Goal: Task Accomplishment & Management: Use online tool/utility

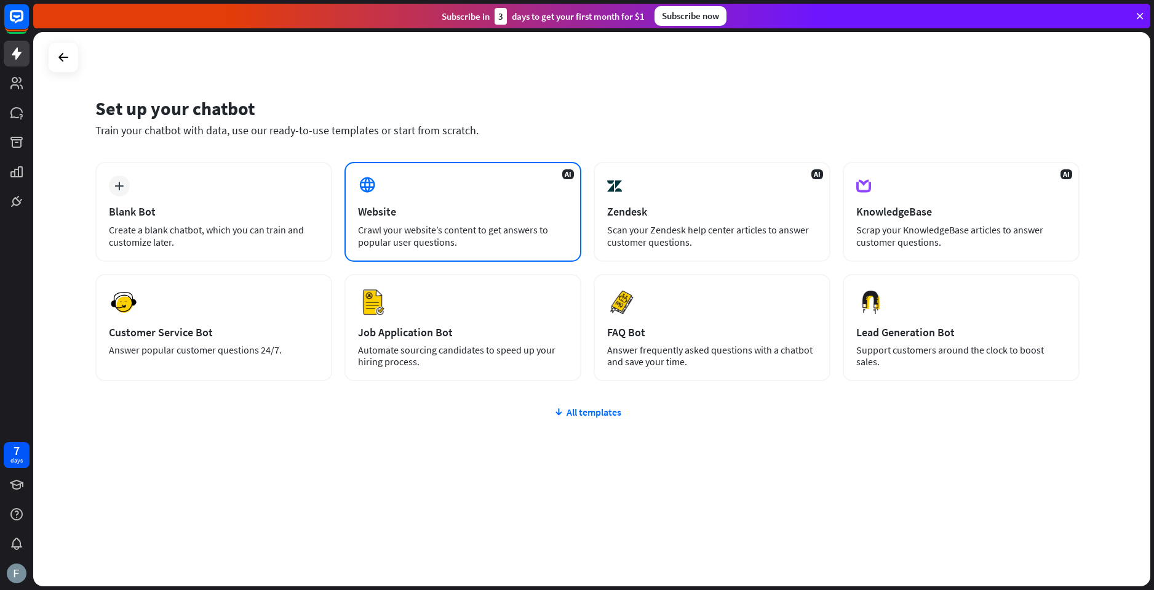
click at [411, 172] on div "AI Website Crawl your website’s content to get answers to popular user question…" at bounding box center [463, 212] width 237 height 100
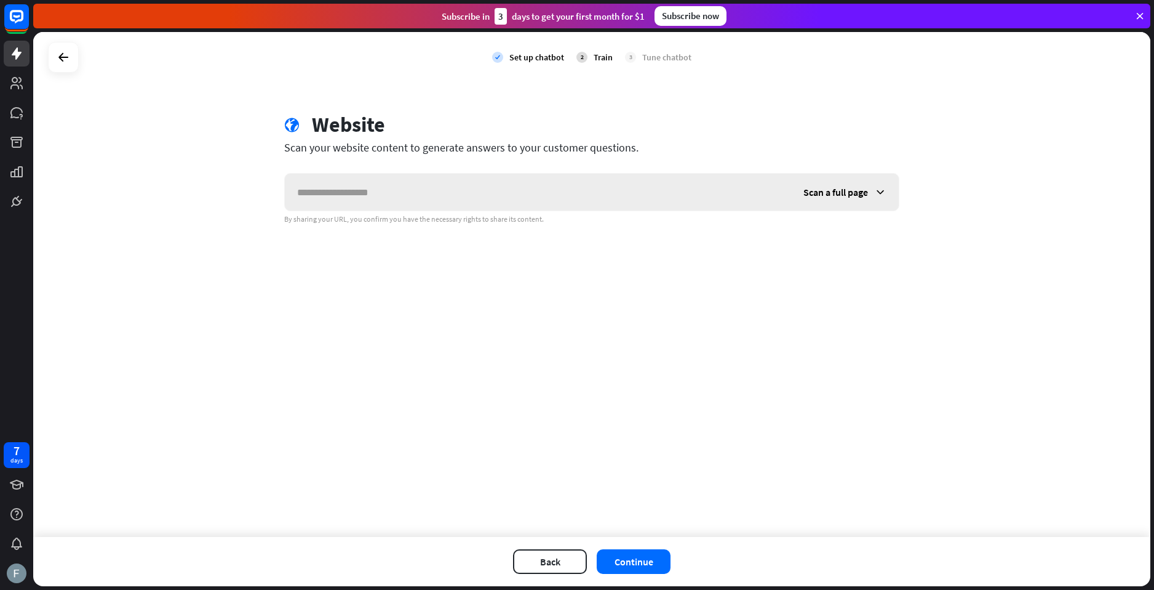
click at [417, 184] on input "text" at bounding box center [538, 192] width 506 height 37
click at [834, 196] on span "Scan a full page" at bounding box center [836, 192] width 65 height 12
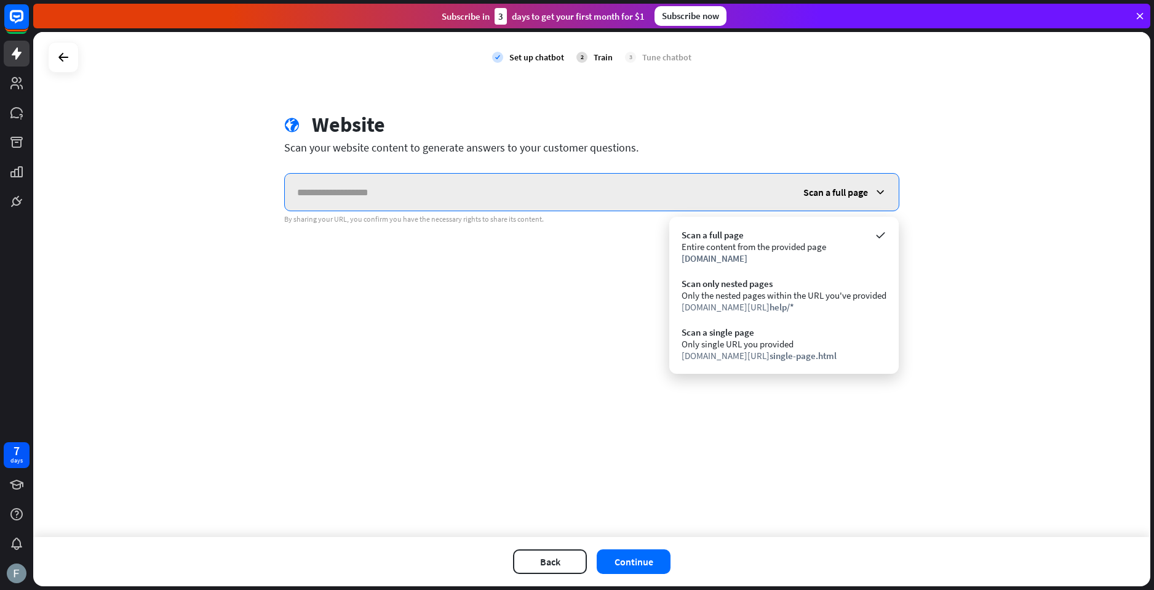
click at [602, 186] on input "text" at bounding box center [538, 192] width 506 height 37
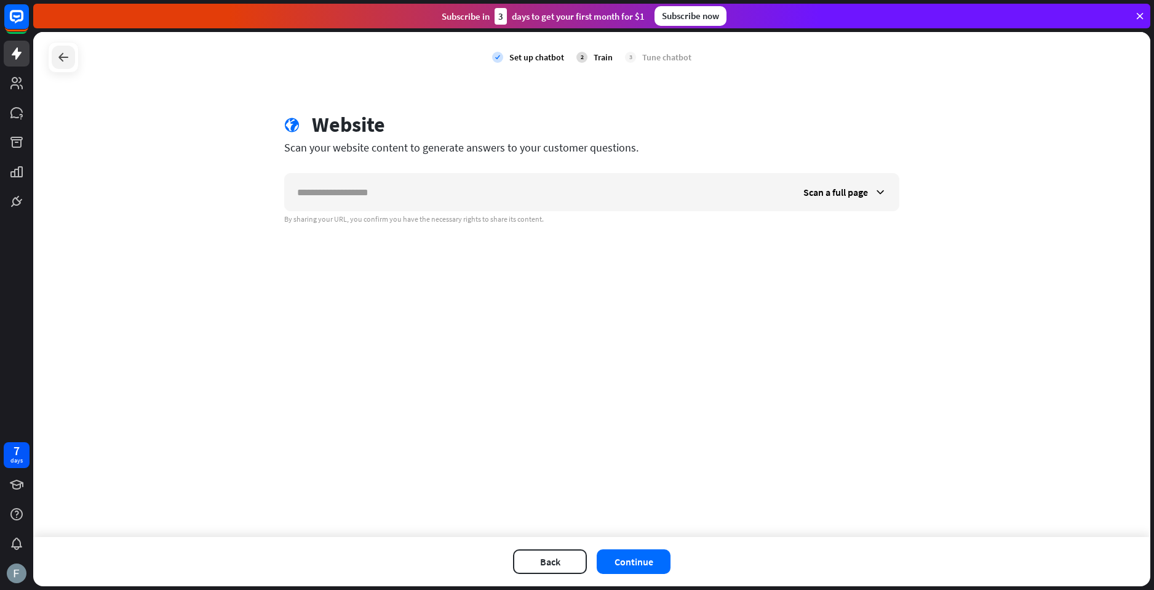
click at [62, 65] on div at bounding box center [63, 57] width 23 height 23
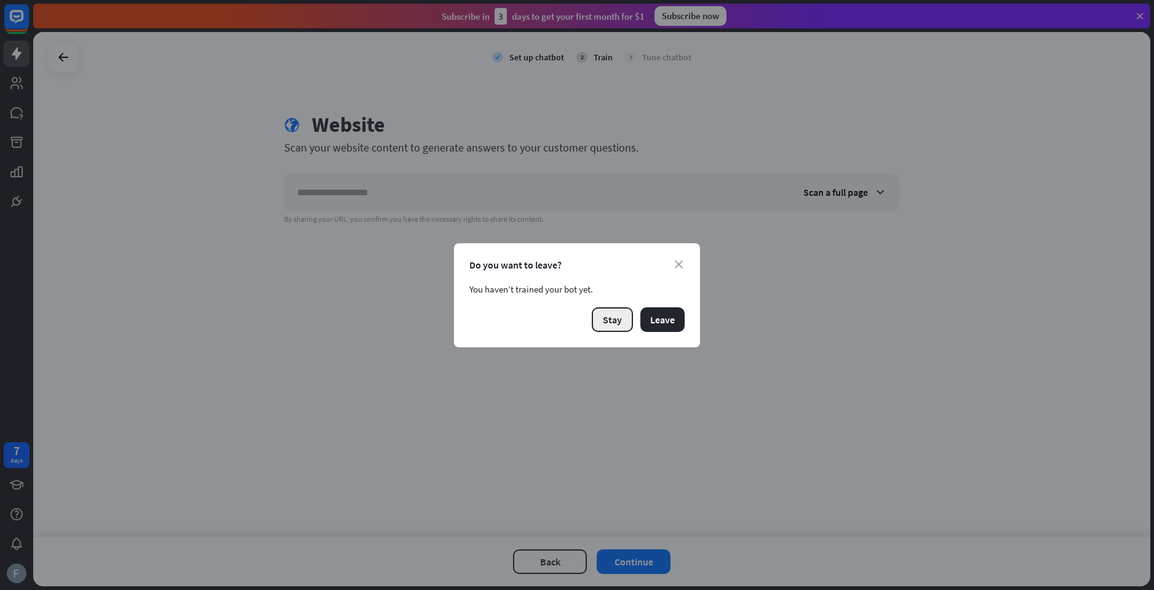
click at [624, 316] on button "Stay" at bounding box center [612, 319] width 41 height 25
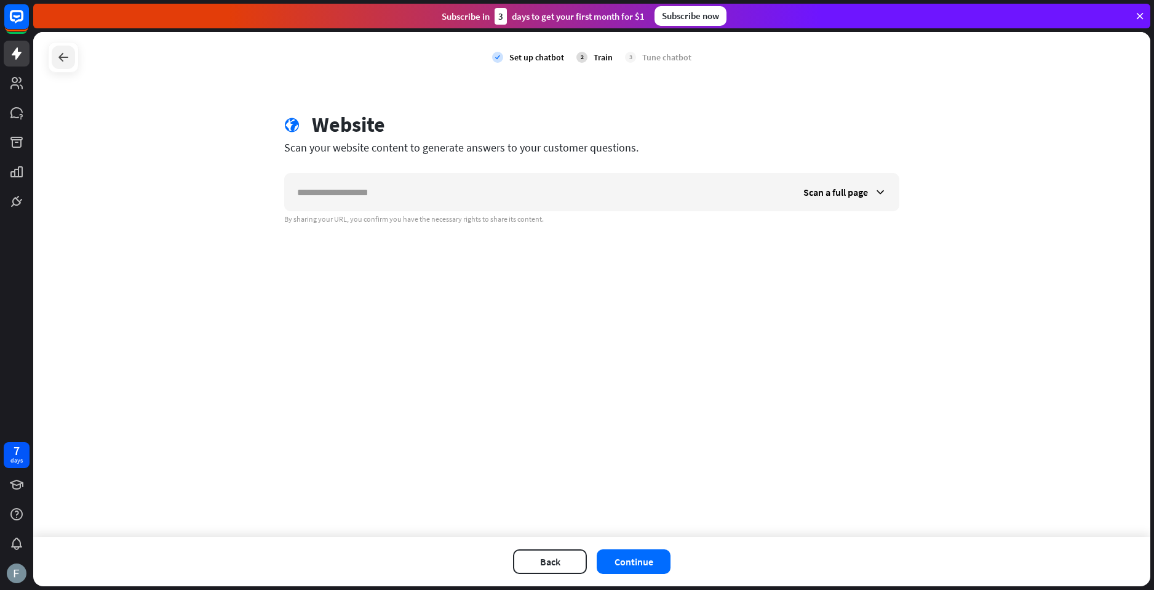
click at [60, 58] on icon at bounding box center [63, 57] width 15 height 15
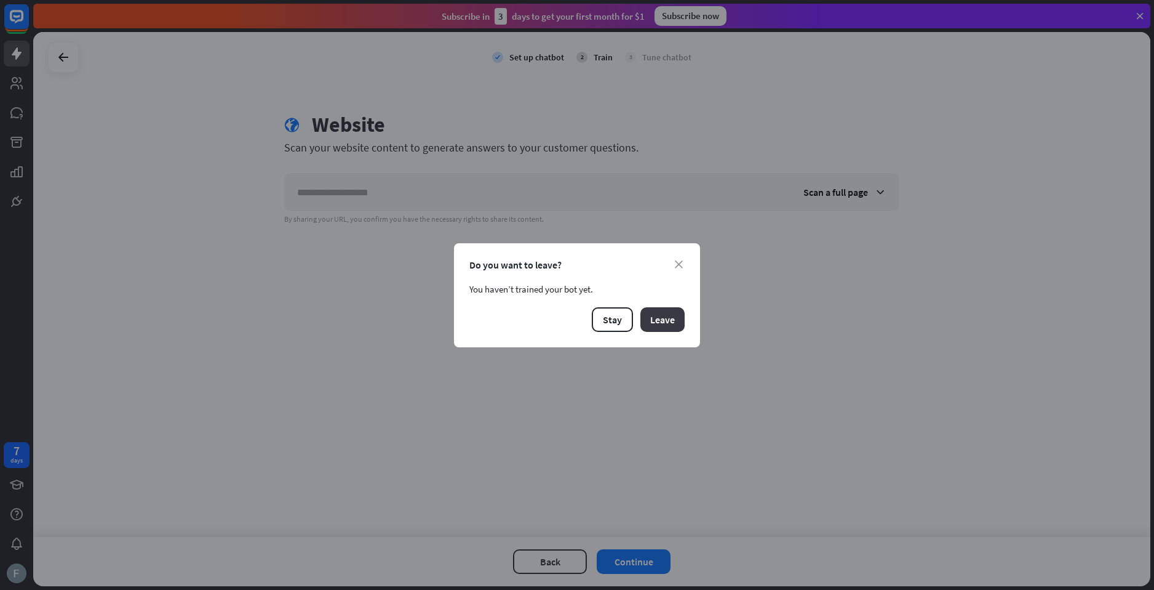
click at [670, 326] on button "Leave" at bounding box center [663, 319] width 44 height 25
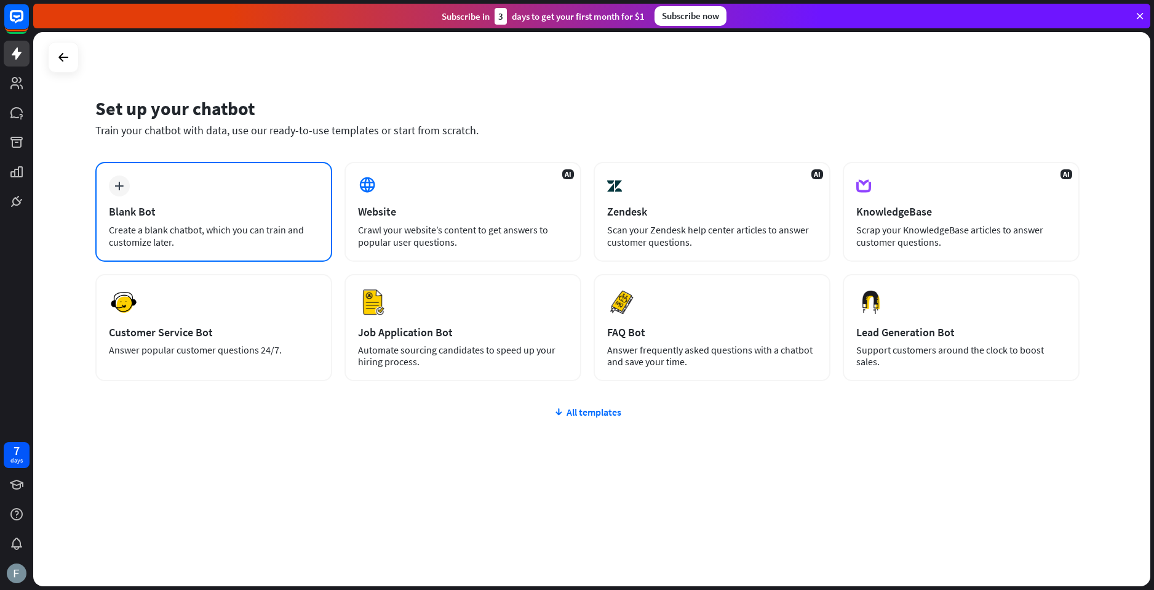
click at [241, 180] on div "plus Blank Bot Create a blank chatbot, which you can train and customize later." at bounding box center [213, 212] width 237 height 100
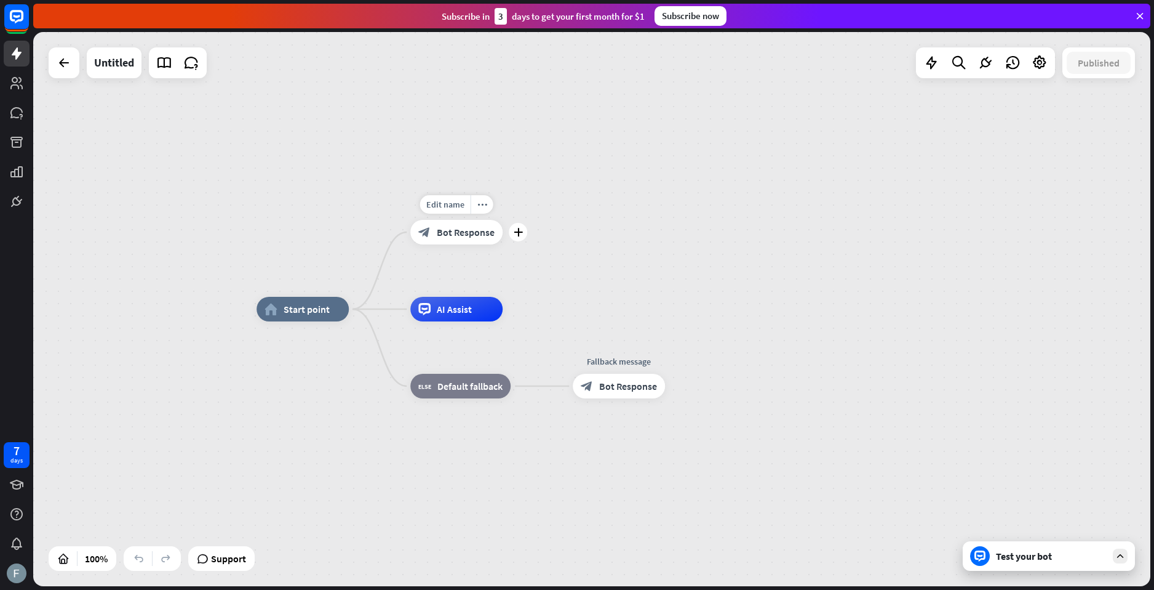
click at [489, 230] on span "Bot Response" at bounding box center [466, 232] width 58 height 12
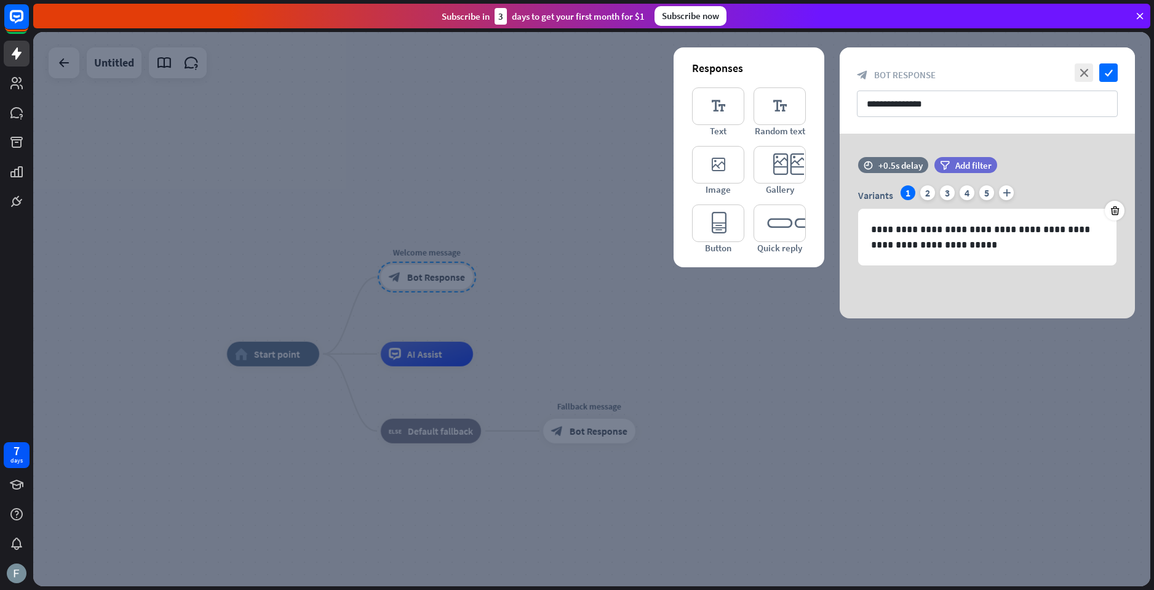
click at [588, 204] on div at bounding box center [591, 309] width 1117 height 554
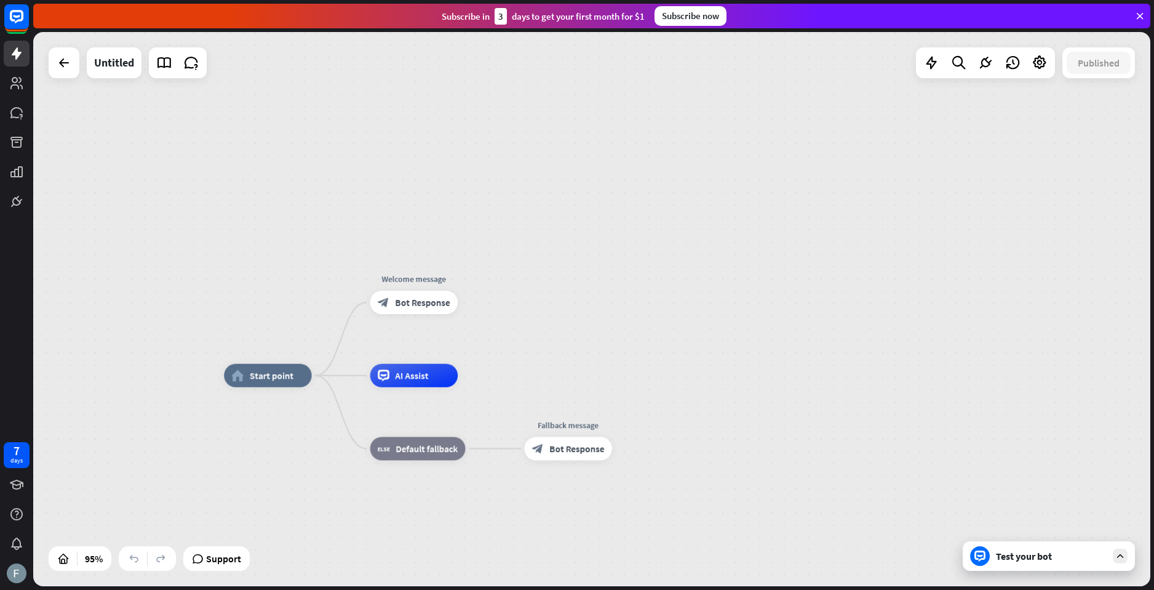
drag, startPoint x: 235, startPoint y: 158, endPoint x: 92, endPoint y: 79, distance: 163.0
click at [175, 138] on div "home_2 Start point Welcome message block_bot_response Bot Response AI Assist bl…" at bounding box center [591, 309] width 1117 height 554
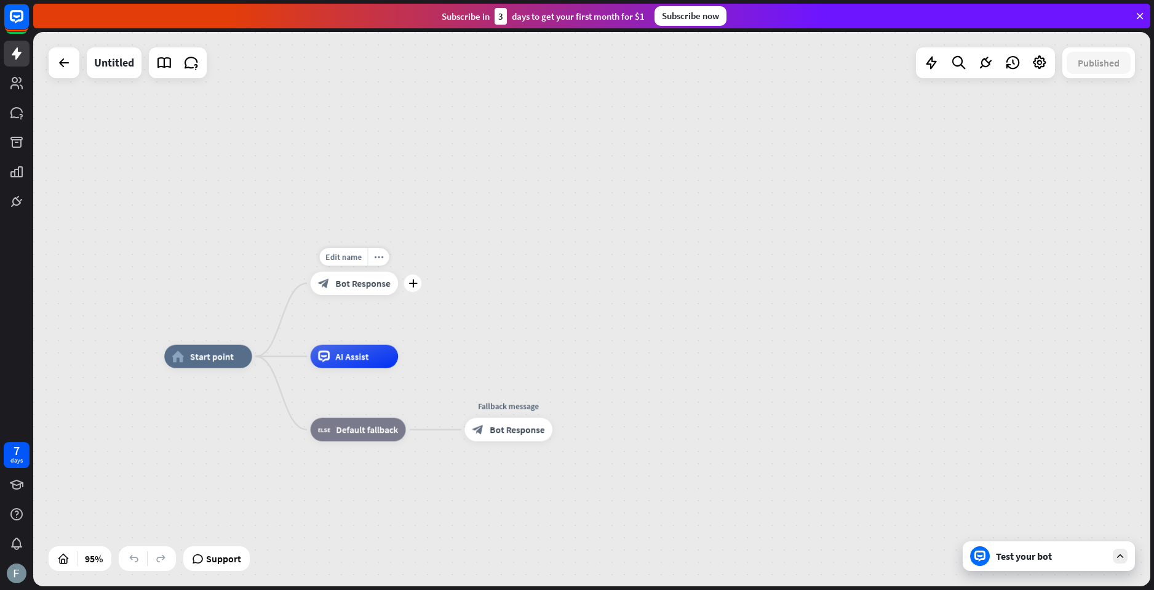
click at [388, 294] on div "block_bot_response Bot Response" at bounding box center [355, 282] width 88 height 23
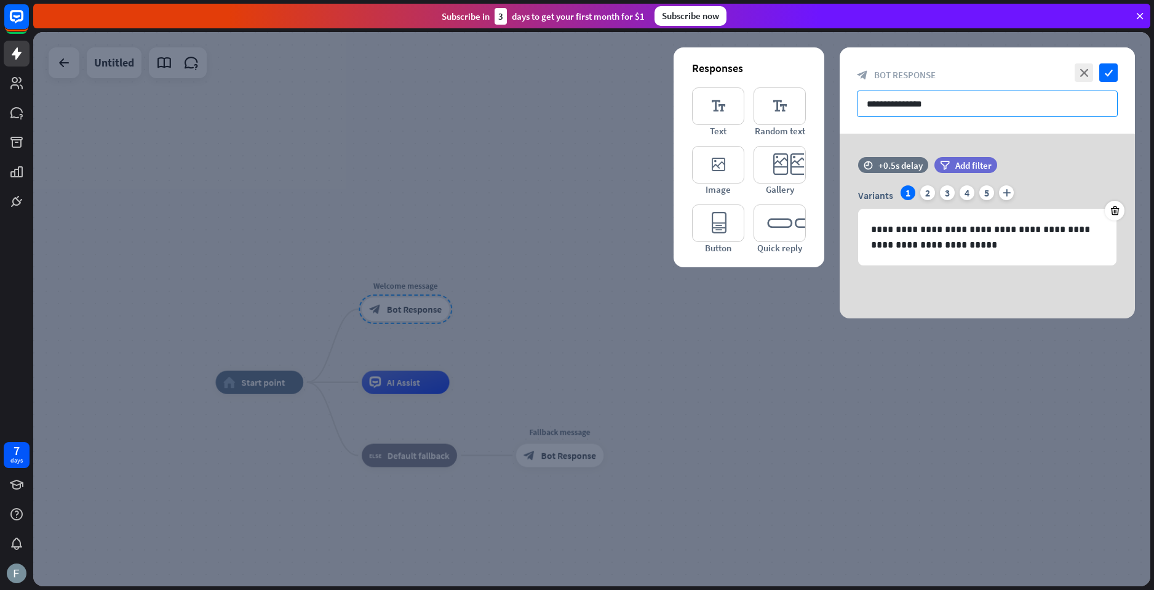
click at [930, 95] on input "**********" at bounding box center [987, 103] width 261 height 26
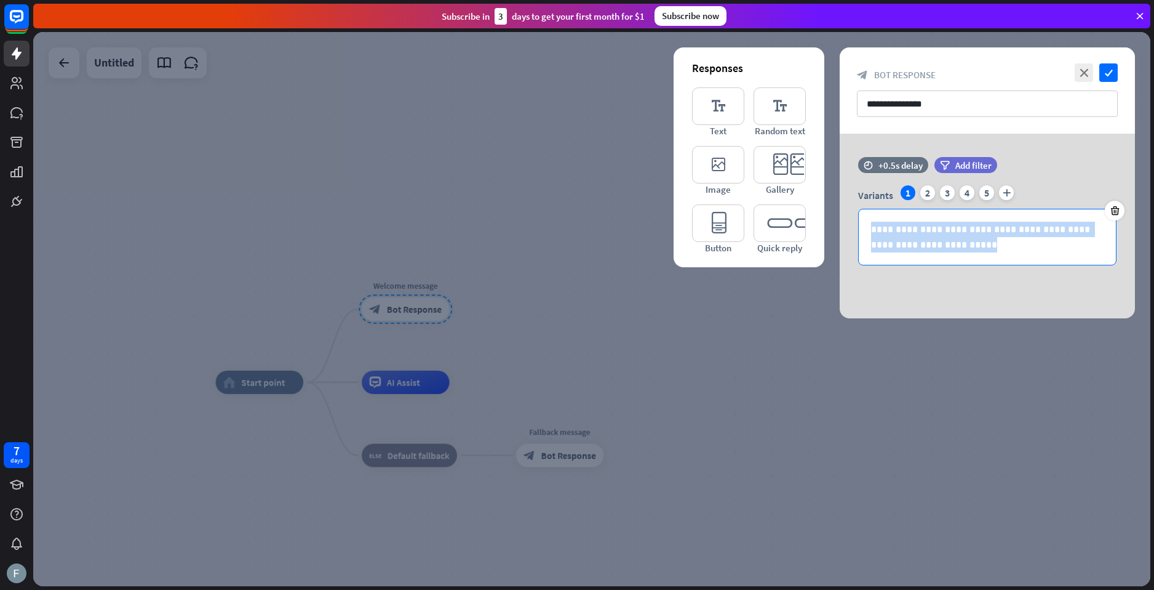
drag, startPoint x: 970, startPoint y: 247, endPoint x: 783, endPoint y: 196, distance: 193.3
click at [840, 196] on div "**********" at bounding box center [987, 226] width 295 height 185
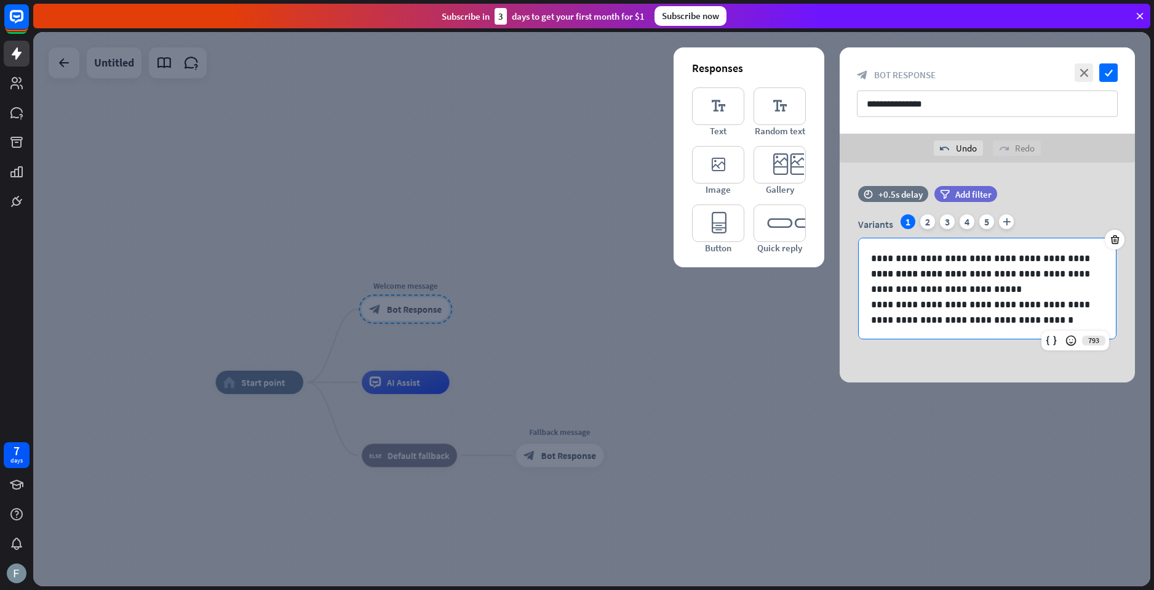
scroll to position [22, 0]
click at [1001, 307] on p "**********" at bounding box center [982, 305] width 223 height 31
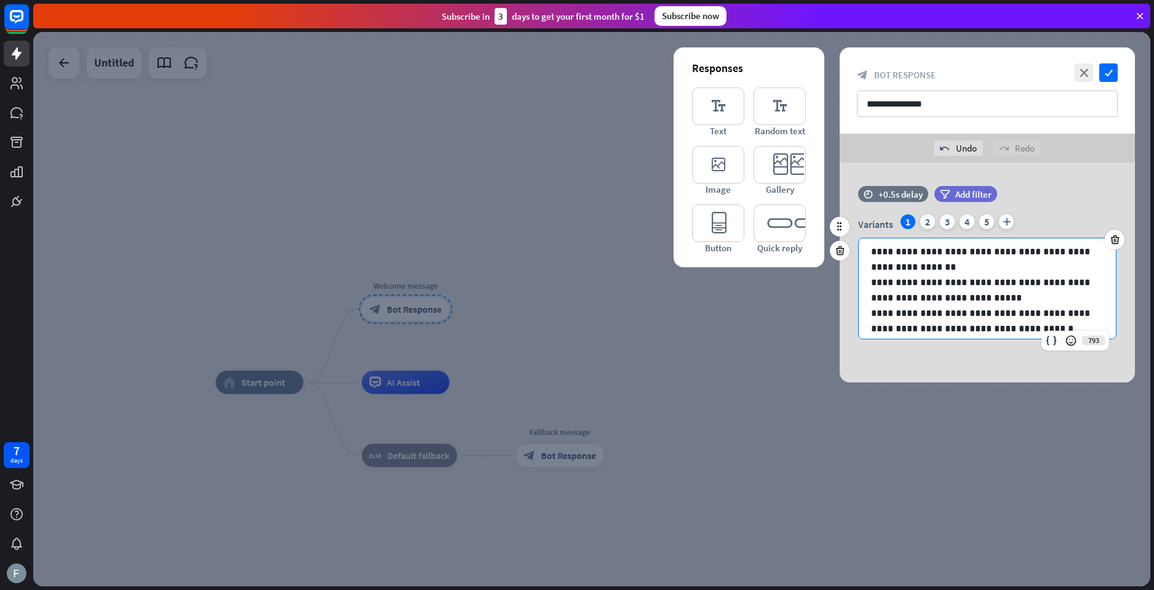
scroll to position [0, 0]
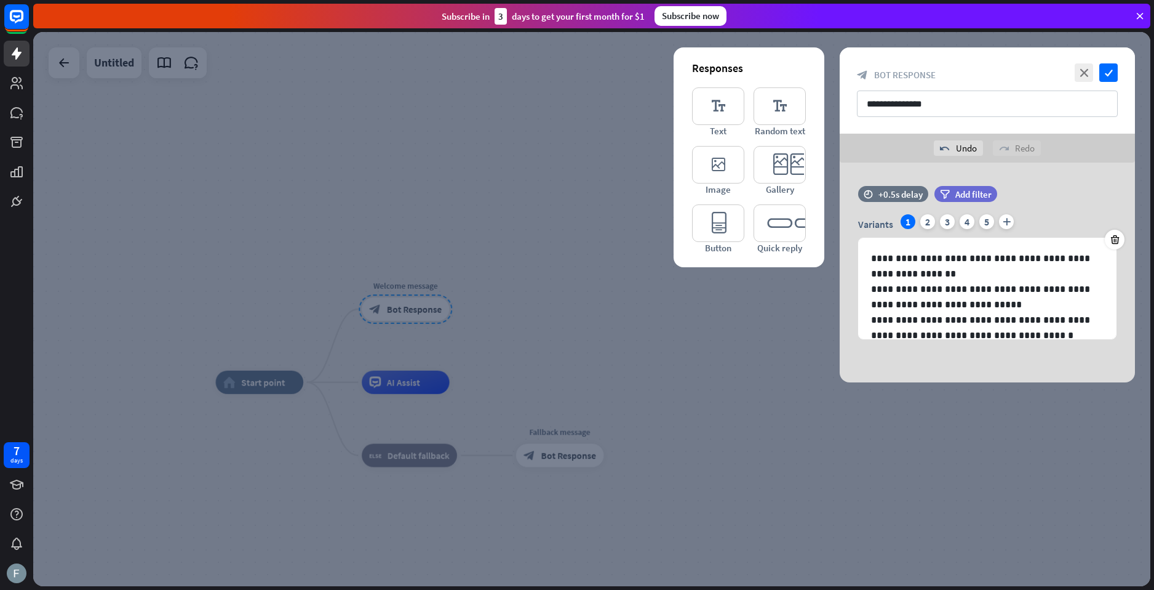
click at [869, 383] on div at bounding box center [591, 309] width 1117 height 554
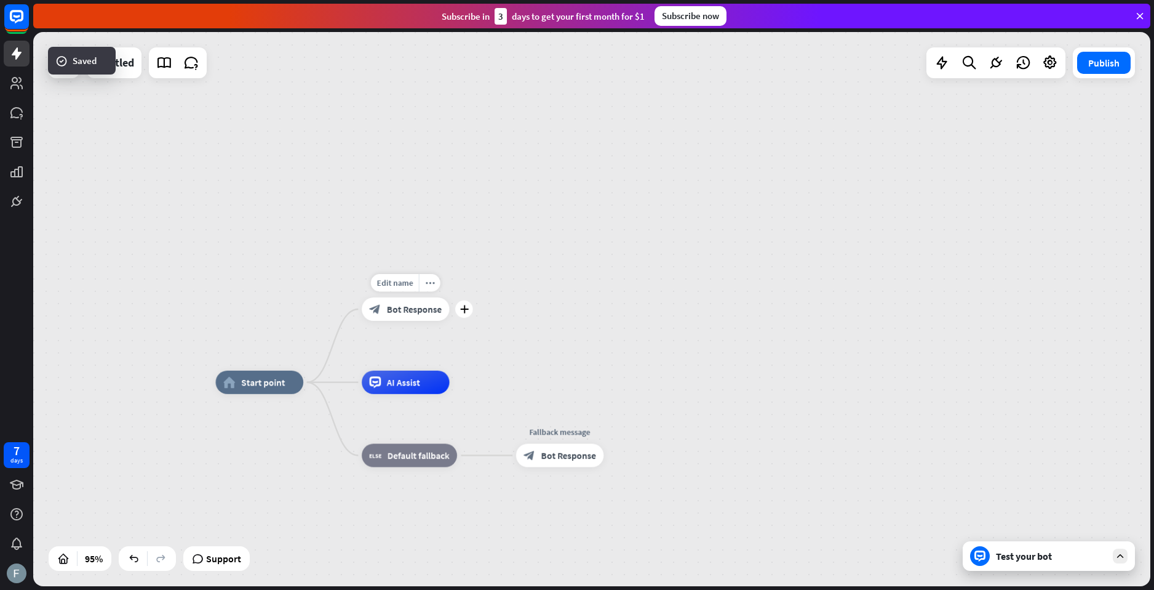
click at [393, 321] on div "Edit name more_horiz plus Welcome message block_bot_response Bot Response" at bounding box center [406, 308] width 88 height 23
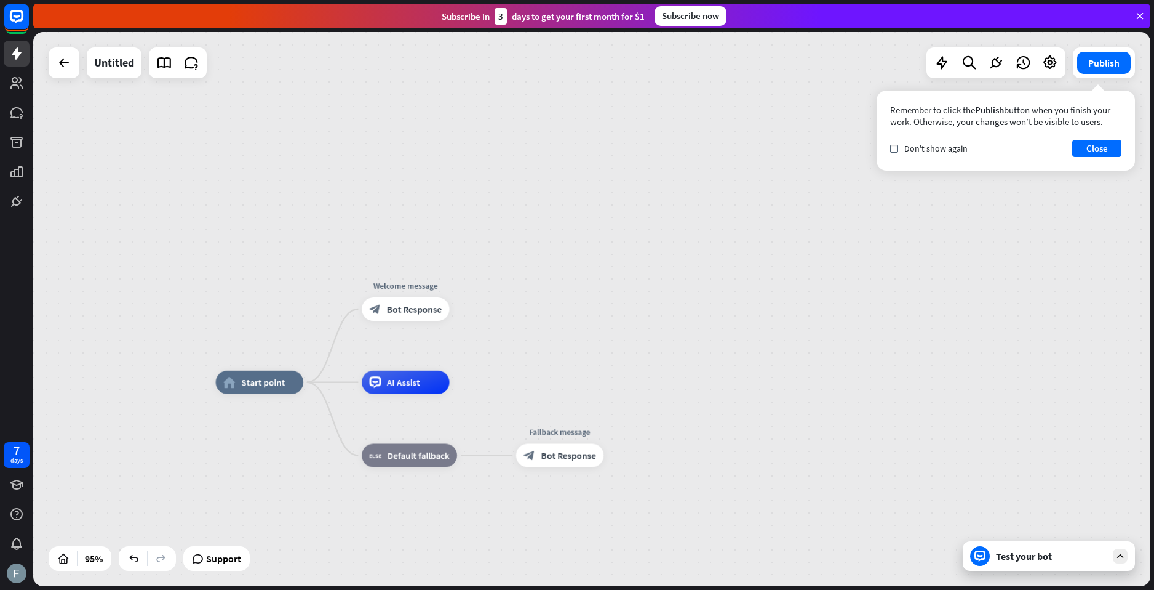
click at [1045, 564] on div "Test your bot" at bounding box center [1049, 556] width 172 height 30
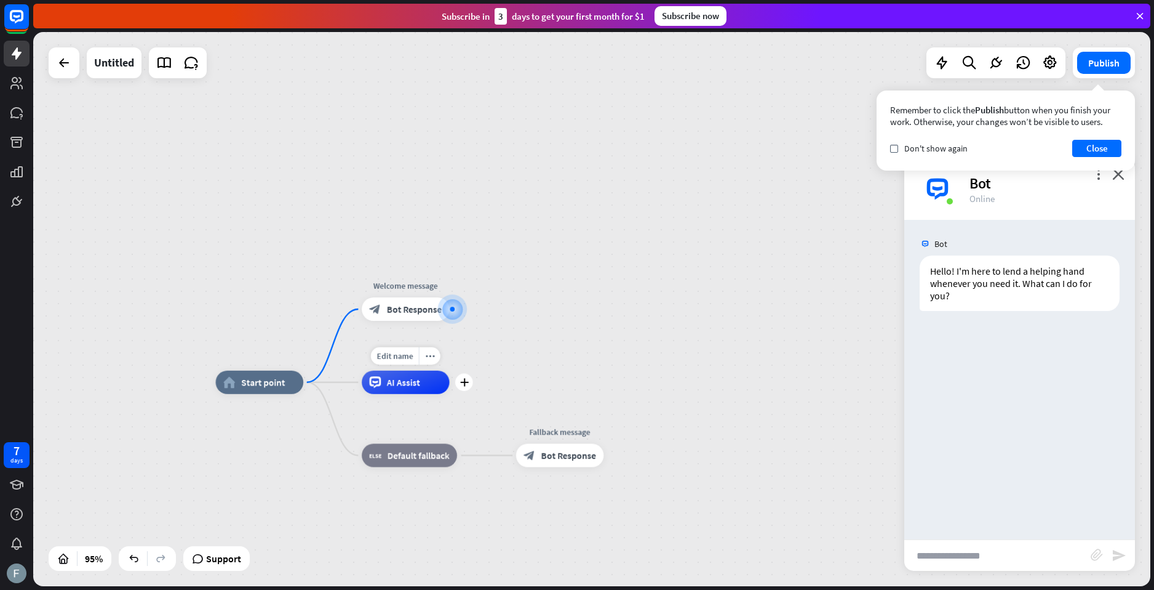
click at [418, 371] on div "AI Assist" at bounding box center [406, 381] width 88 height 23
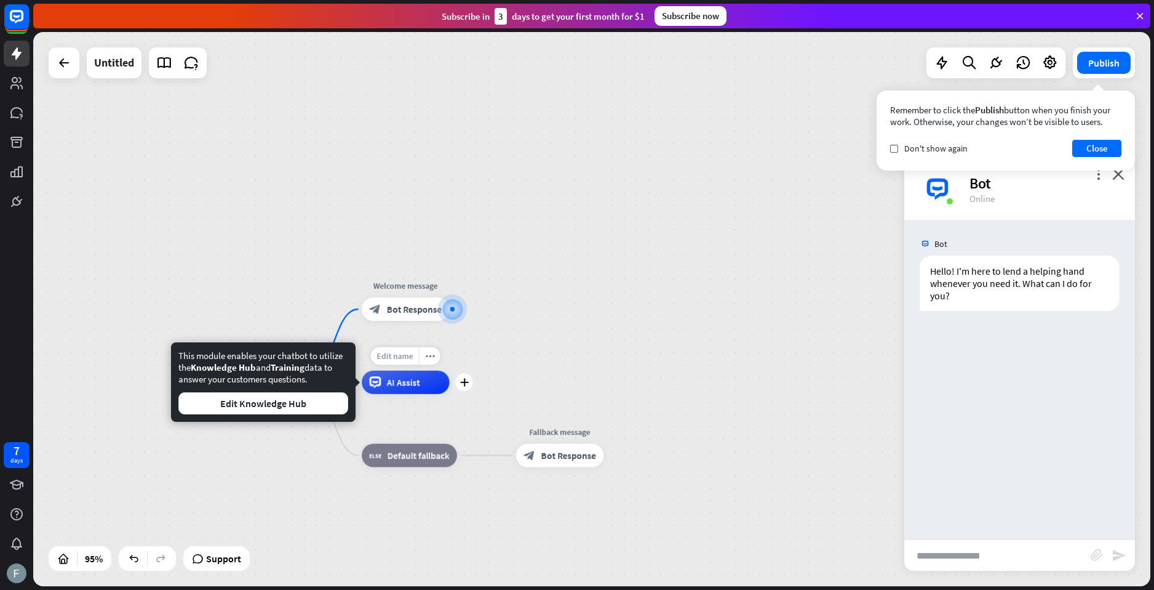
click at [404, 356] on span "Edit name" at bounding box center [395, 355] width 36 height 10
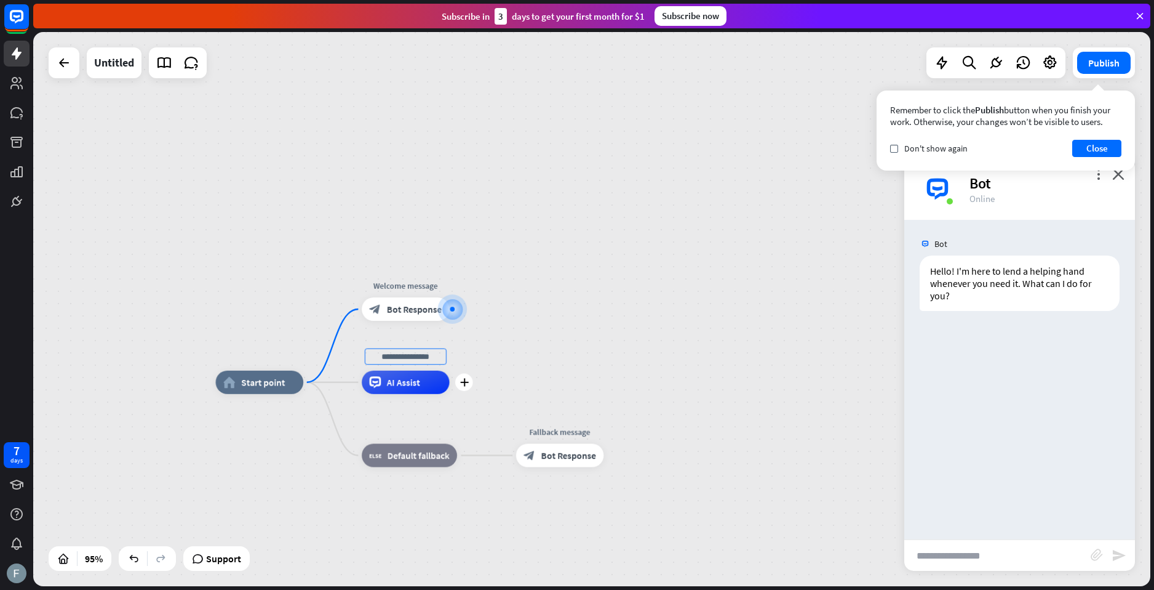
click at [560, 351] on div "home_2 Start point Welcome message block_bot_response Bot Response plus AI Assi…" at bounding box center [591, 309] width 1117 height 554
click at [423, 392] on div "AI Assist" at bounding box center [408, 383] width 88 height 23
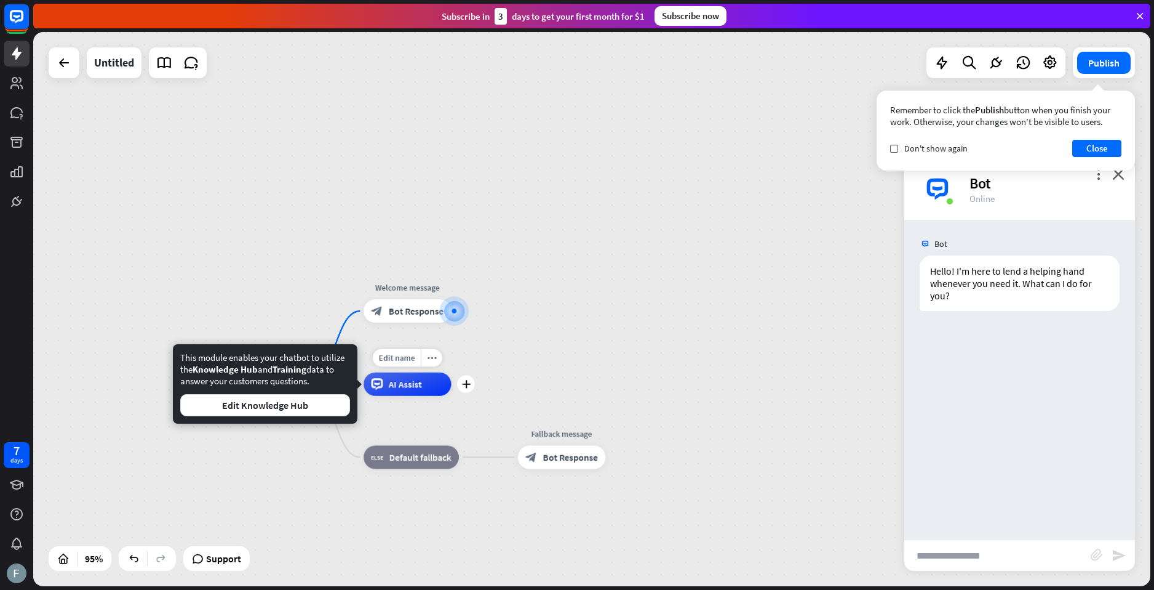
click at [423, 392] on div "AI Assist" at bounding box center [408, 383] width 88 height 23
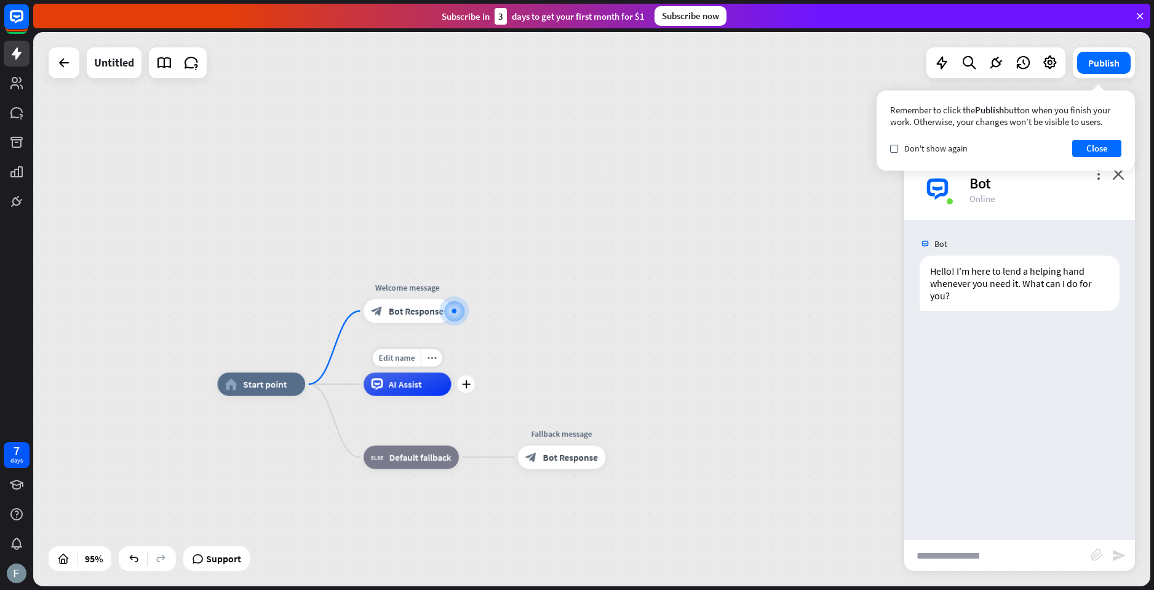
click at [423, 391] on div "AI Assist" at bounding box center [408, 383] width 88 height 23
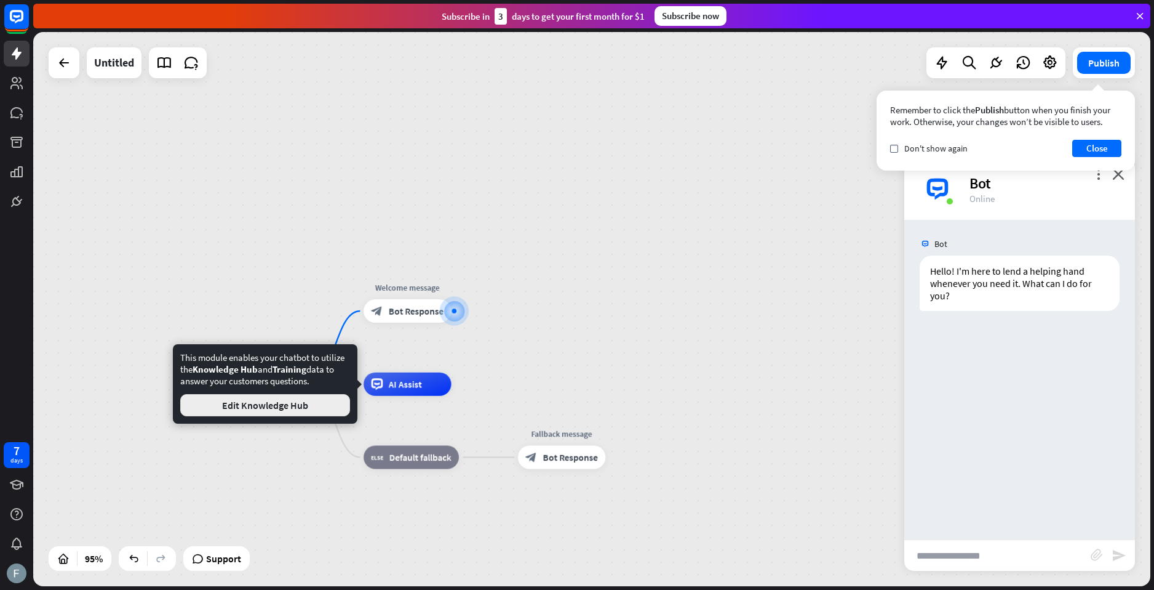
click at [327, 407] on button "Edit Knowledge Hub" at bounding box center [265, 405] width 170 height 22
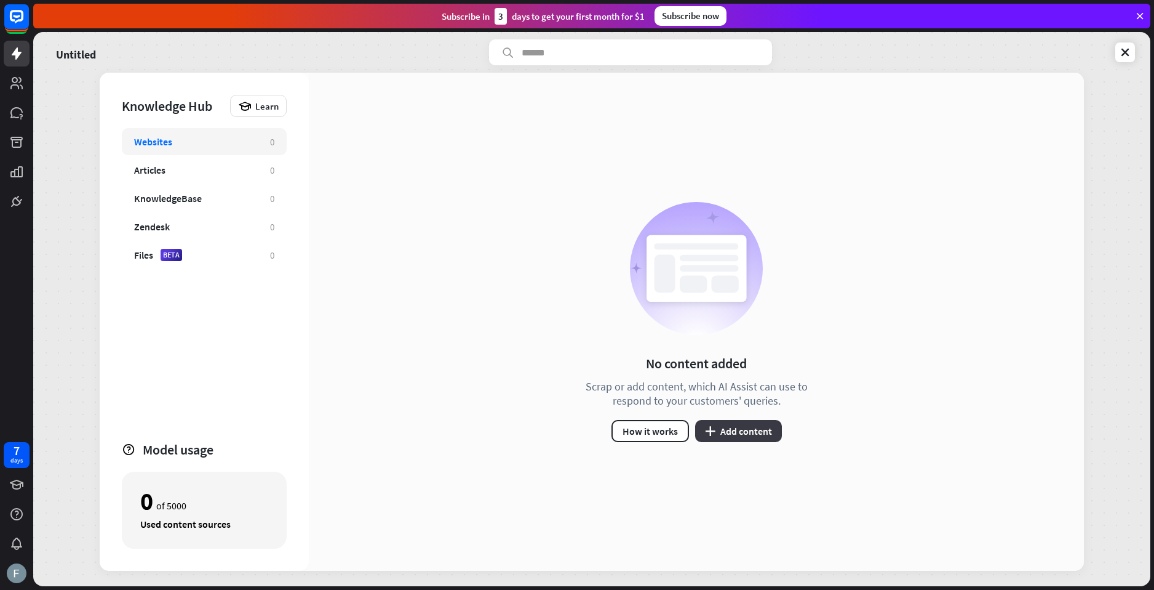
click at [765, 430] on button "plus Add content" at bounding box center [738, 431] width 87 height 22
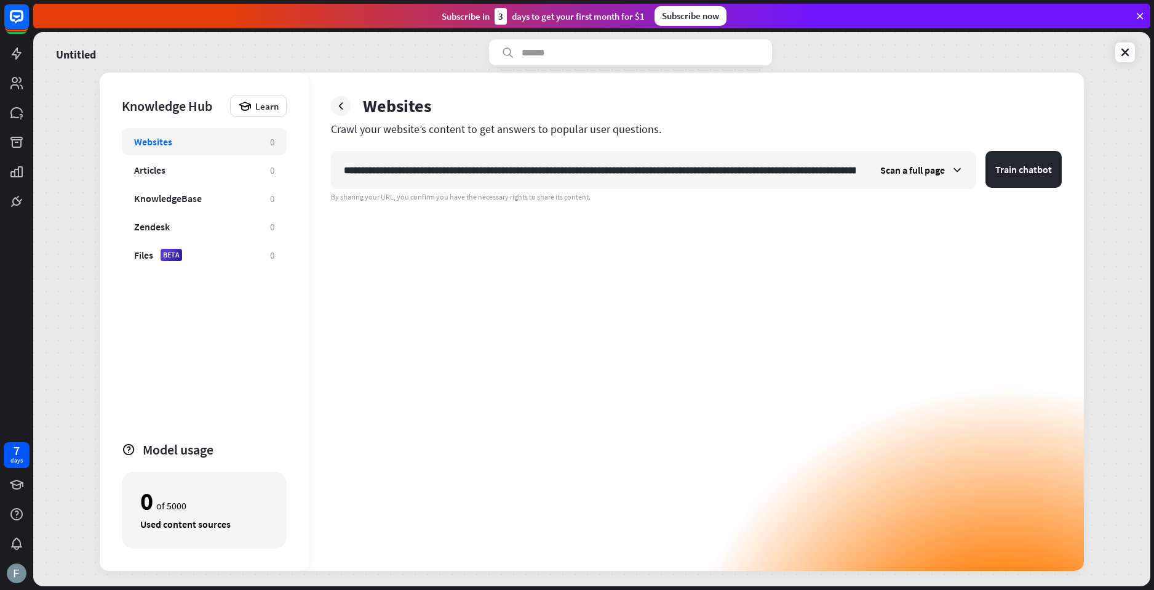
scroll to position [0, 564]
type input "**********"
click at [688, 247] on div "**********" at bounding box center [696, 361] width 731 height 420
click at [1007, 167] on button "Train chatbot" at bounding box center [1024, 169] width 76 height 37
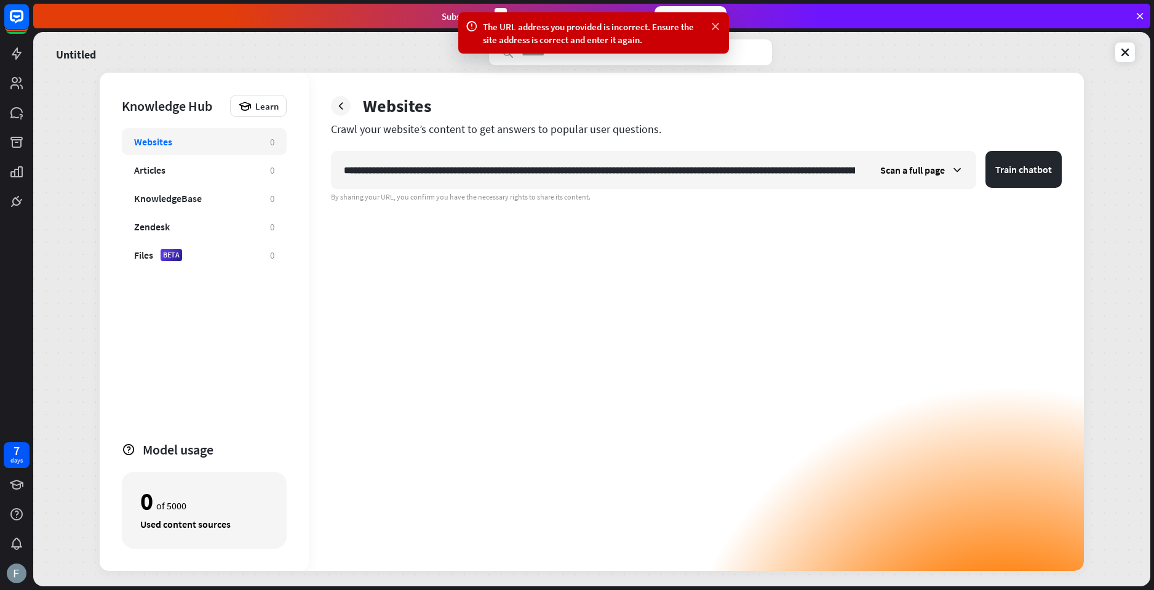
drag, startPoint x: 711, startPoint y: 20, endPoint x: 712, endPoint y: 28, distance: 8.0
click at [711, 23] on icon at bounding box center [716, 26] width 12 height 13
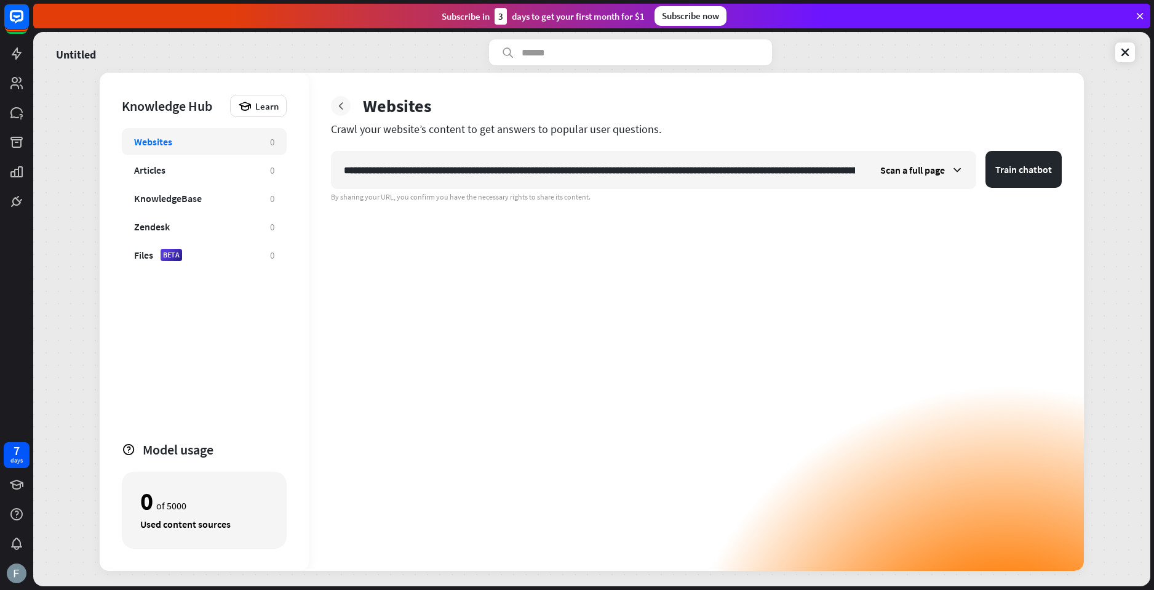
click at [343, 102] on icon at bounding box center [341, 106] width 12 height 12
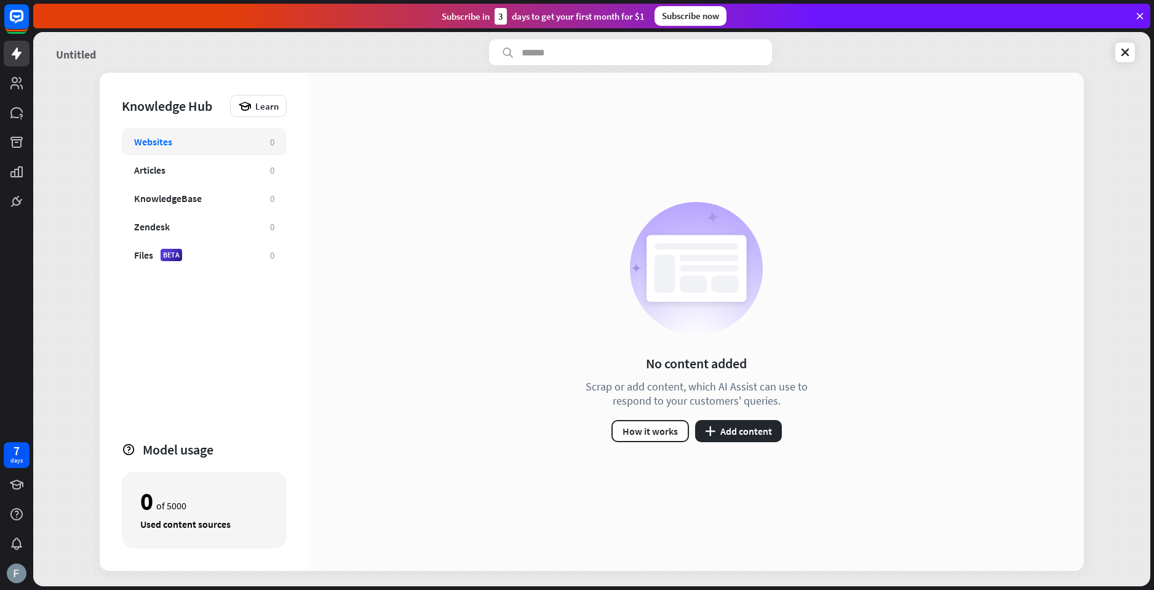
click at [73, 51] on link "Untitled" at bounding box center [76, 52] width 40 height 26
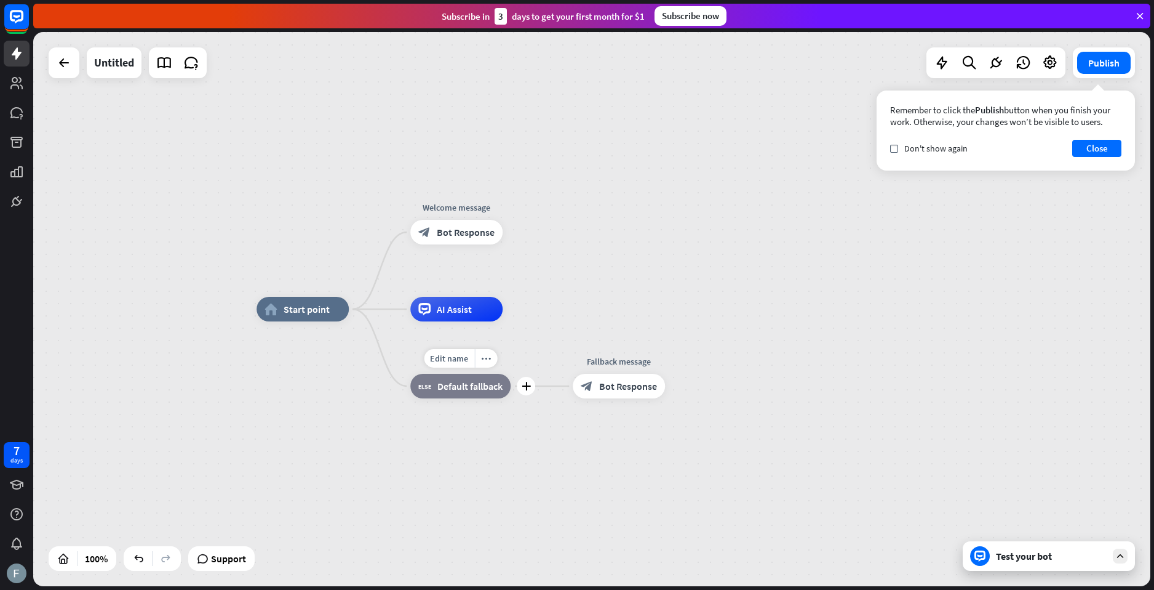
click at [481, 383] on span "Default fallback" at bounding box center [470, 386] width 65 height 12
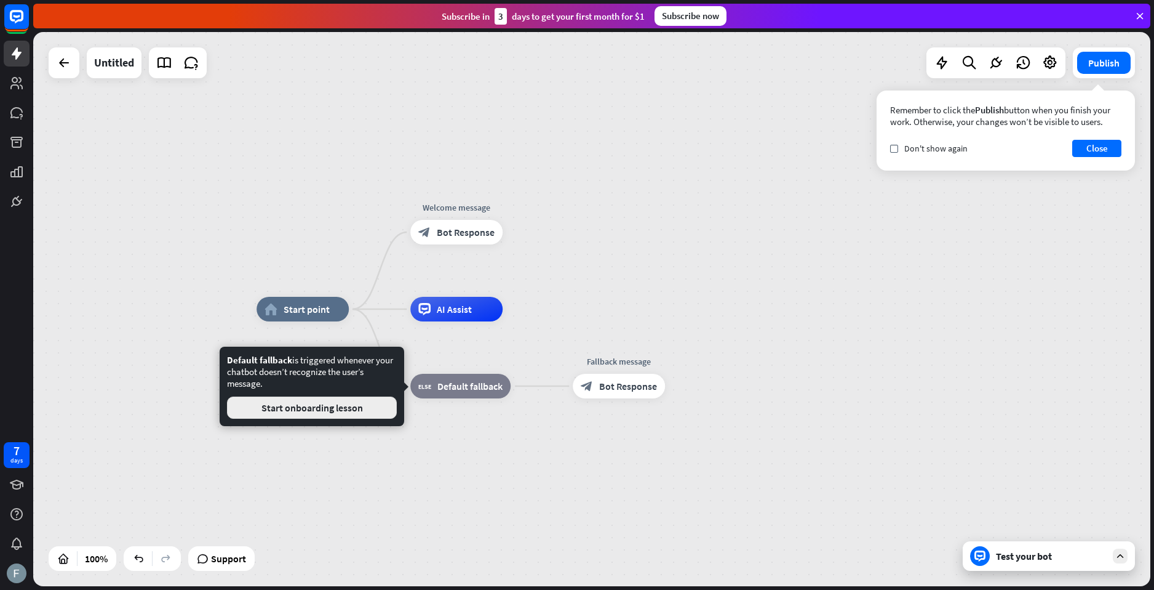
click at [351, 410] on button "Start onboarding lesson" at bounding box center [312, 407] width 170 height 22
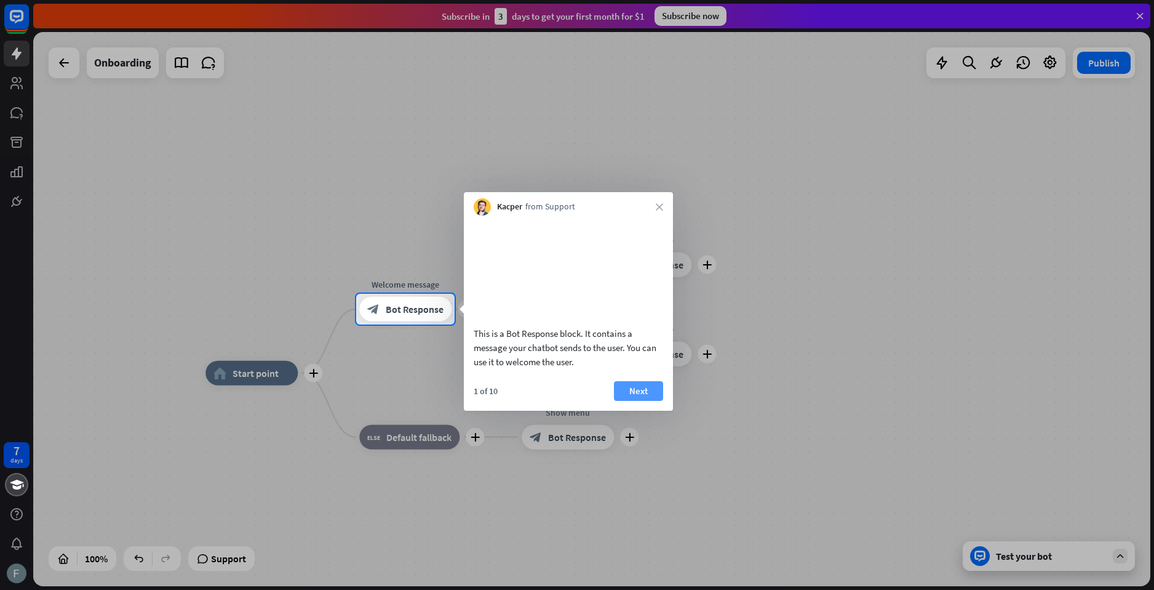
click at [642, 401] on button "Next" at bounding box center [638, 391] width 49 height 20
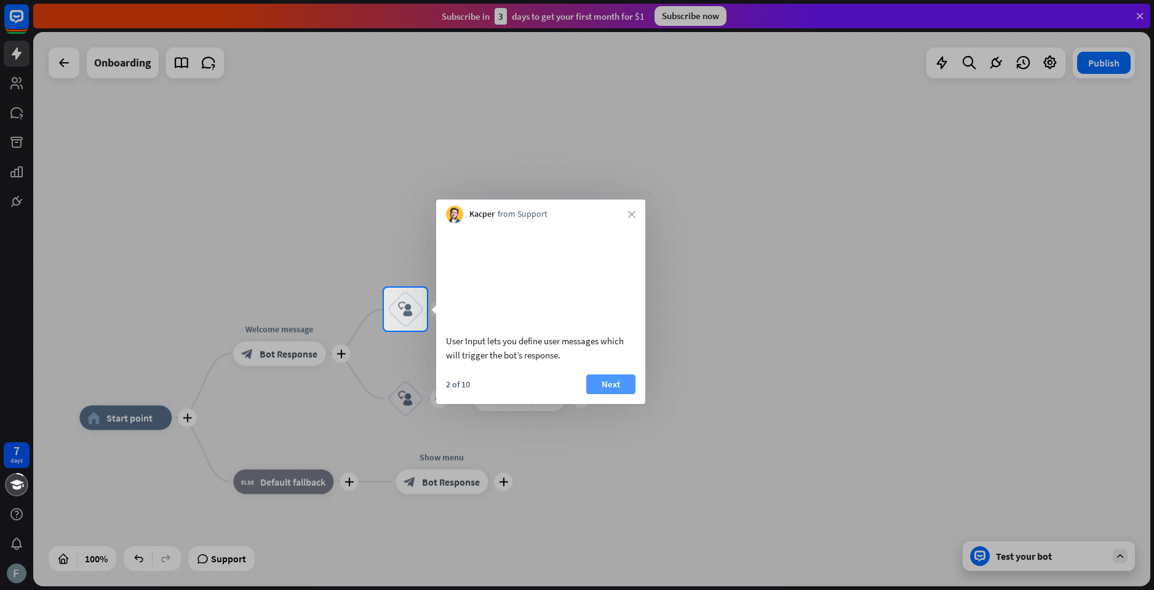
click at [618, 394] on button "Next" at bounding box center [610, 384] width 49 height 20
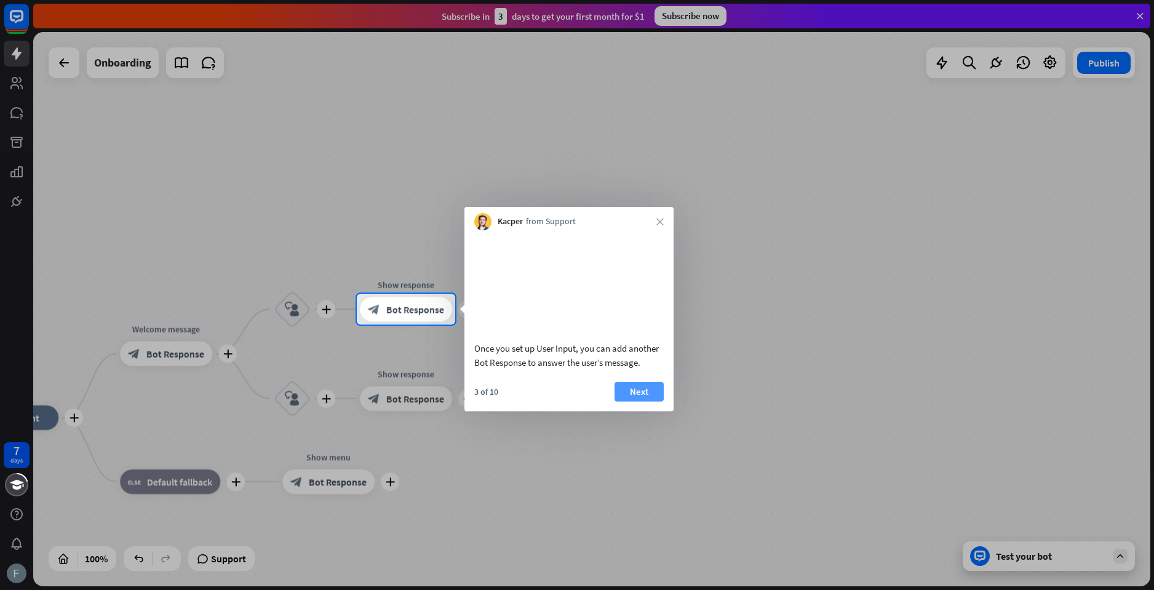
click at [638, 396] on button "Next" at bounding box center [639, 392] width 49 height 20
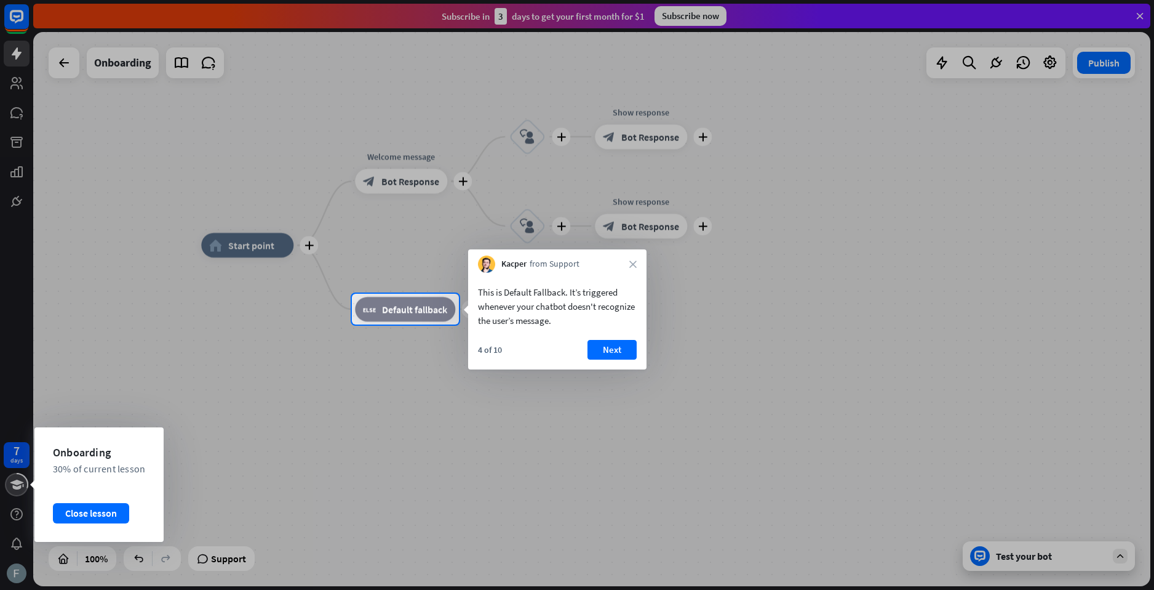
click at [17, 487] on icon at bounding box center [17, 484] width 14 height 10
click at [63, 511] on div "Close lesson" at bounding box center [91, 513] width 76 height 20
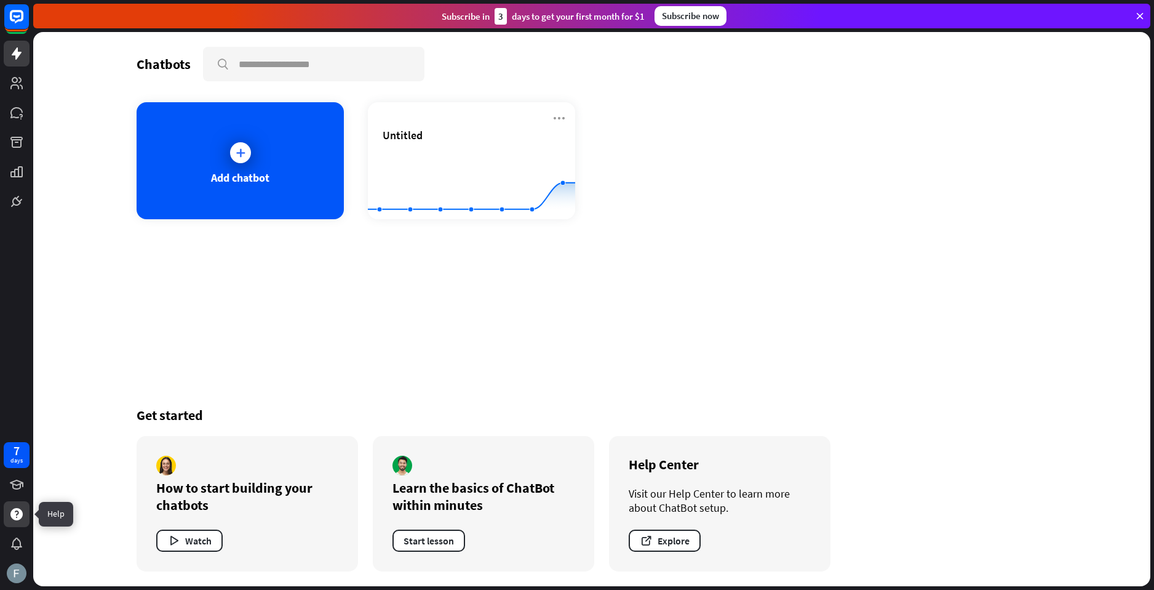
click at [15, 510] on icon at bounding box center [16, 514] width 12 height 12
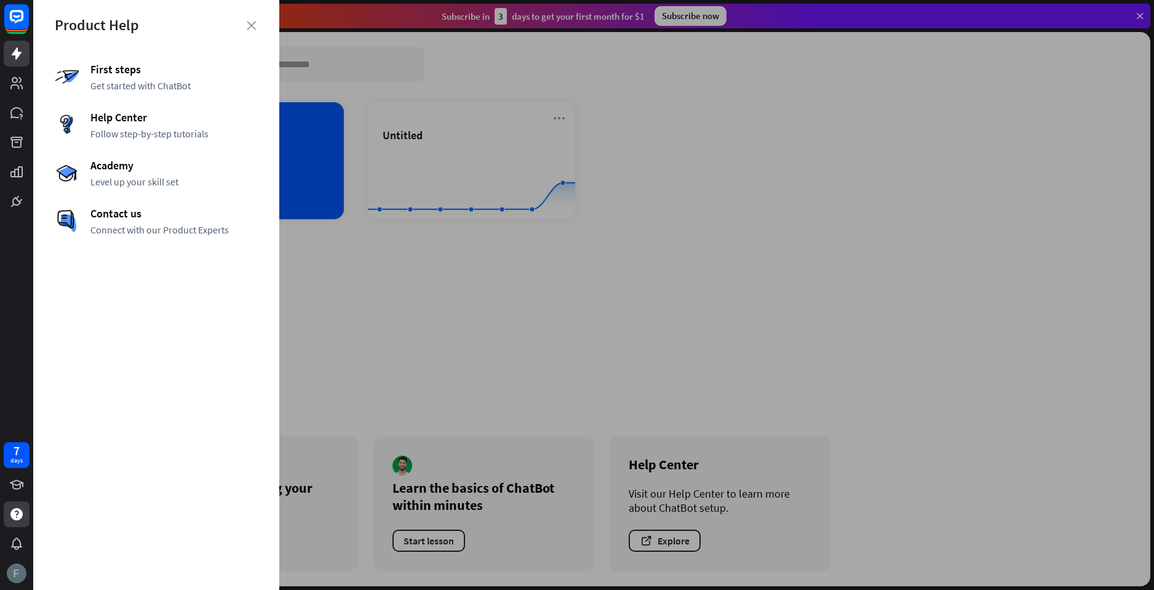
click at [14, 575] on img at bounding box center [17, 573] width 20 height 20
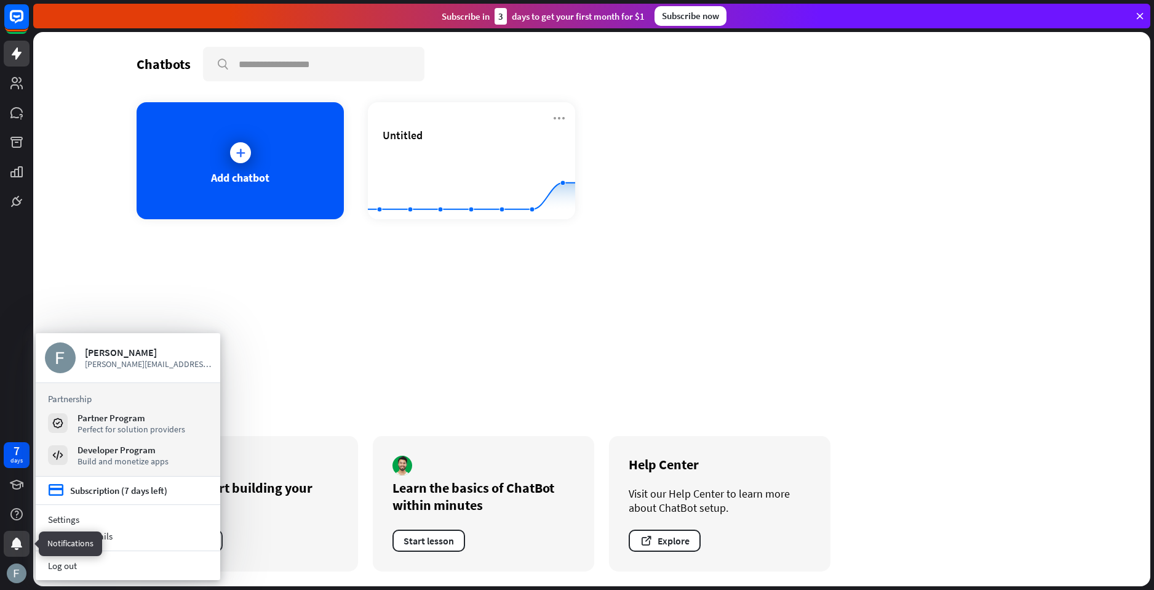
click at [17, 548] on icon at bounding box center [16, 543] width 15 height 15
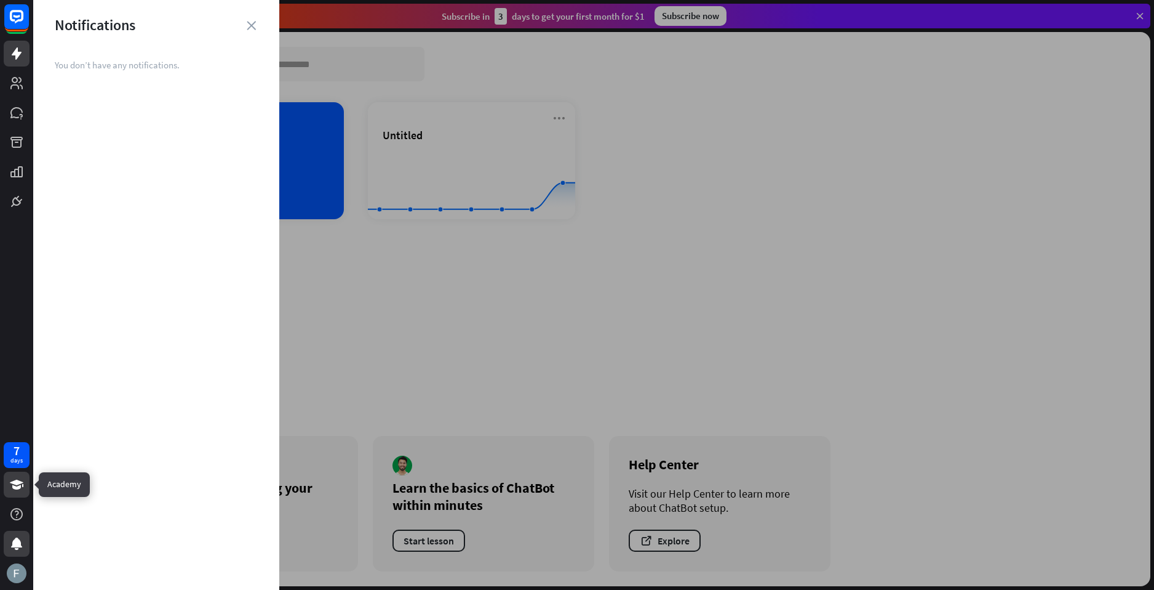
click at [12, 493] on link at bounding box center [17, 484] width 26 height 26
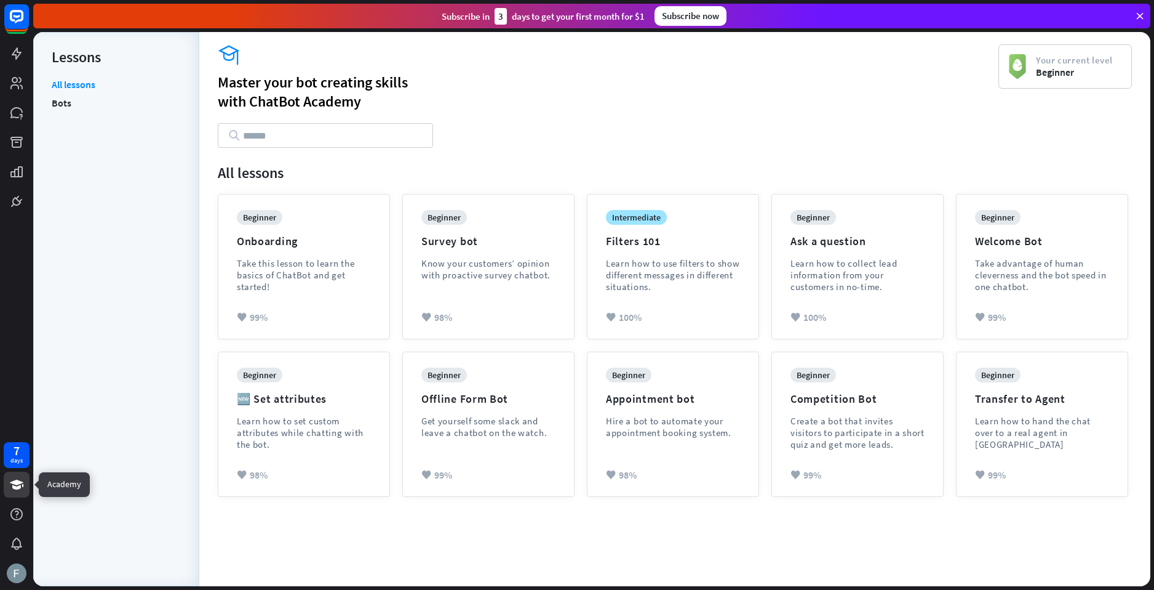
click at [12, 493] on link at bounding box center [17, 484] width 26 height 26
click at [18, 180] on link at bounding box center [17, 172] width 26 height 26
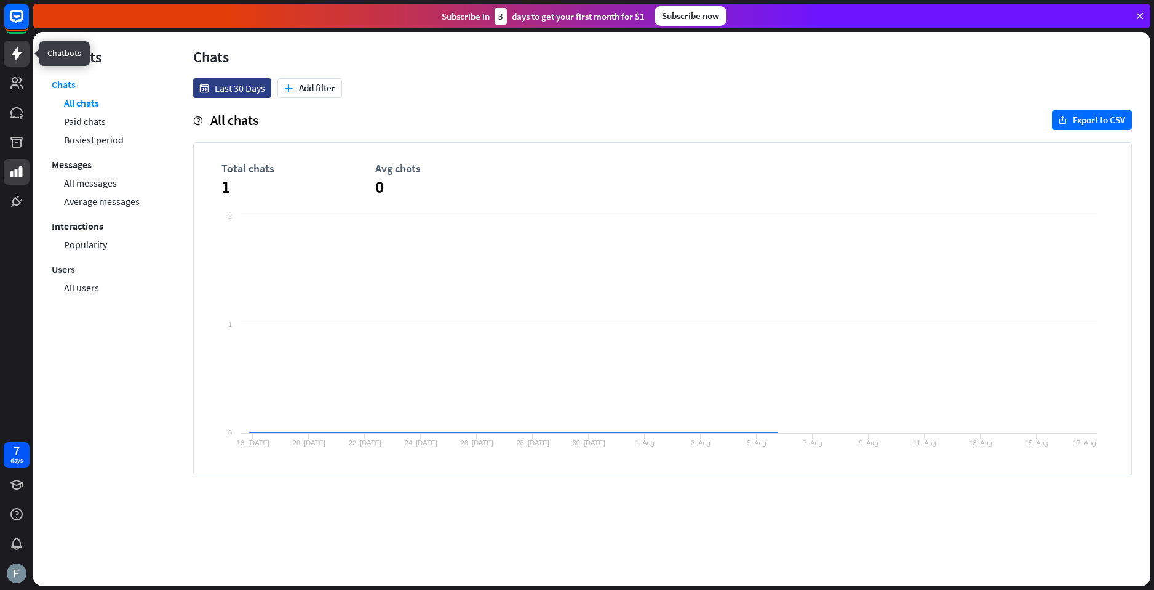
click at [9, 47] on link at bounding box center [17, 54] width 26 height 26
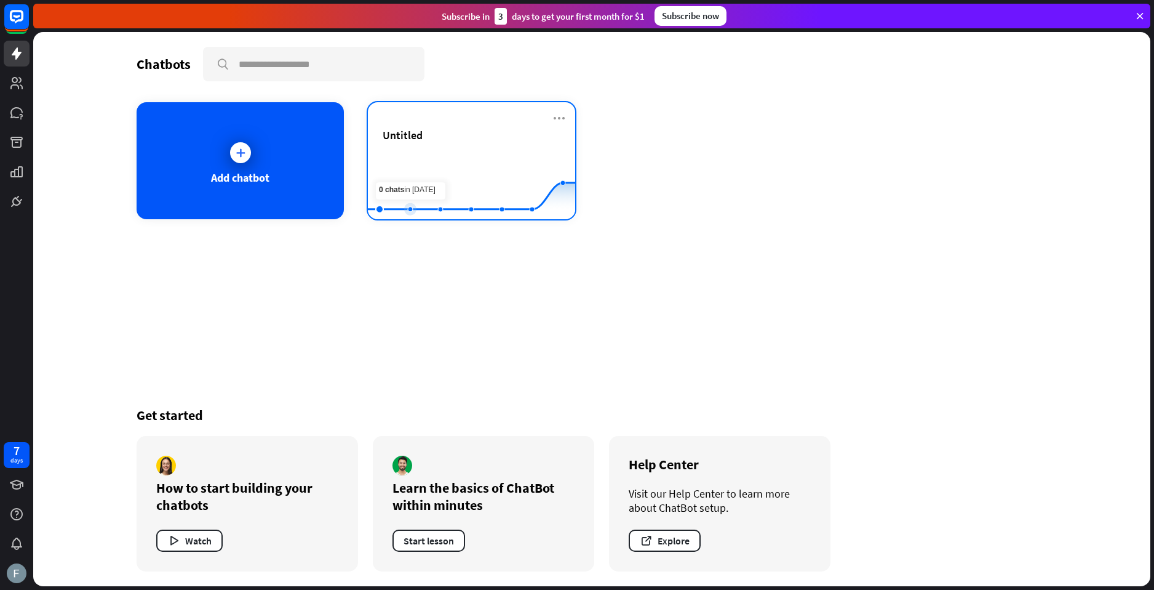
click at [401, 162] on rect at bounding box center [471, 188] width 207 height 77
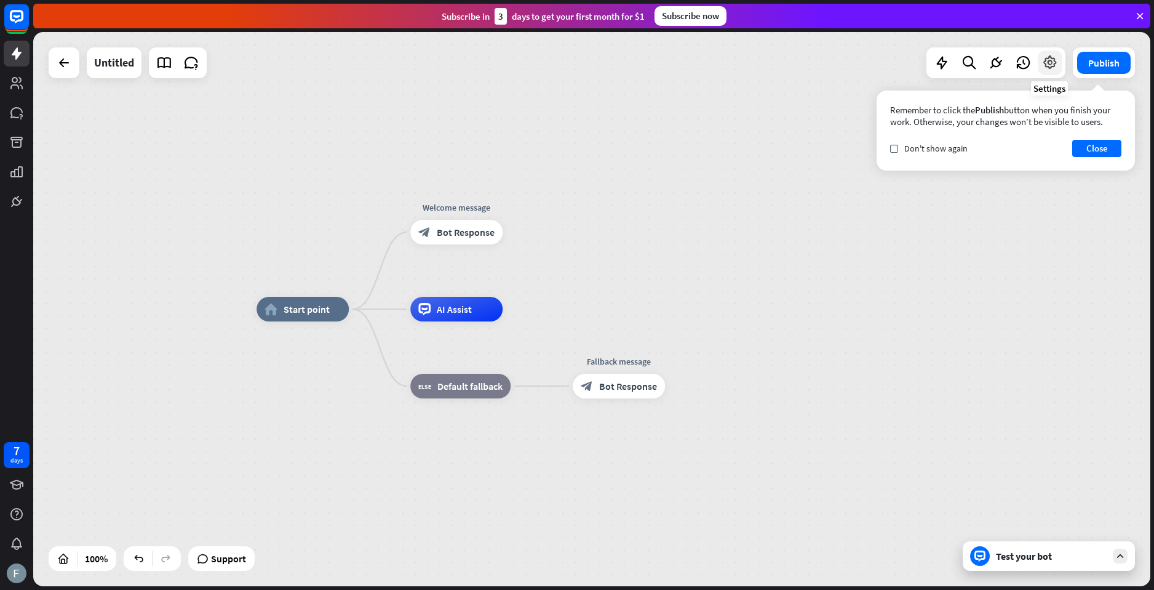
click at [1061, 67] on div at bounding box center [1050, 62] width 25 height 25
click at [1105, 153] on button "Close" at bounding box center [1097, 148] width 49 height 17
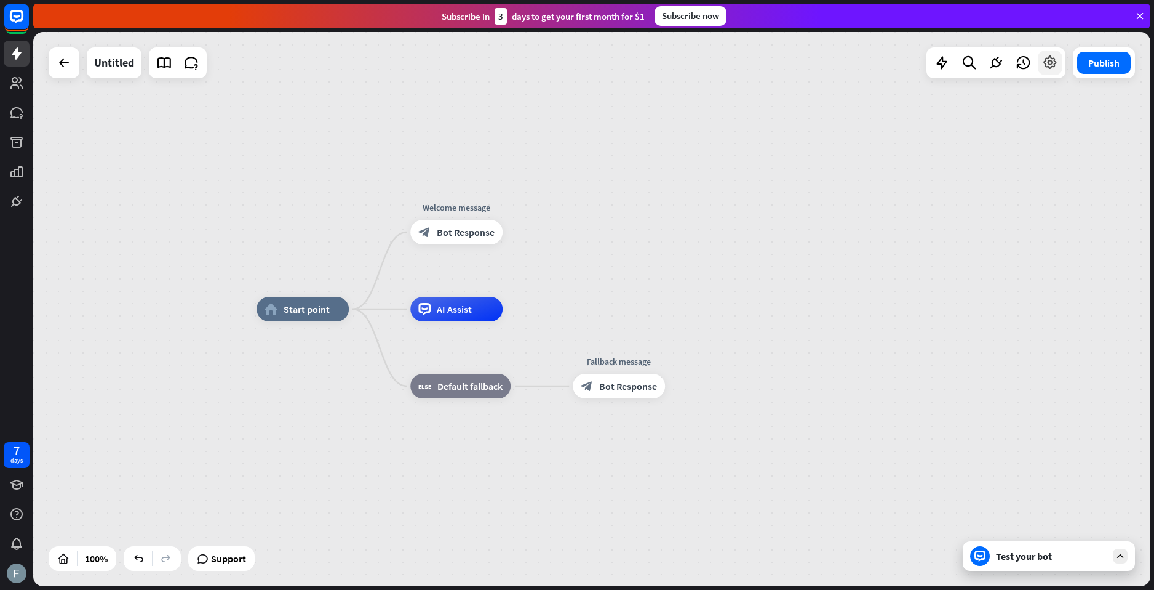
click at [1039, 64] on div at bounding box center [1050, 62] width 25 height 25
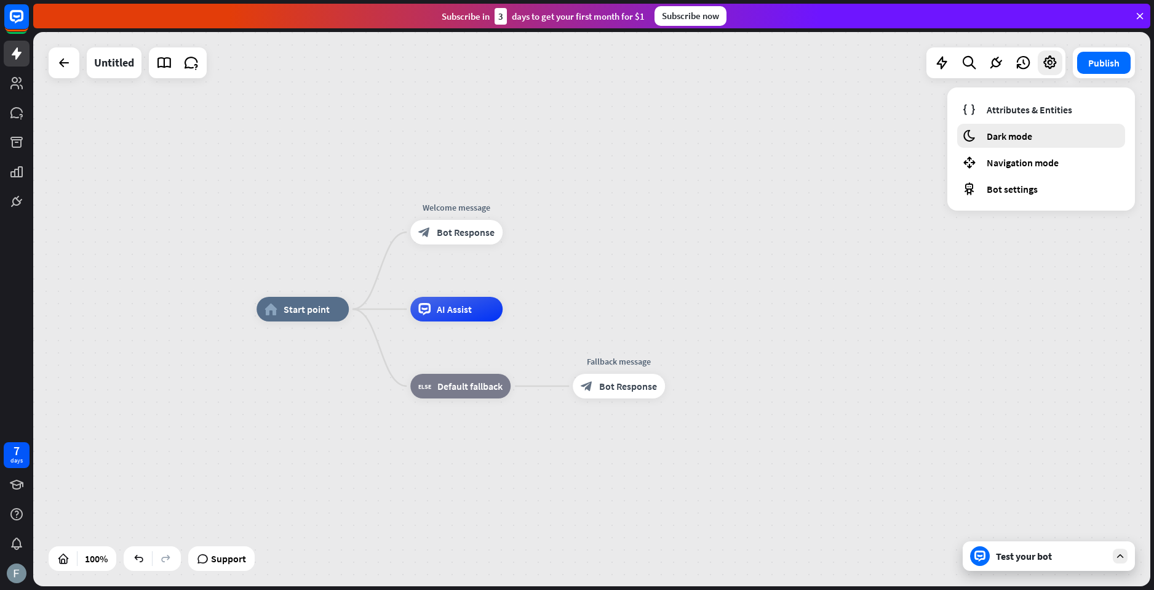
click at [1053, 129] on div "moon Dark mode" at bounding box center [1041, 136] width 168 height 24
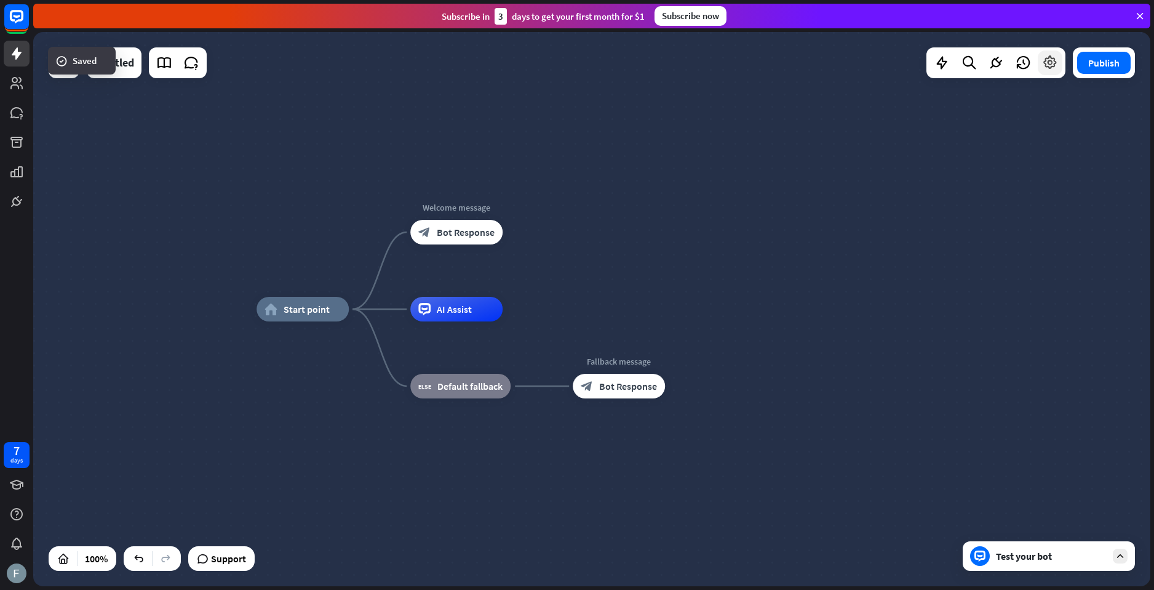
click at [1045, 67] on icon at bounding box center [1050, 63] width 16 height 16
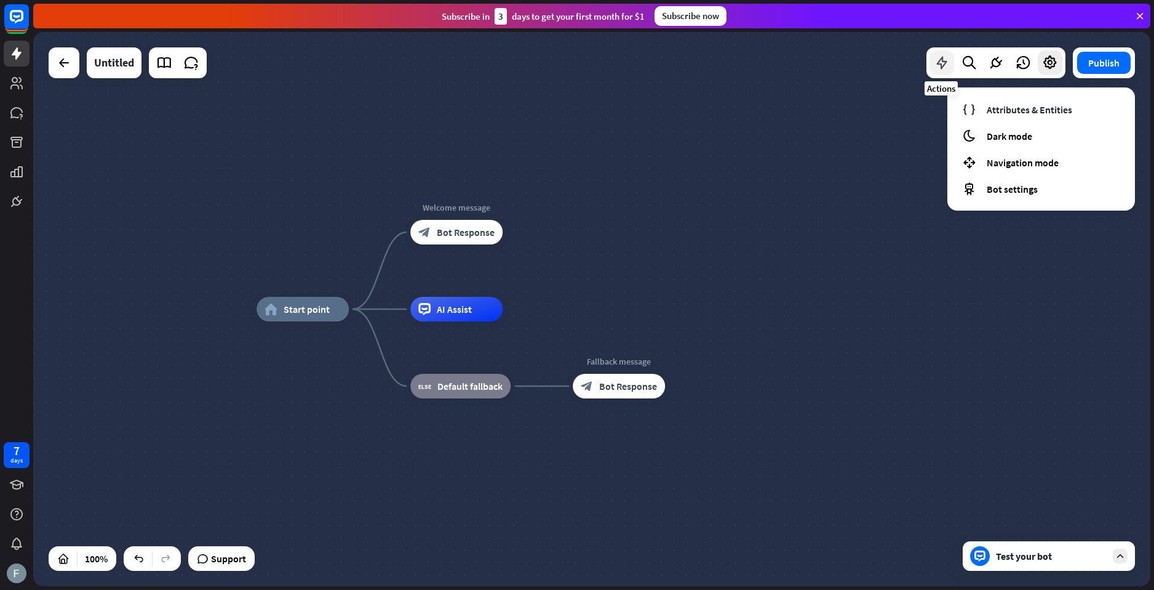
click at [944, 62] on icon at bounding box center [942, 63] width 16 height 16
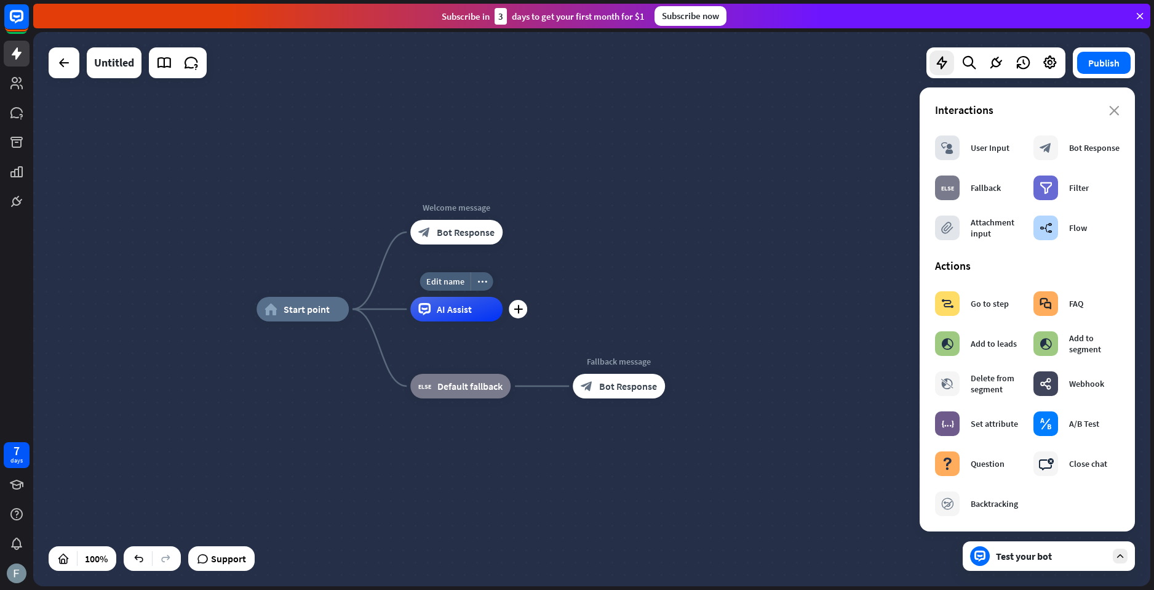
click at [460, 312] on span "AI Assist" at bounding box center [454, 309] width 35 height 12
click at [489, 286] on div "more_horiz" at bounding box center [482, 281] width 23 height 18
click at [470, 298] on div "AI Assist" at bounding box center [456, 309] width 92 height 25
click at [503, 297] on div "Edit name more_horiz plus AI Assist" at bounding box center [456, 309] width 92 height 25
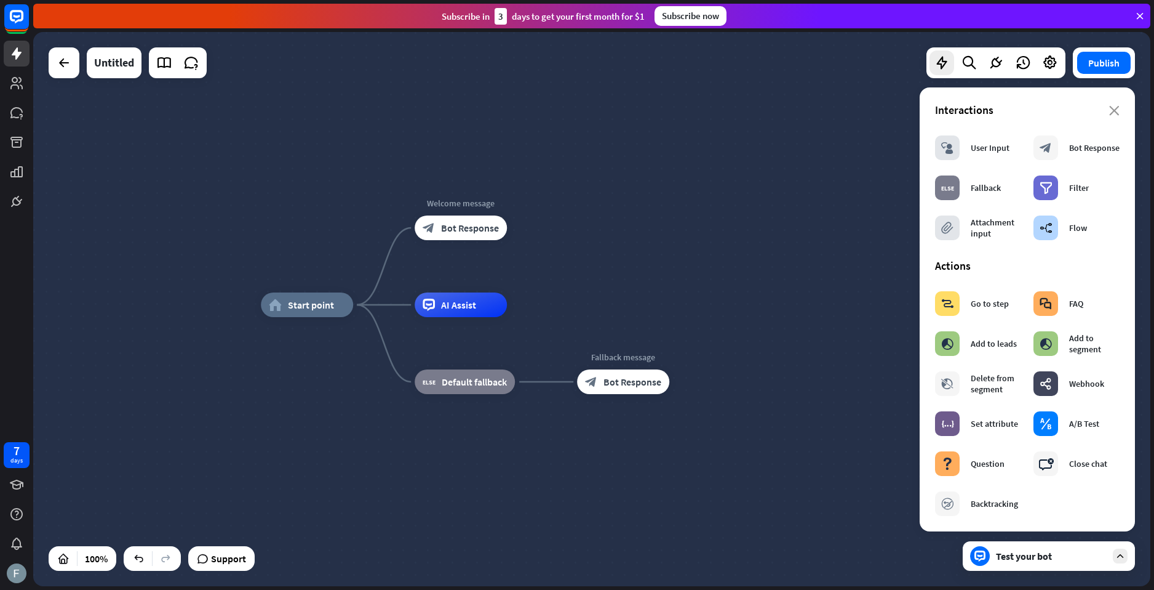
click at [1107, 121] on section "Interactions block_user_input User Input block_bot_response Bot Response block_…" at bounding box center [1027, 174] width 185 height 143
click at [1109, 108] on icon "close" at bounding box center [1114, 111] width 10 height 10
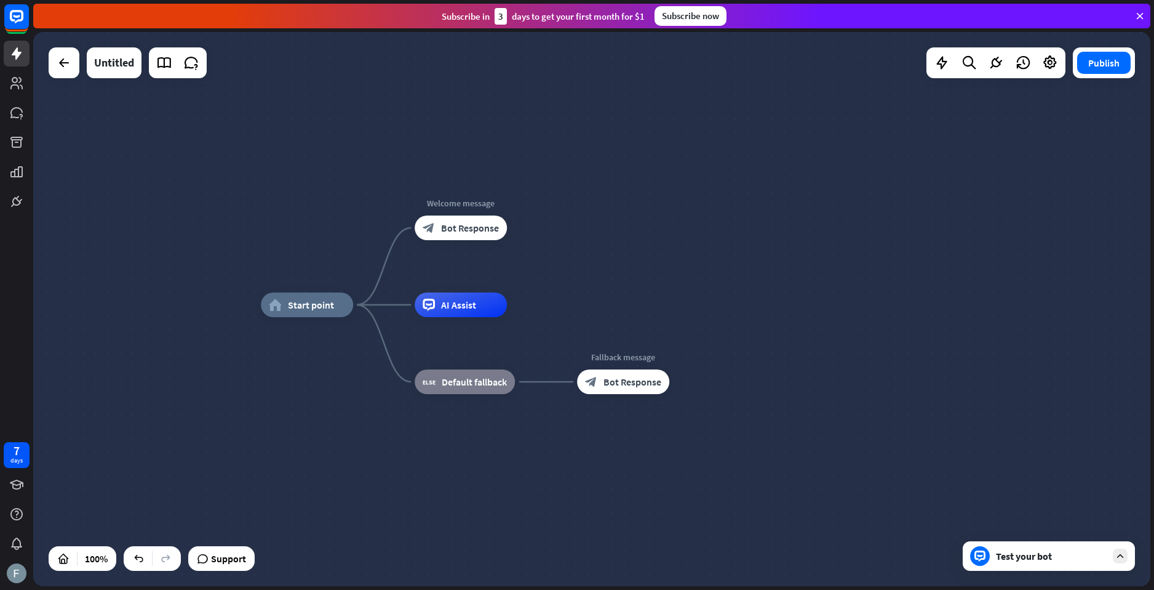
click at [1049, 551] on div "Test your bot" at bounding box center [1049, 556] width 172 height 30
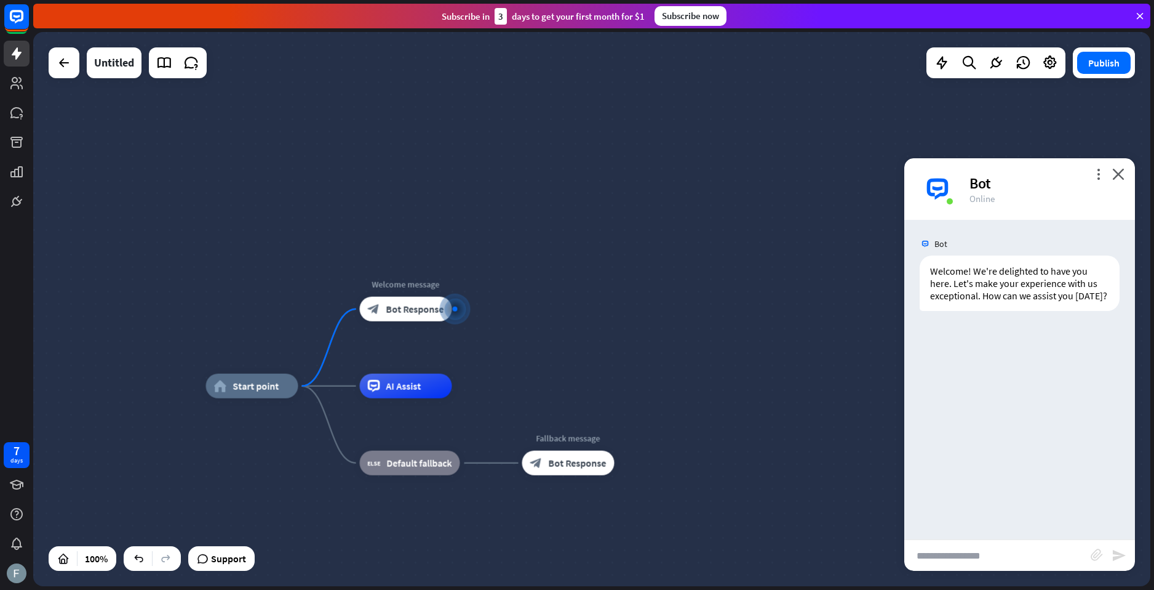
click at [1031, 567] on input "text" at bounding box center [998, 555] width 186 height 31
drag, startPoint x: 1031, startPoint y: 567, endPoint x: 1018, endPoint y: 566, distance: 13.0
click at [1023, 567] on input "text" at bounding box center [998, 555] width 186 height 31
click at [1016, 564] on input "text" at bounding box center [998, 555] width 186 height 31
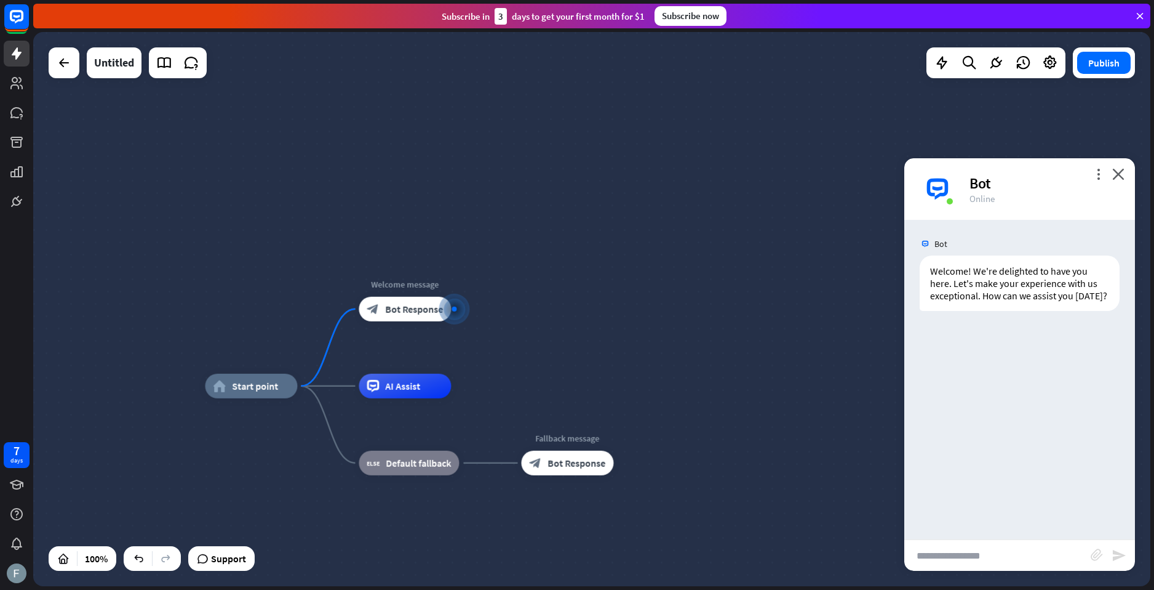
drag, startPoint x: 1013, startPoint y: 559, endPoint x: 1007, endPoint y: 551, distance: 9.7
click at [1010, 556] on input "text" at bounding box center [998, 555] width 186 height 31
click at [1007, 551] on input "text" at bounding box center [998, 555] width 186 height 31
type input "**********"
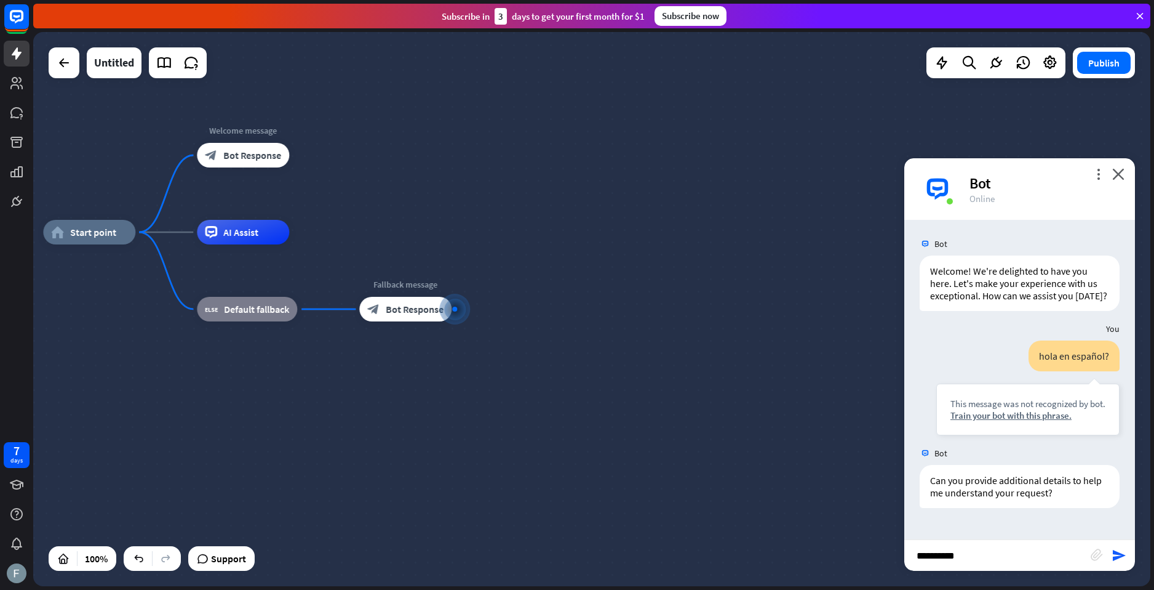
type input "**********"
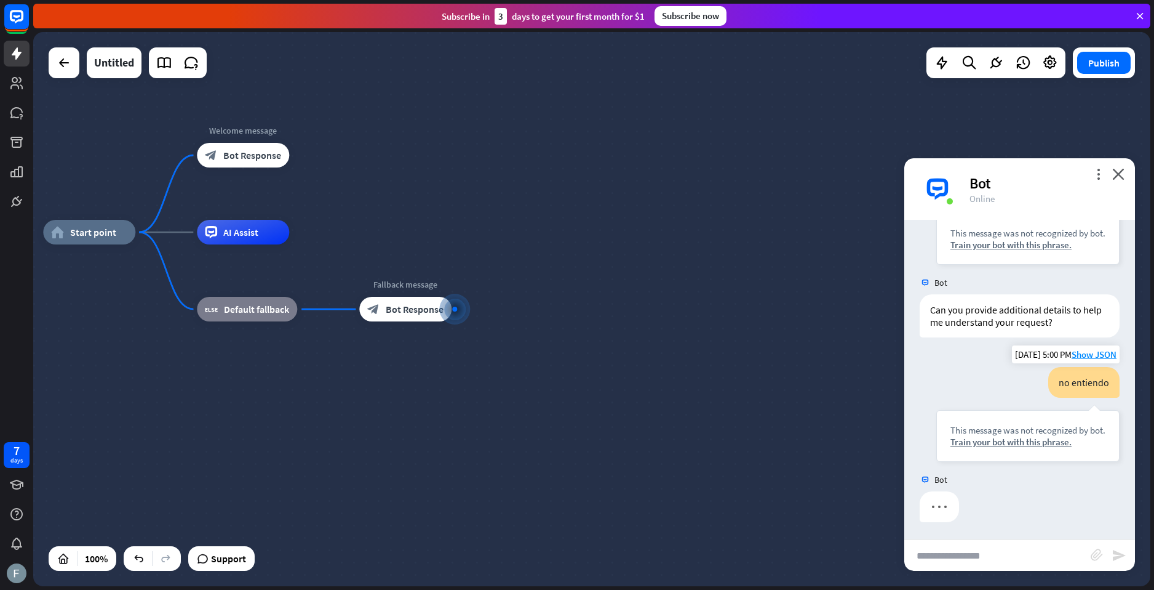
scroll to position [184, 0]
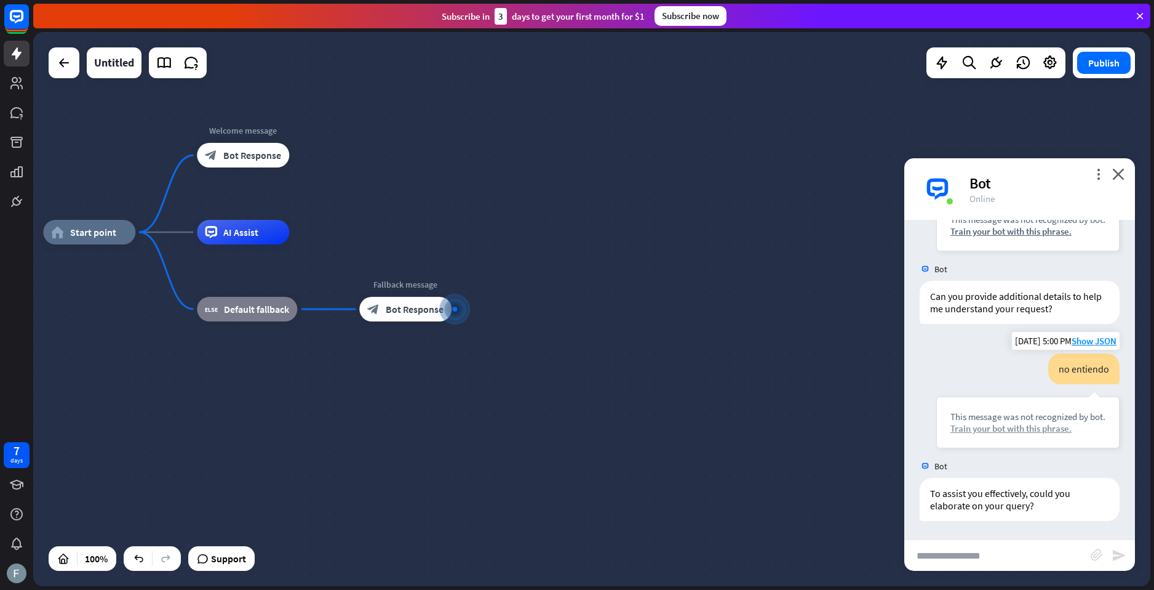
click at [956, 434] on div "Train your bot with this phrase." at bounding box center [1028, 428] width 155 height 12
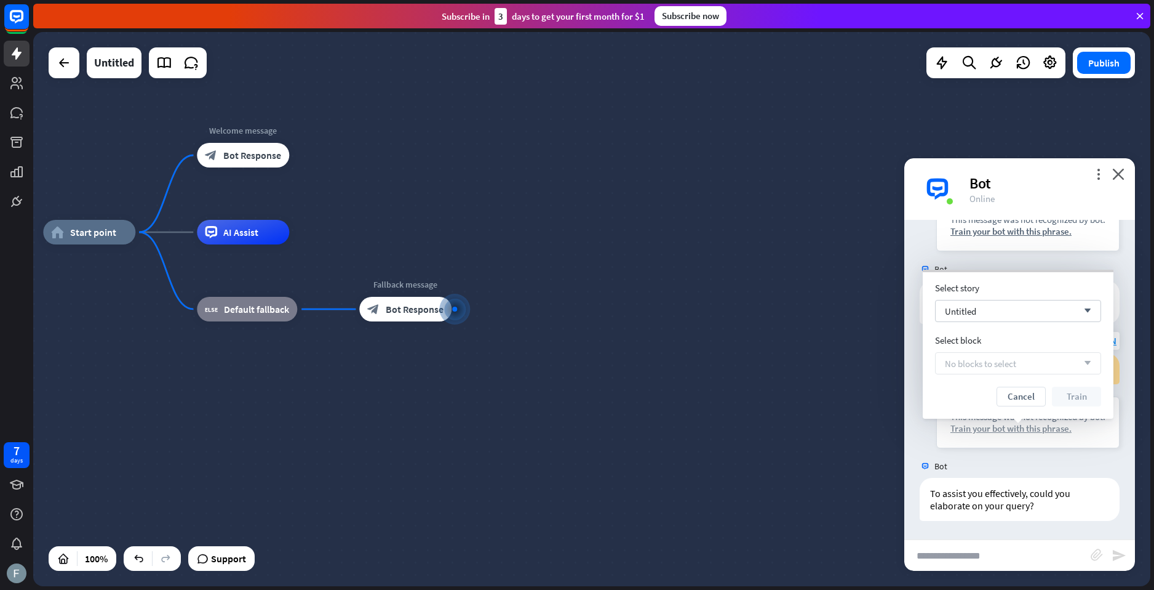
scroll to position [196, 0]
click at [998, 306] on div "Untitled arrow_down" at bounding box center [1018, 308] width 166 height 22
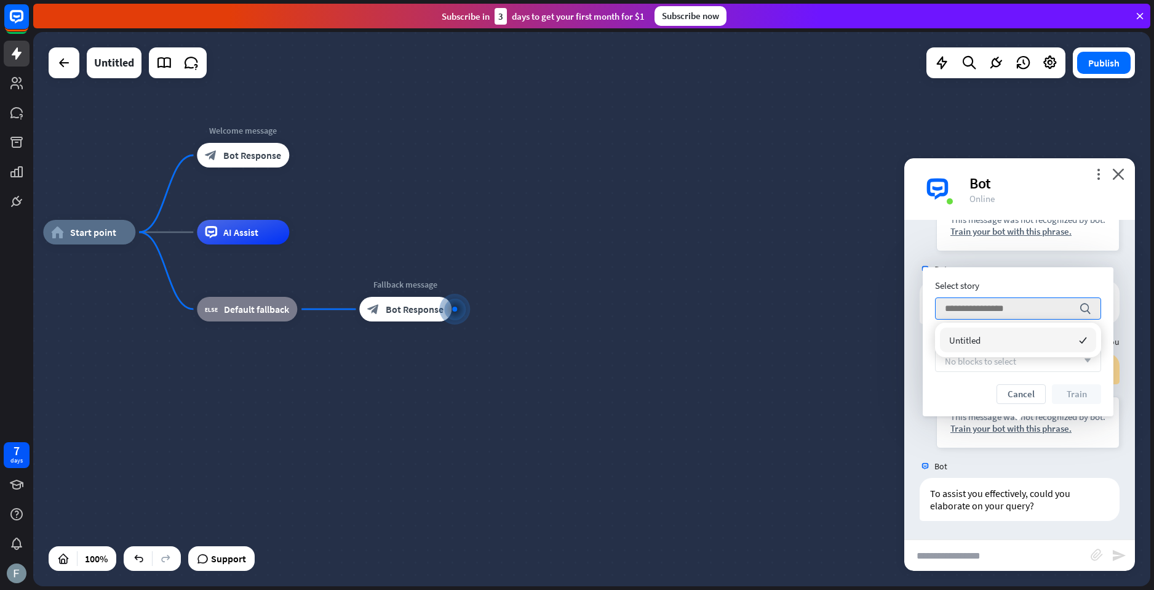
click at [878, 313] on div "home_2 Start point Welcome message block_bot_response Bot Response AI Assist bl…" at bounding box center [601, 509] width 1117 height 554
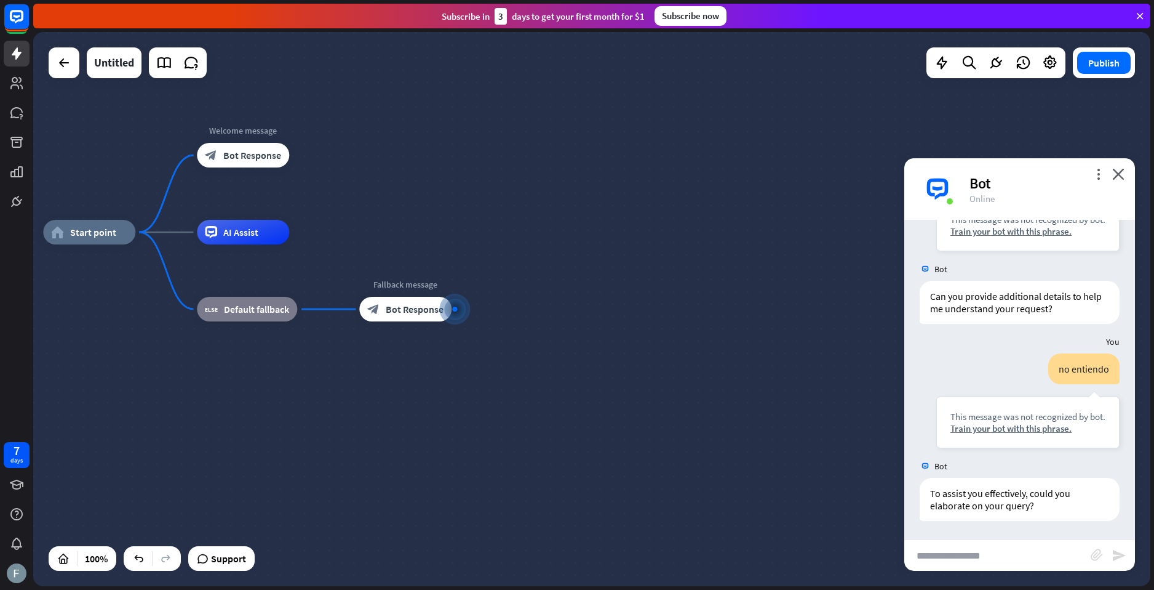
scroll to position [12, 0]
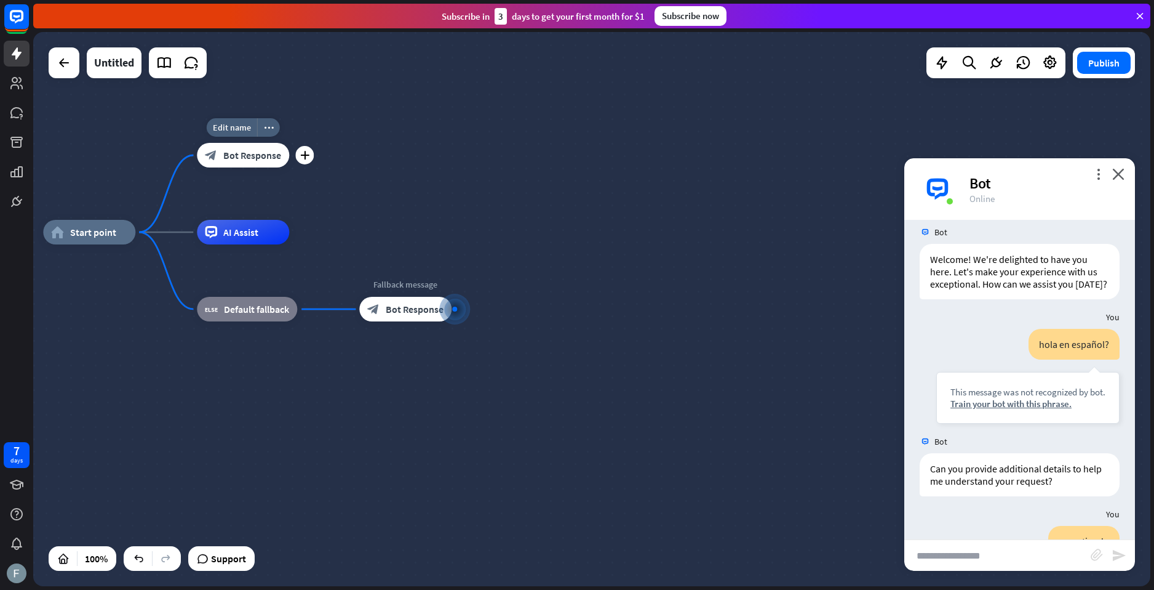
click at [273, 167] on div "Edit name more_horiz plus Welcome message block_bot_response Bot Response" at bounding box center [243, 155] width 92 height 25
click at [274, 167] on div "Edit name more_horiz plus block_bot_response Bot Response" at bounding box center [243, 154] width 92 height 25
click at [236, 122] on span "Edit name" at bounding box center [232, 126] width 38 height 11
click at [298, 152] on div "plus" at bounding box center [304, 154] width 18 height 18
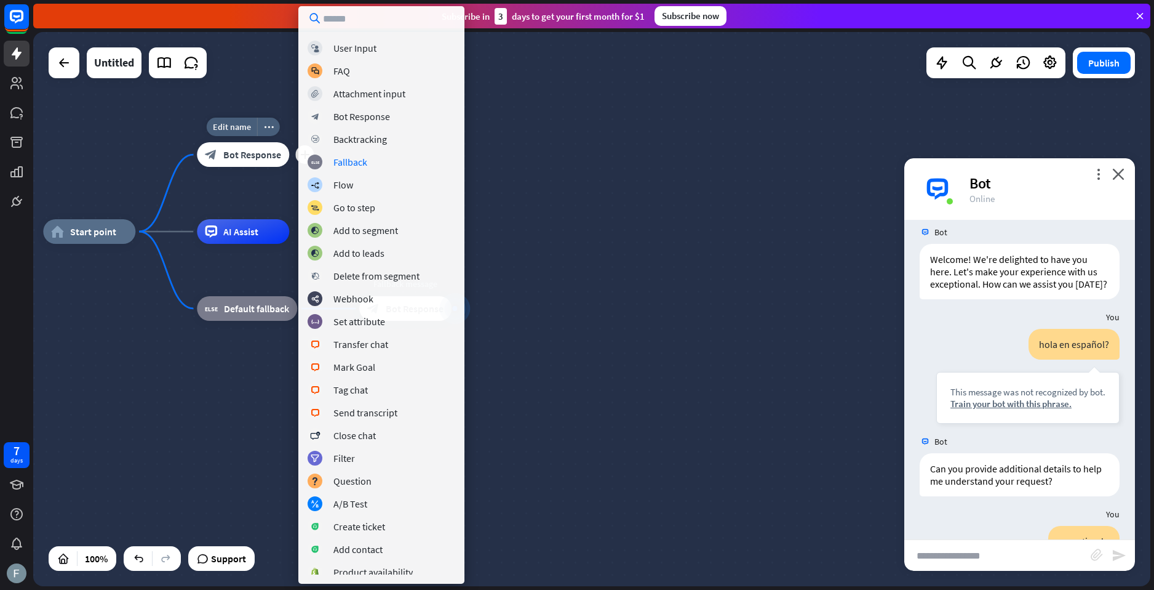
click at [236, 154] on span "Bot Response" at bounding box center [252, 154] width 58 height 12
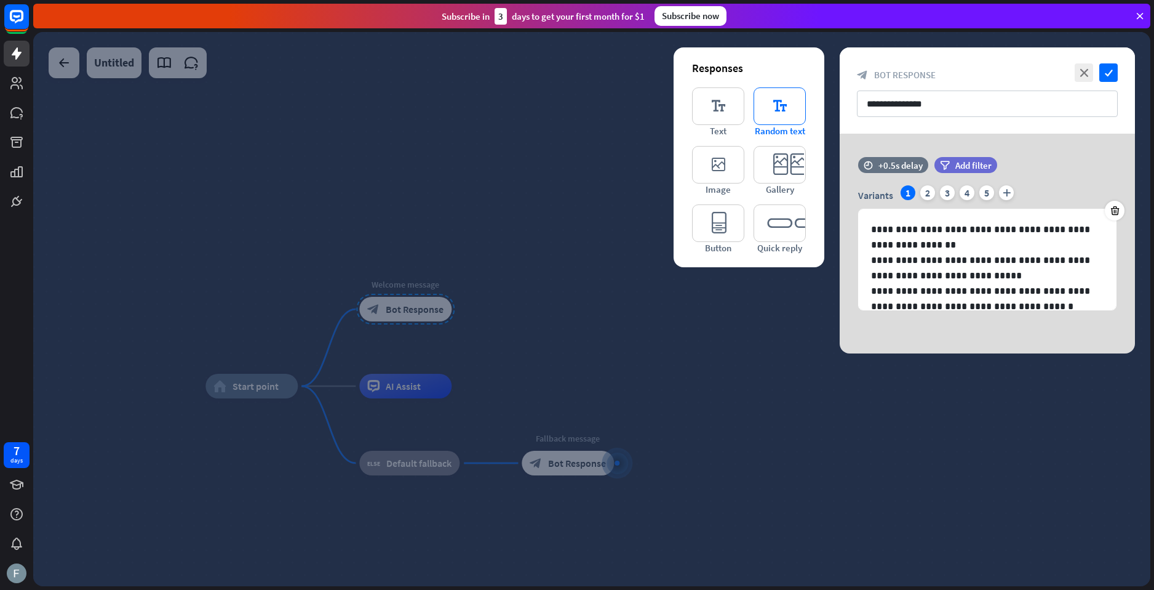
click at [772, 113] on icon "editor_text" at bounding box center [780, 106] width 52 height 38
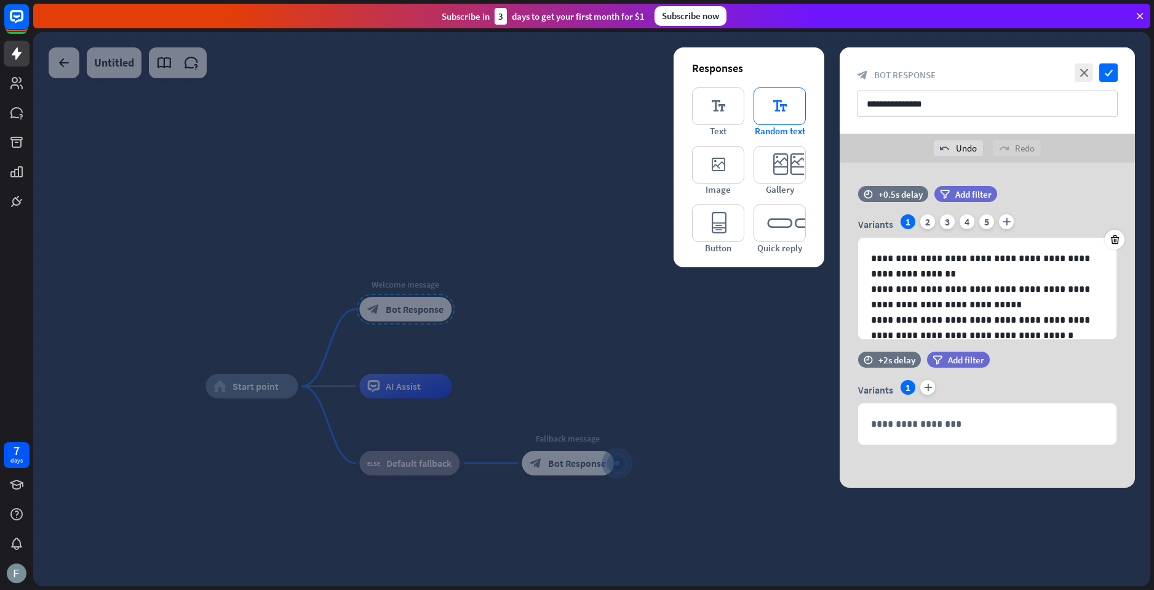
click at [789, 114] on icon "editor_text" at bounding box center [780, 106] width 52 height 38
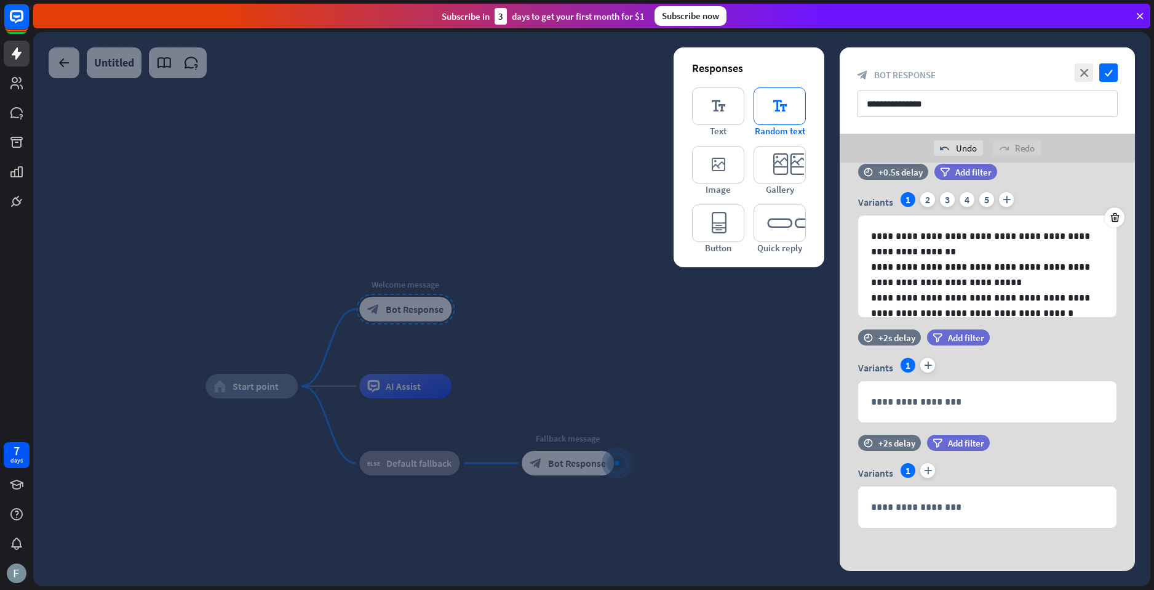
click at [765, 110] on icon "editor_text" at bounding box center [780, 106] width 52 height 38
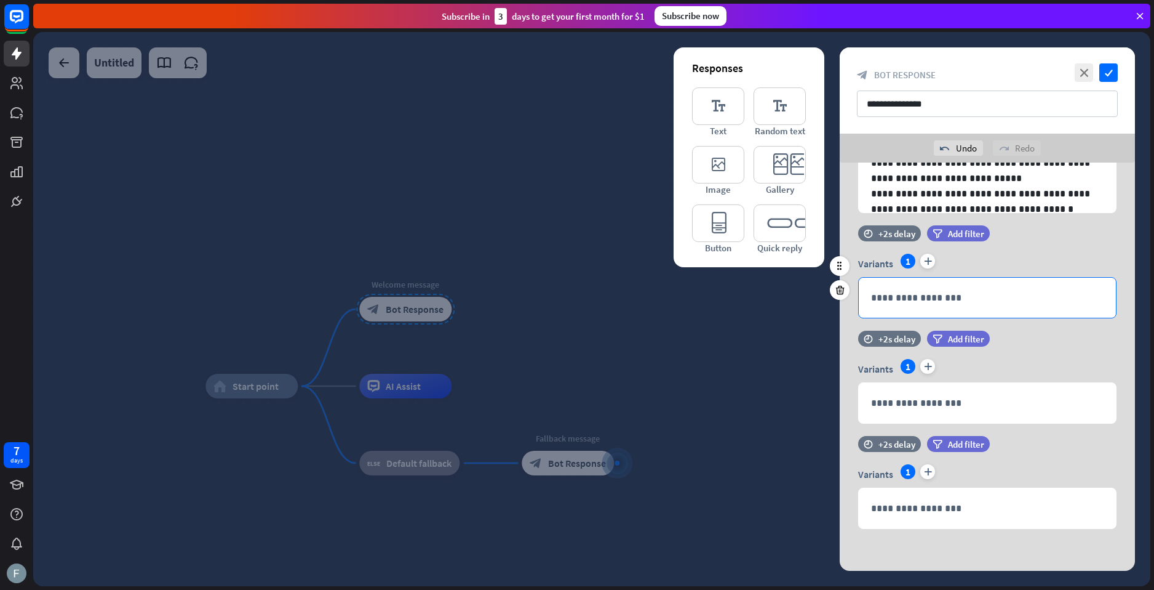
scroll to position [127, 0]
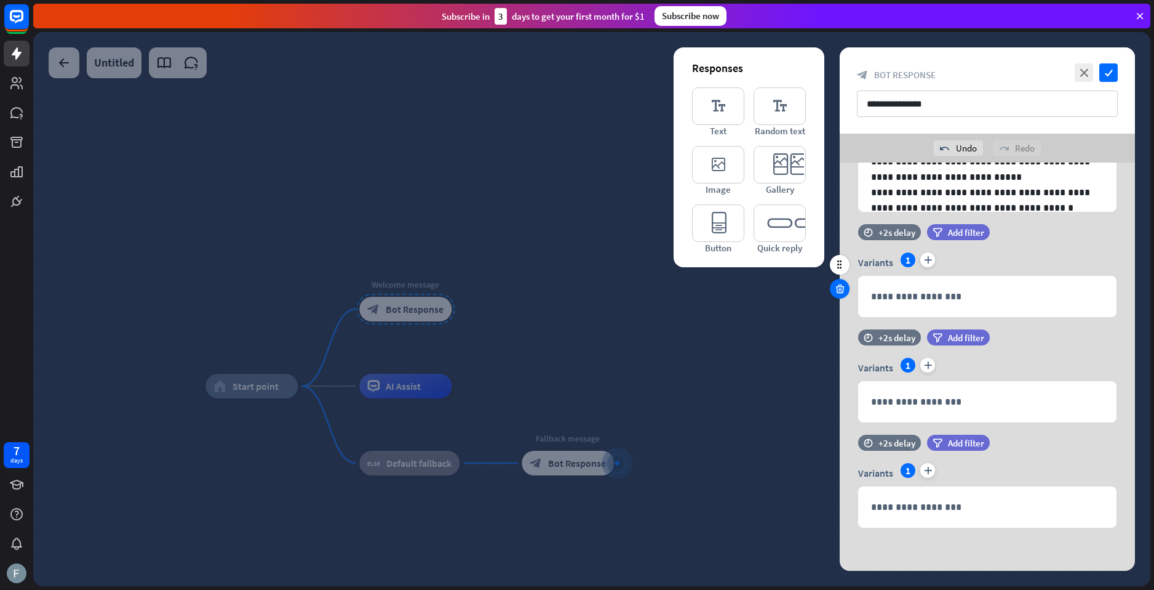
click at [834, 290] on icon at bounding box center [840, 288] width 12 height 11
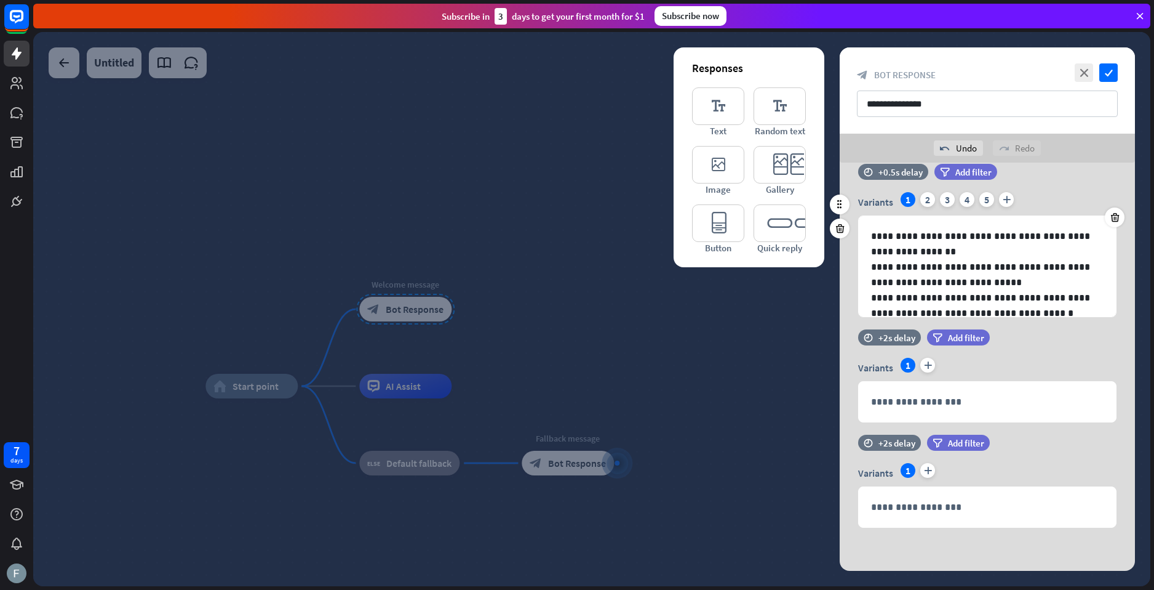
scroll to position [22, 0]
click at [843, 395] on icon at bounding box center [840, 393] width 12 height 11
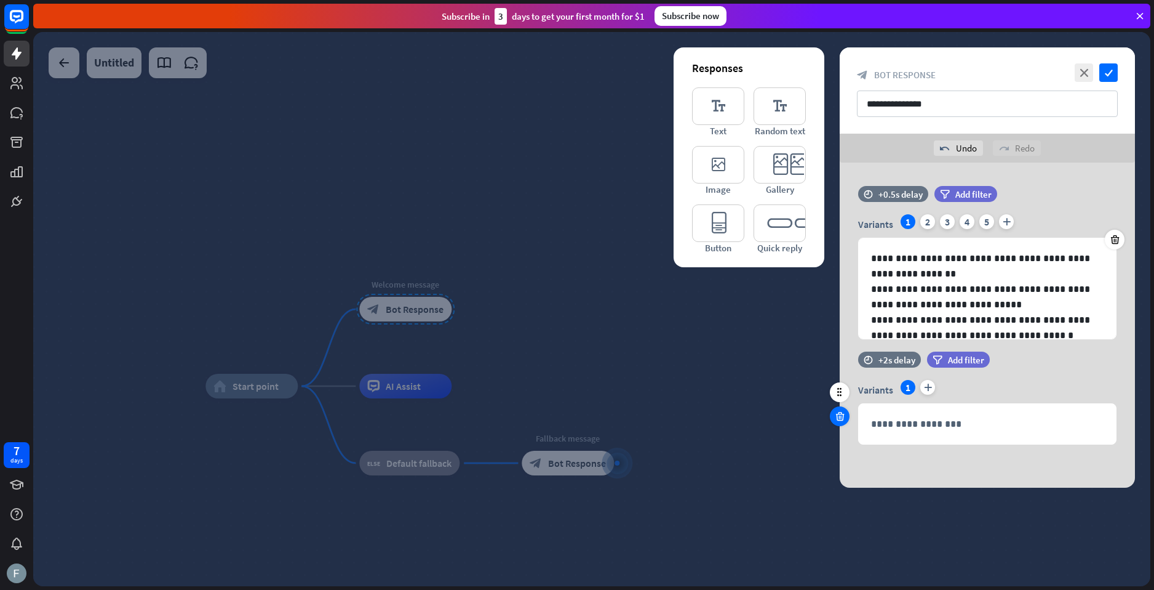
click at [844, 420] on icon at bounding box center [840, 415] width 12 height 11
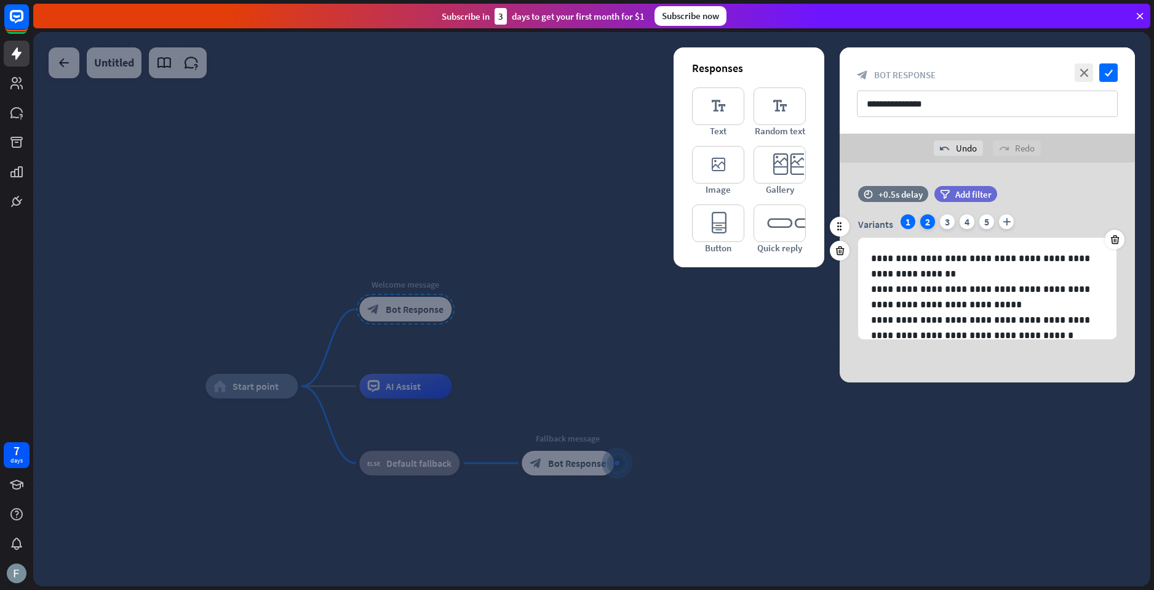
click at [933, 221] on div "2" at bounding box center [928, 221] width 15 height 15
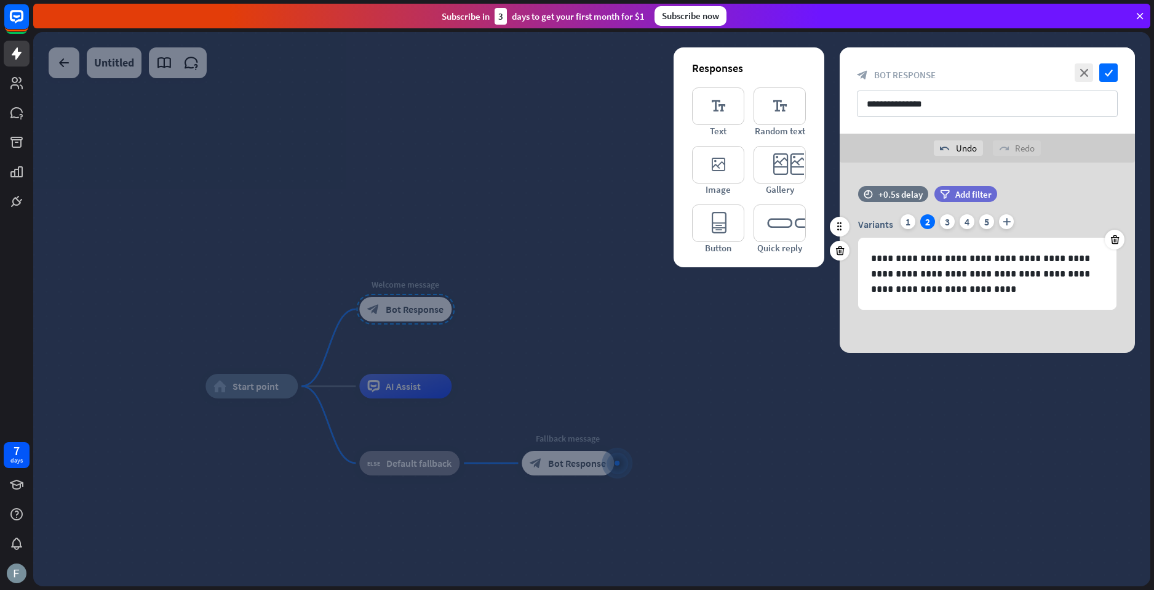
click at [915, 218] on div "Variants 1 2 3 4 5 plus" at bounding box center [987, 224] width 258 height 20
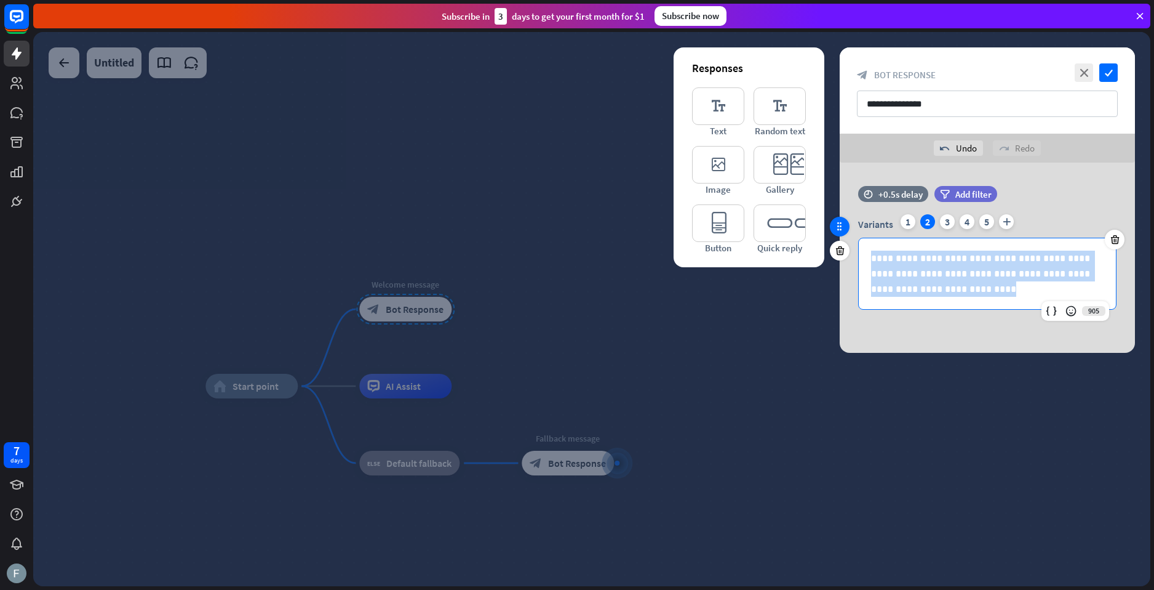
drag, startPoint x: 963, startPoint y: 289, endPoint x: 839, endPoint y: 233, distance: 136.1
click at [840, 234] on div "**********" at bounding box center [987, 254] width 295 height 136
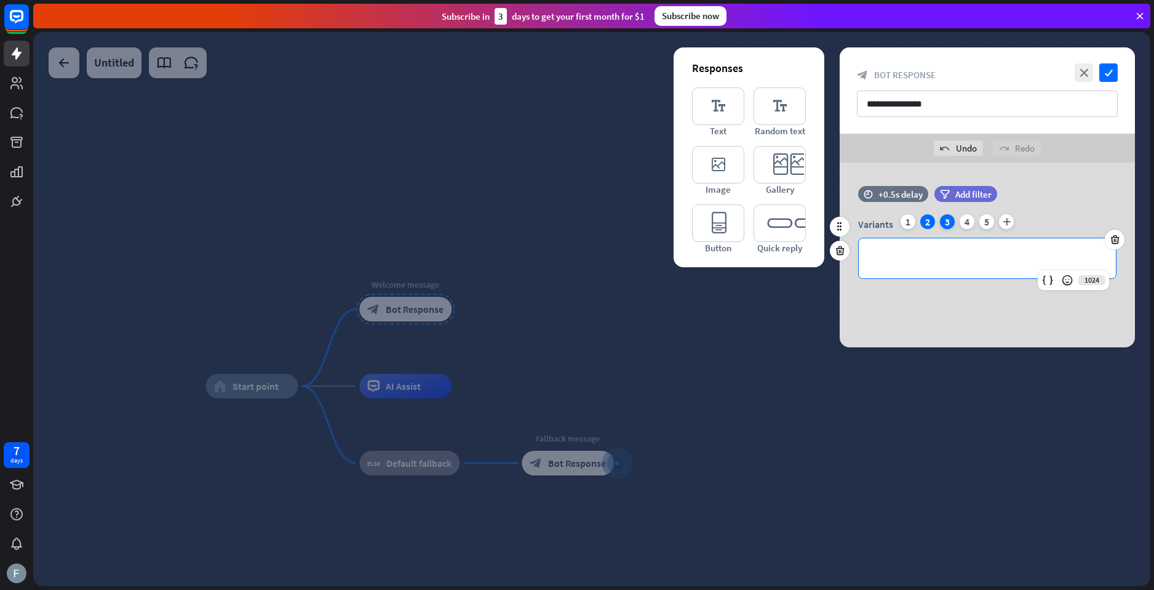
click at [950, 220] on div "3" at bounding box center [947, 221] width 15 height 15
drag, startPoint x: 943, startPoint y: 267, endPoint x: 861, endPoint y: 250, distance: 84.2
click at [861, 250] on div "**********" at bounding box center [987, 258] width 257 height 40
click at [965, 220] on div "4" at bounding box center [967, 221] width 15 height 15
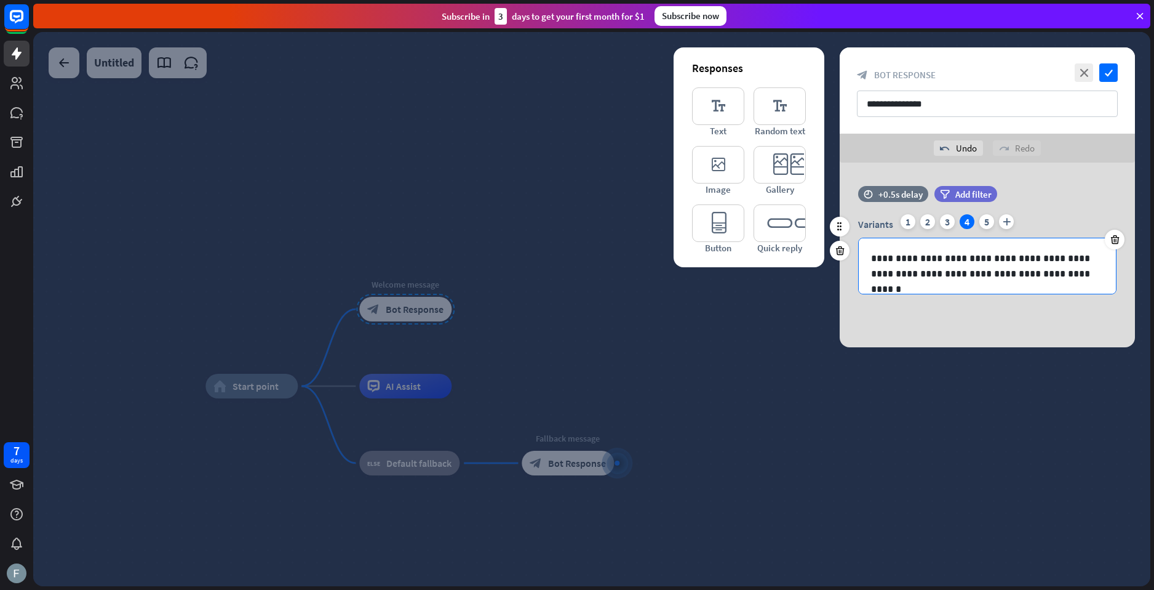
click at [966, 260] on p "**********" at bounding box center [987, 265] width 233 height 31
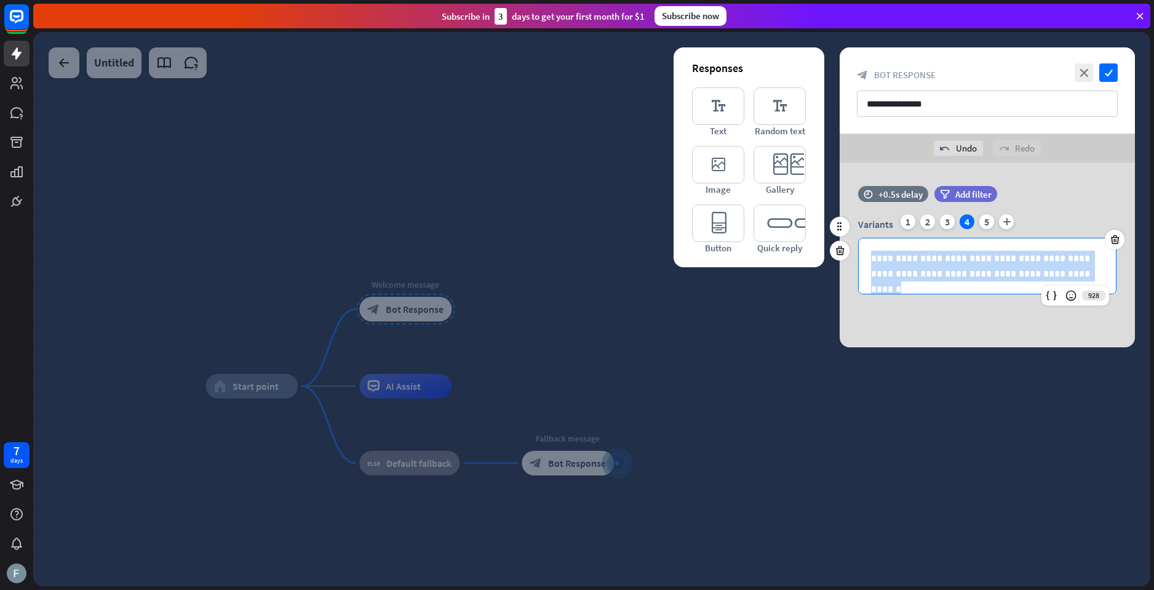
click at [966, 260] on p "**********" at bounding box center [987, 265] width 233 height 31
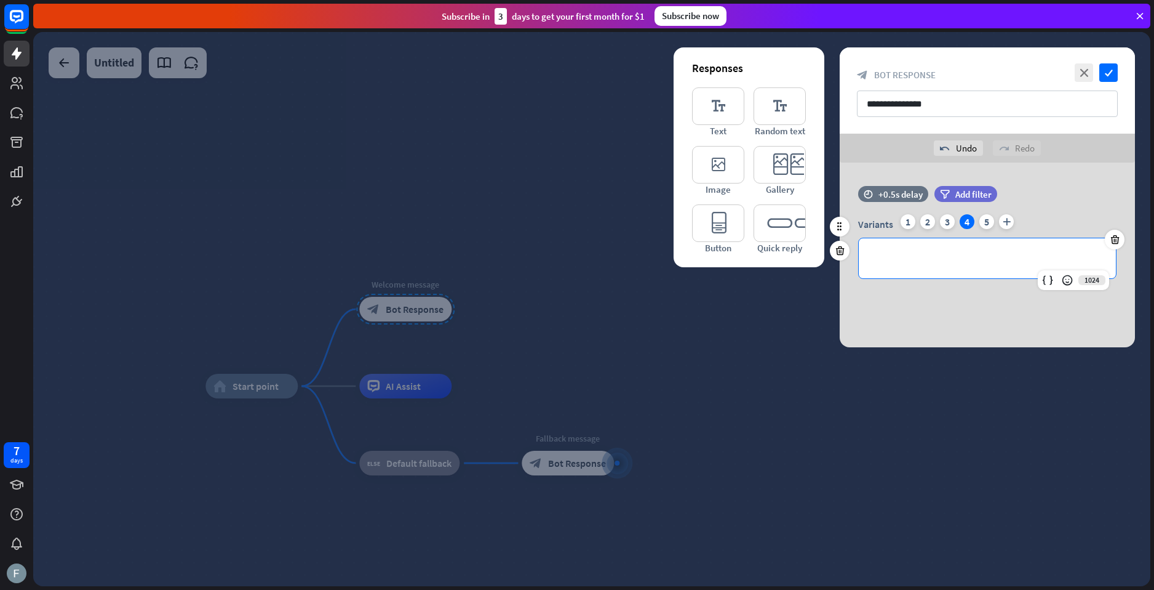
drag, startPoint x: 988, startPoint y: 225, endPoint x: 981, endPoint y: 238, distance: 14.9
click at [988, 225] on div "5" at bounding box center [987, 221] width 15 height 15
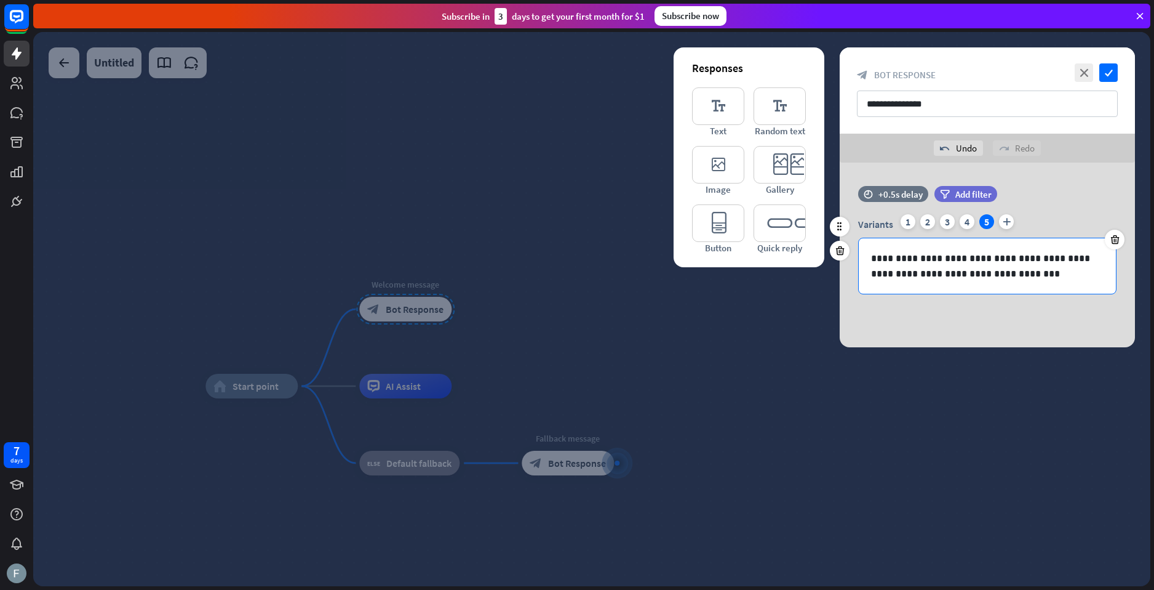
click at [974, 254] on p "**********" at bounding box center [987, 265] width 233 height 31
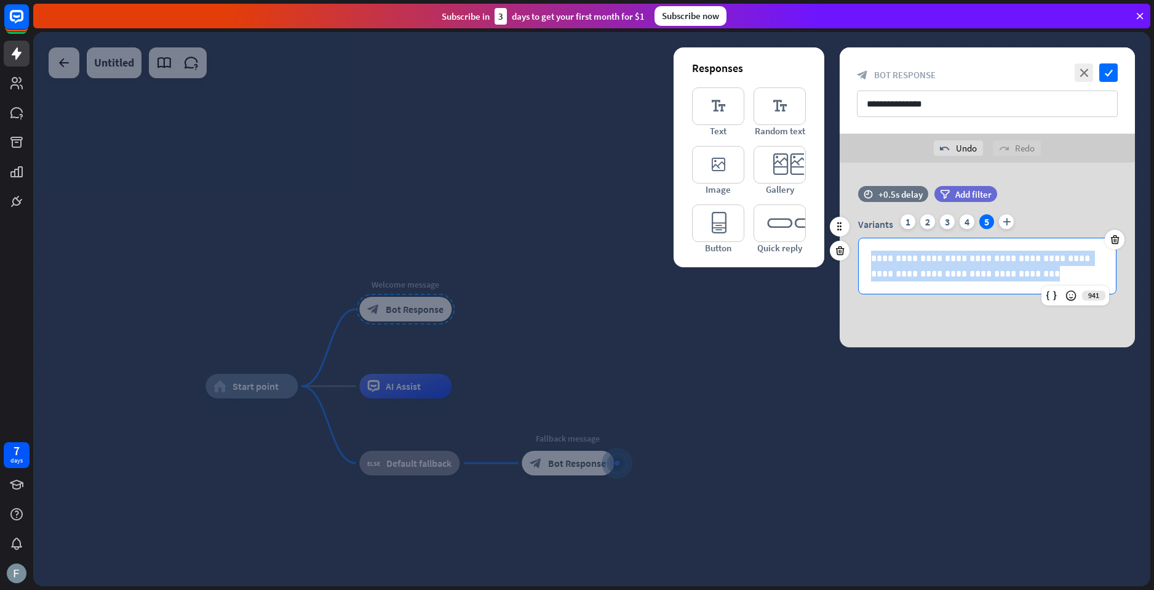
click at [974, 254] on p "**********" at bounding box center [987, 265] width 233 height 31
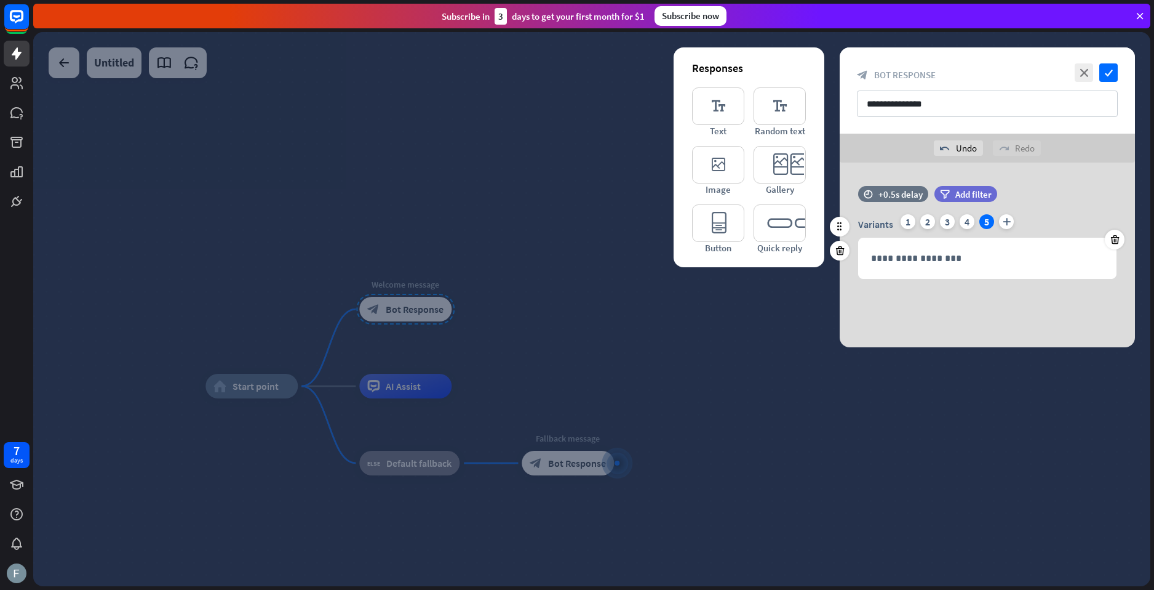
click at [916, 215] on div "Variants 1 2 3 4 5 plus" at bounding box center [987, 224] width 258 height 20
click at [914, 217] on div "Variants 1 2 3 4 5 plus" at bounding box center [987, 224] width 258 height 20
click at [913, 219] on div "1" at bounding box center [908, 221] width 15 height 15
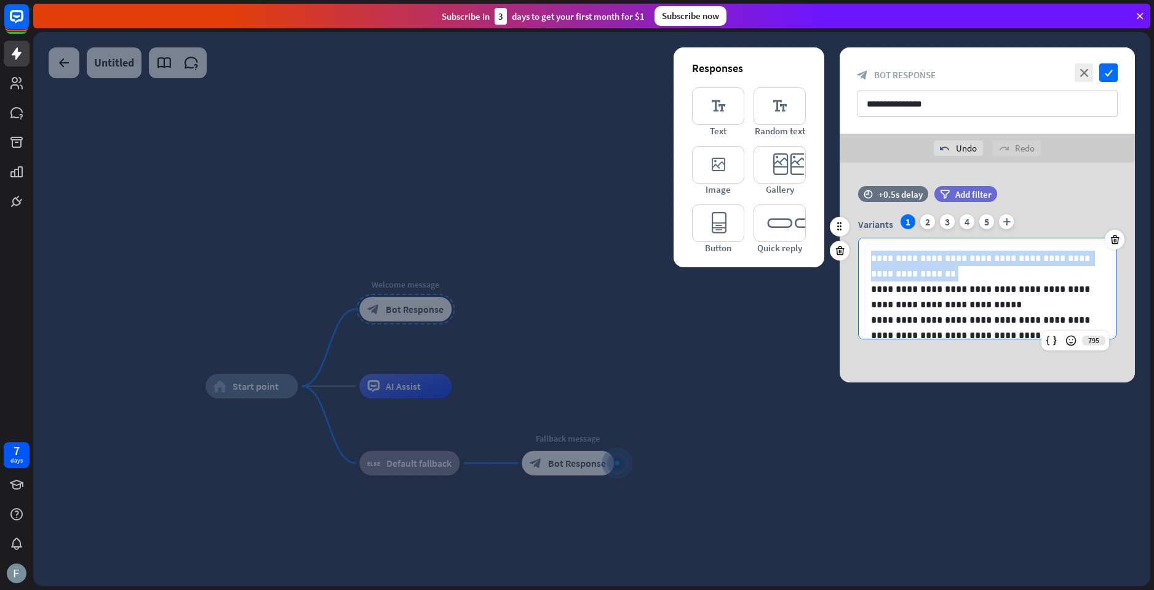
drag, startPoint x: 932, startPoint y: 278, endPoint x: 873, endPoint y: 252, distance: 64.5
click at [873, 252] on p "**********" at bounding box center [982, 265] width 223 height 31
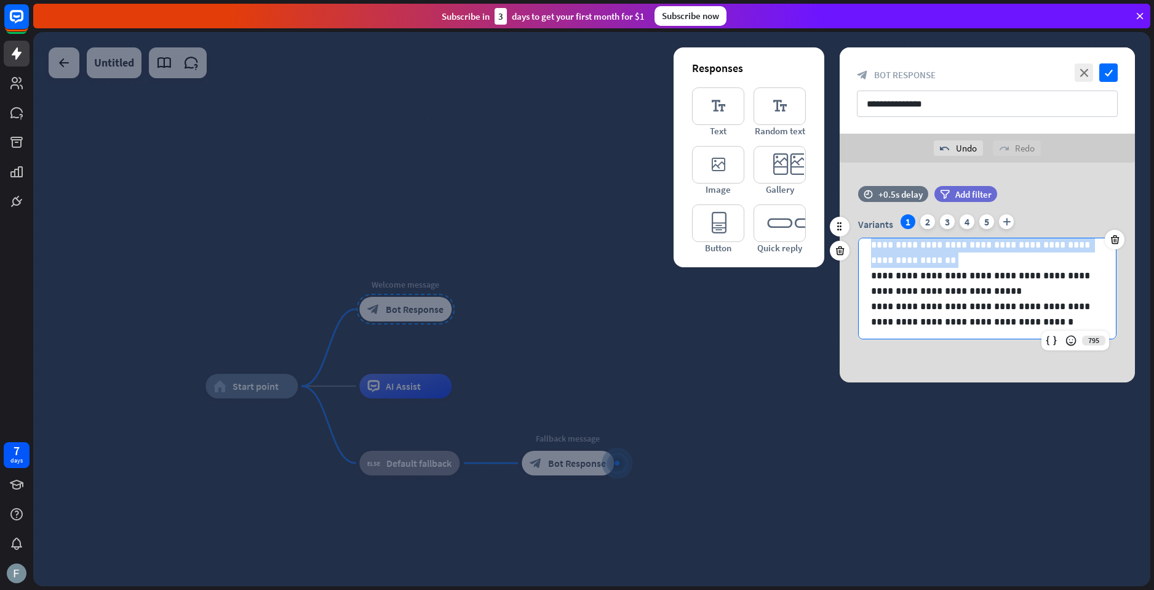
scroll to position [17, 0]
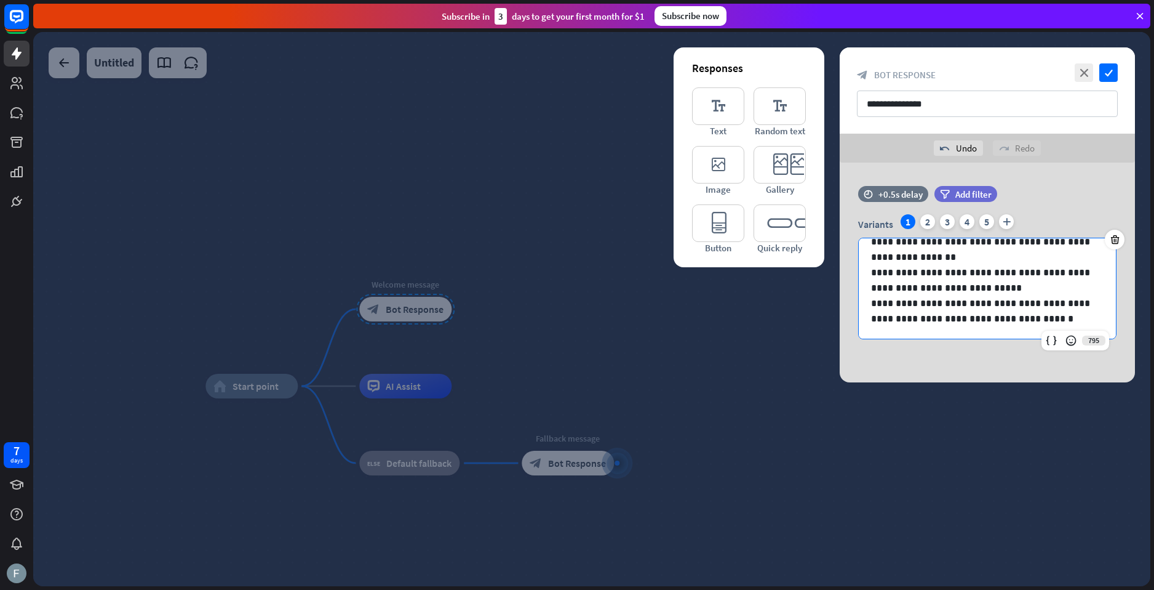
click at [630, 234] on div at bounding box center [591, 309] width 1117 height 554
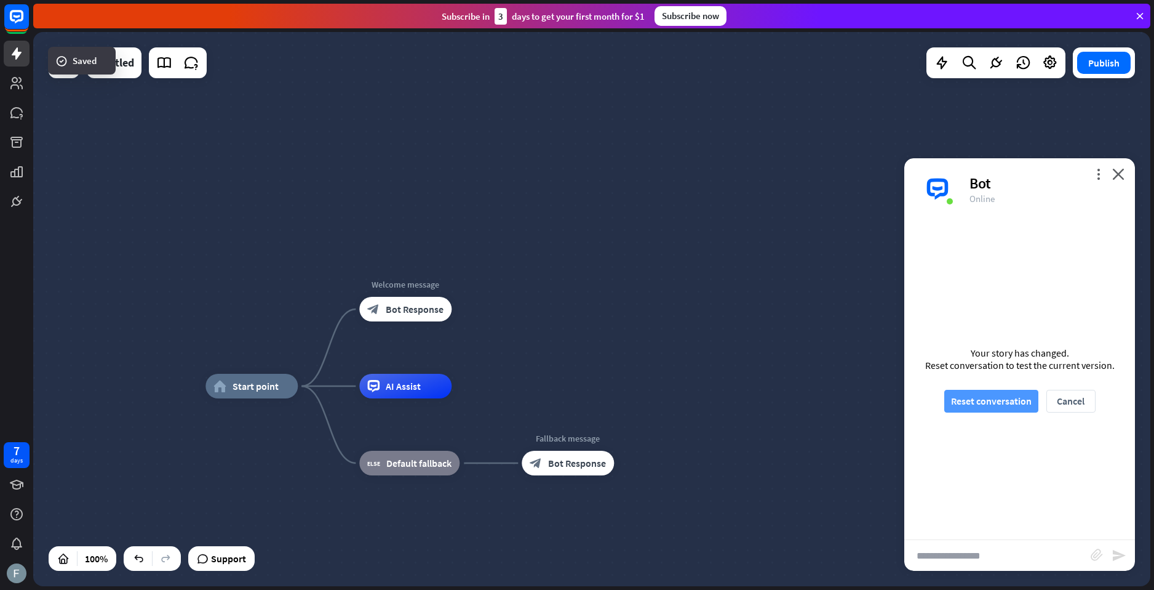
click at [971, 399] on button "Reset conversation" at bounding box center [992, 401] width 94 height 23
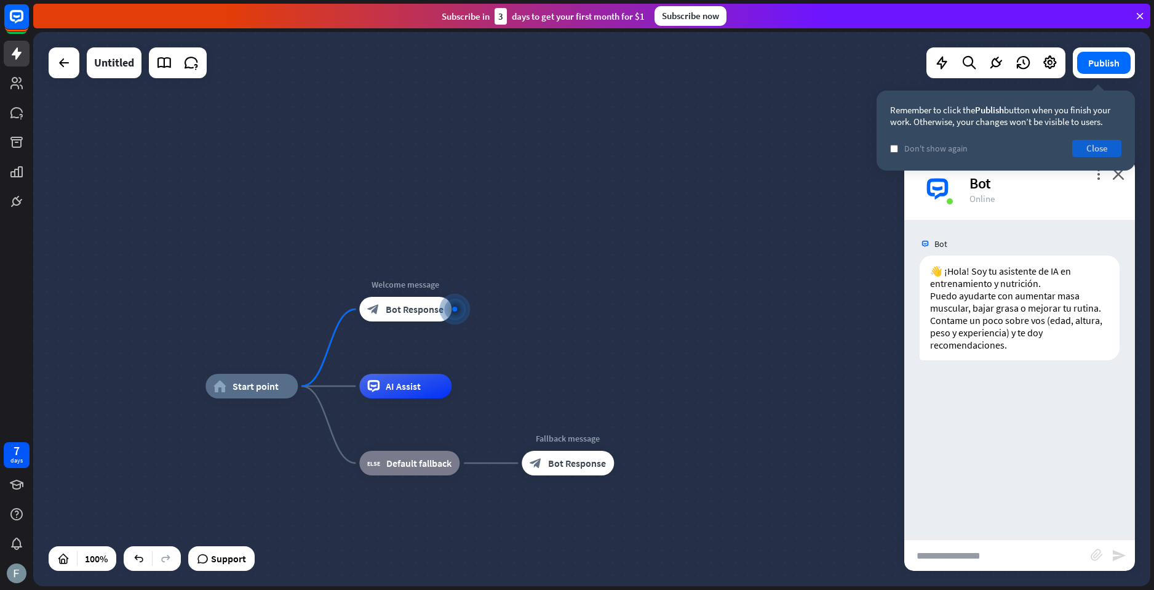
click at [1092, 150] on button "Close" at bounding box center [1097, 148] width 49 height 17
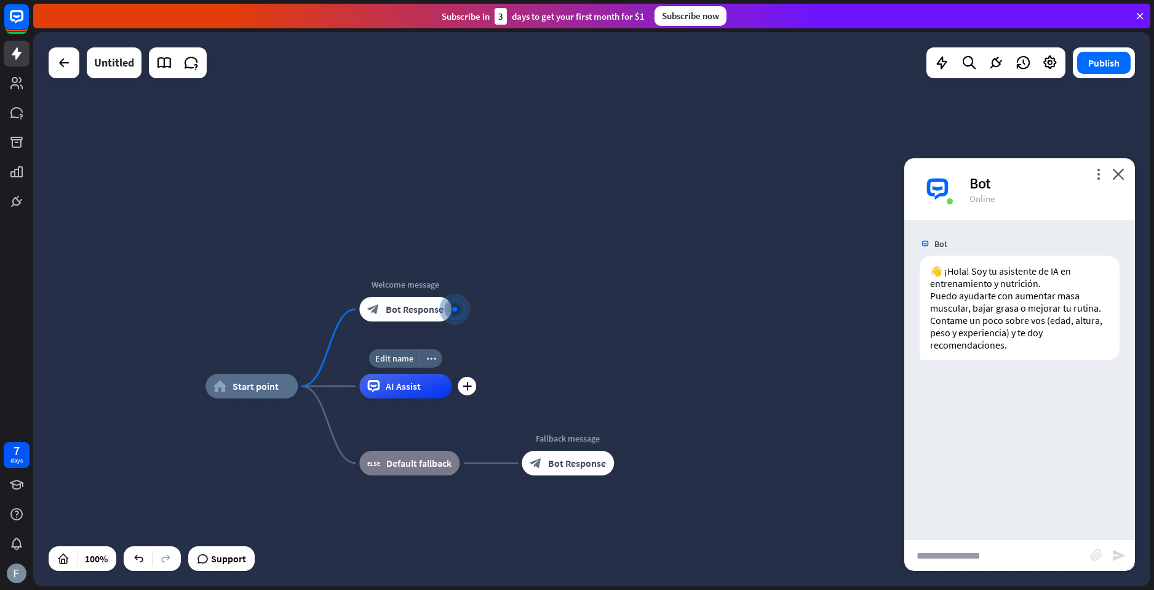
click at [377, 393] on div "AI Assist" at bounding box center [405, 386] width 92 height 25
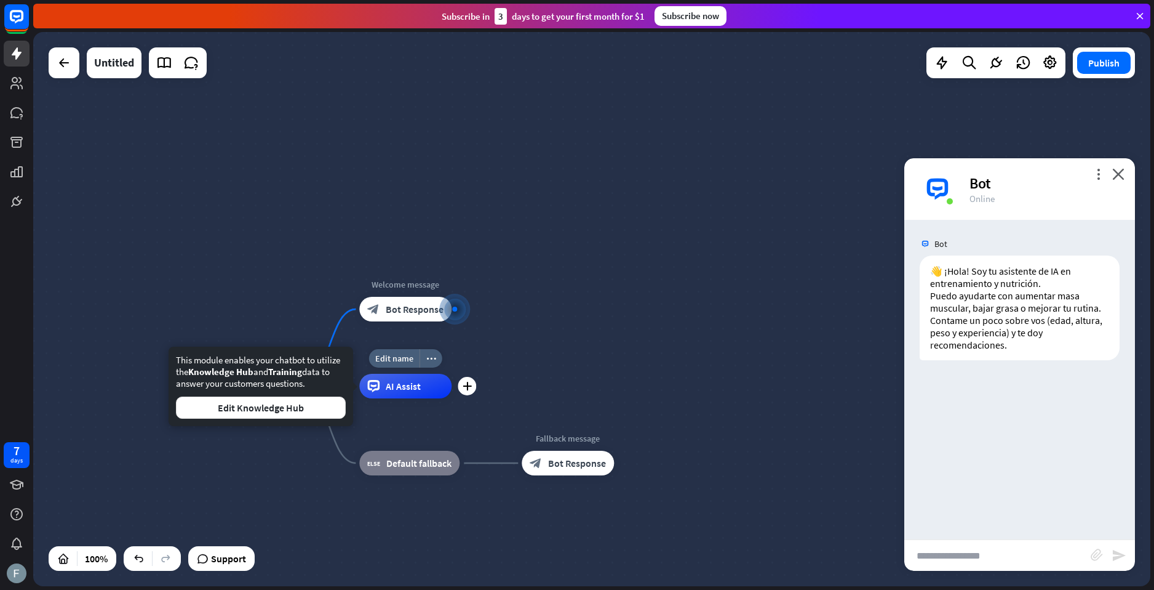
click at [420, 388] on span "AI Assist" at bounding box center [403, 386] width 35 height 12
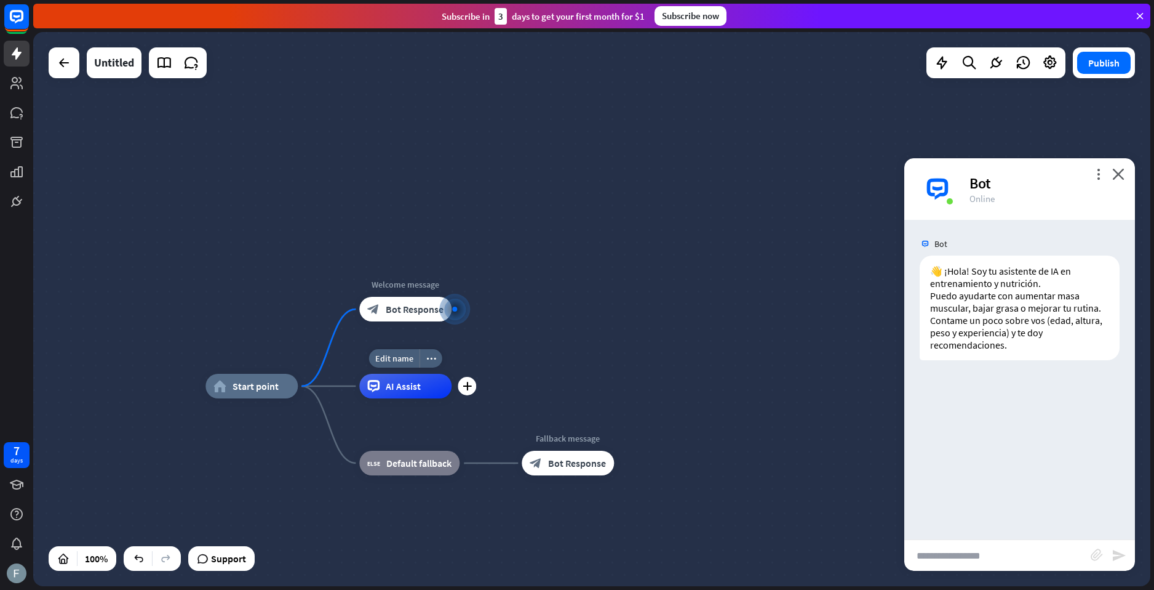
click at [420, 388] on span "AI Assist" at bounding box center [403, 386] width 35 height 12
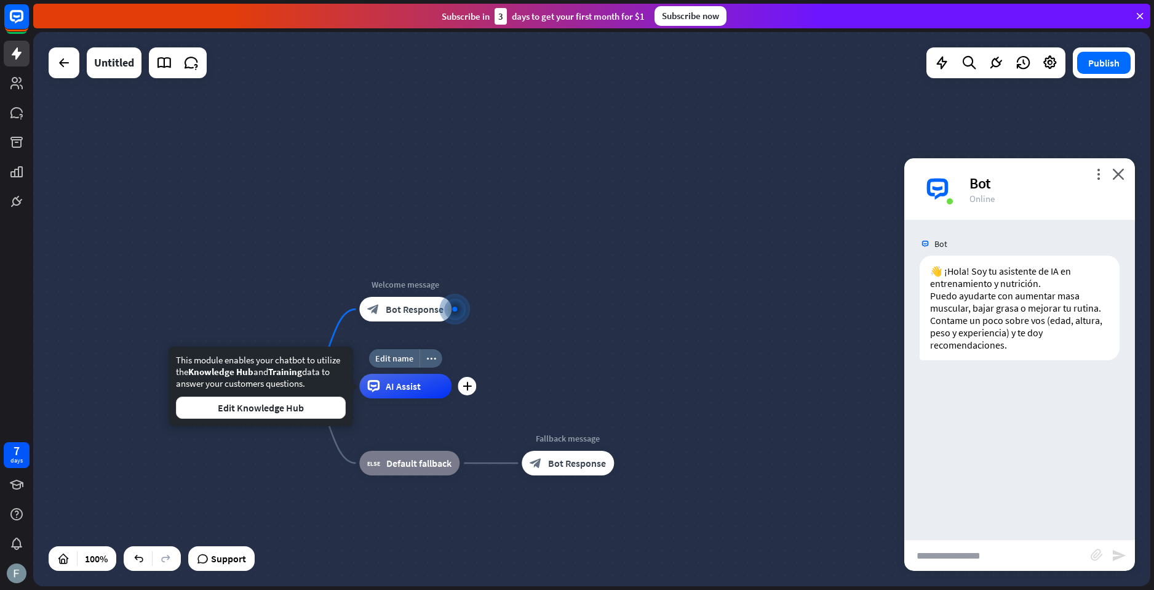
click at [420, 388] on span "AI Assist" at bounding box center [403, 386] width 35 height 12
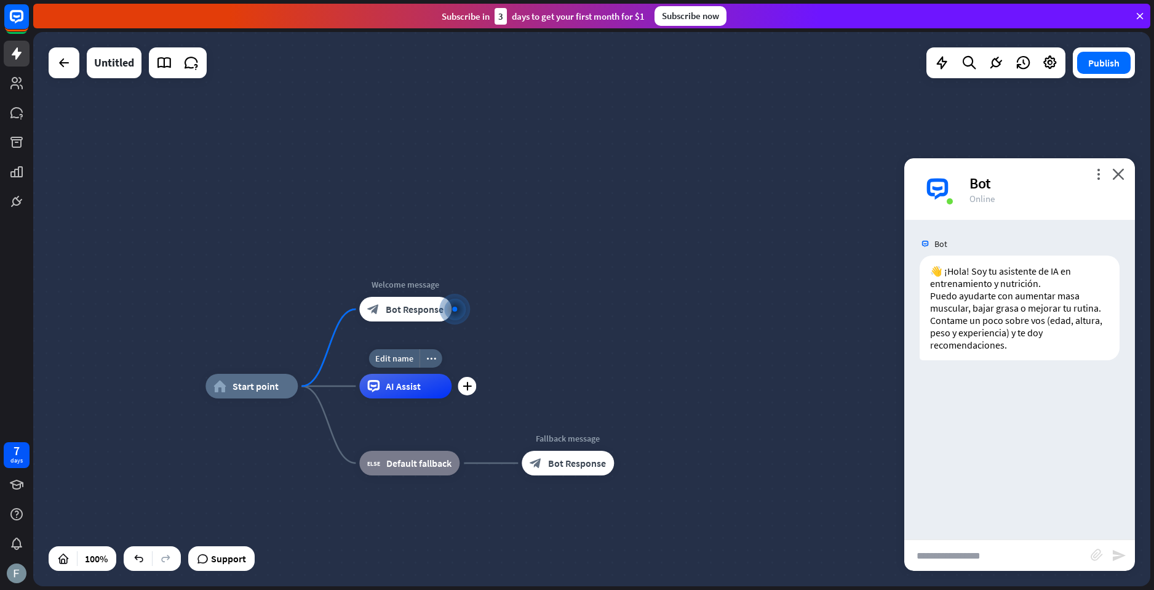
click at [420, 388] on span "AI Assist" at bounding box center [403, 386] width 35 height 12
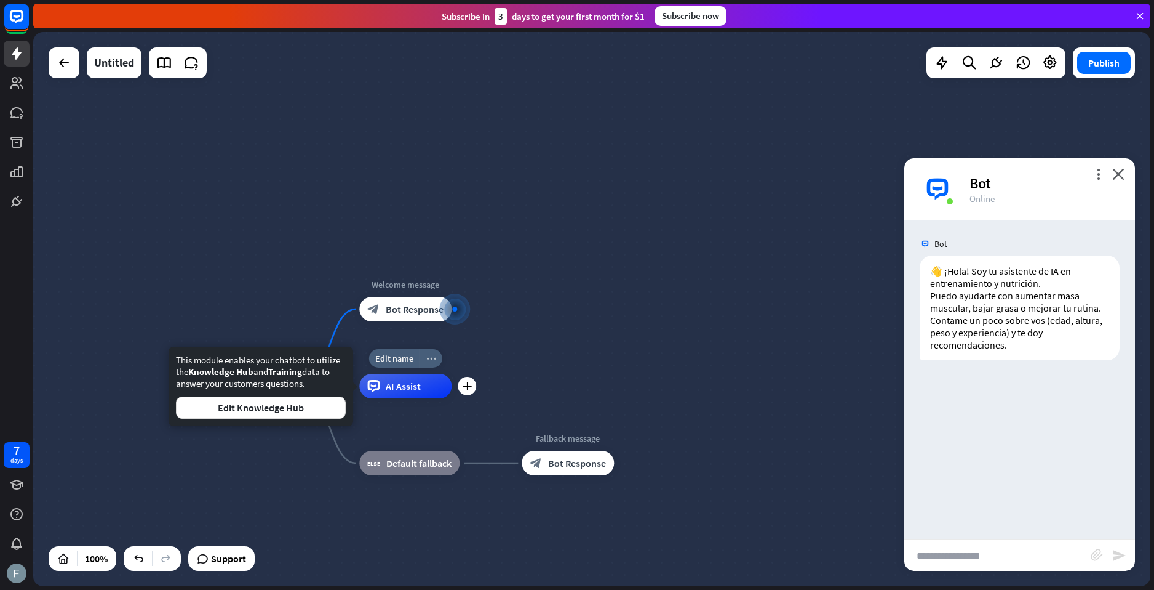
click at [437, 361] on div "more_horiz" at bounding box center [431, 358] width 23 height 18
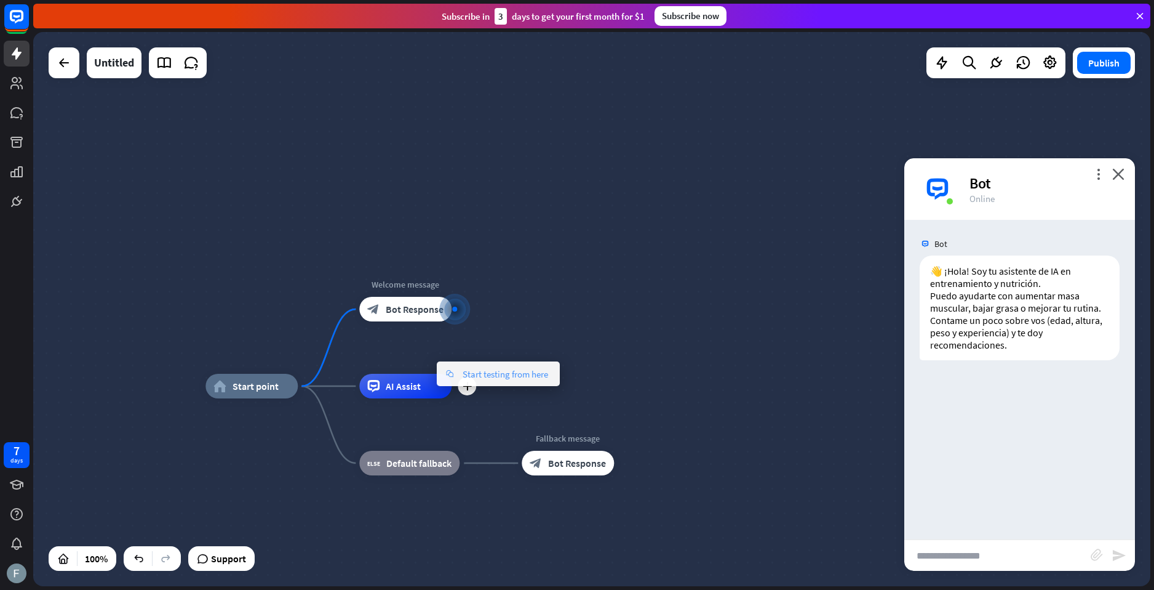
click at [479, 381] on div "chat Start testing from here" at bounding box center [498, 373] width 123 height 25
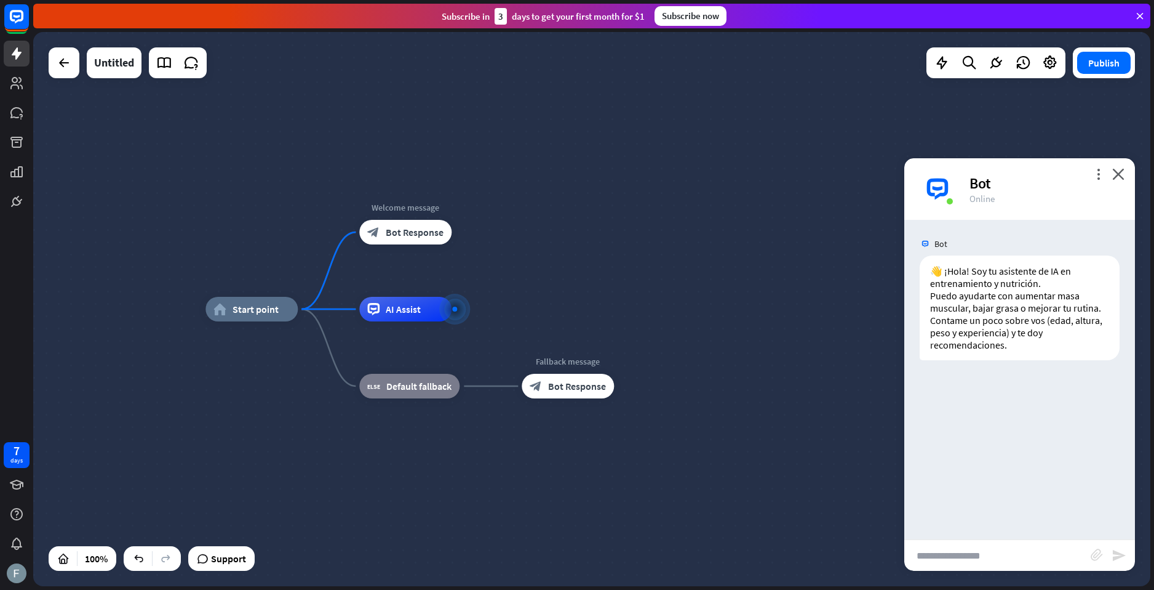
click at [986, 548] on input "text" at bounding box center [998, 555] width 186 height 31
type input "****"
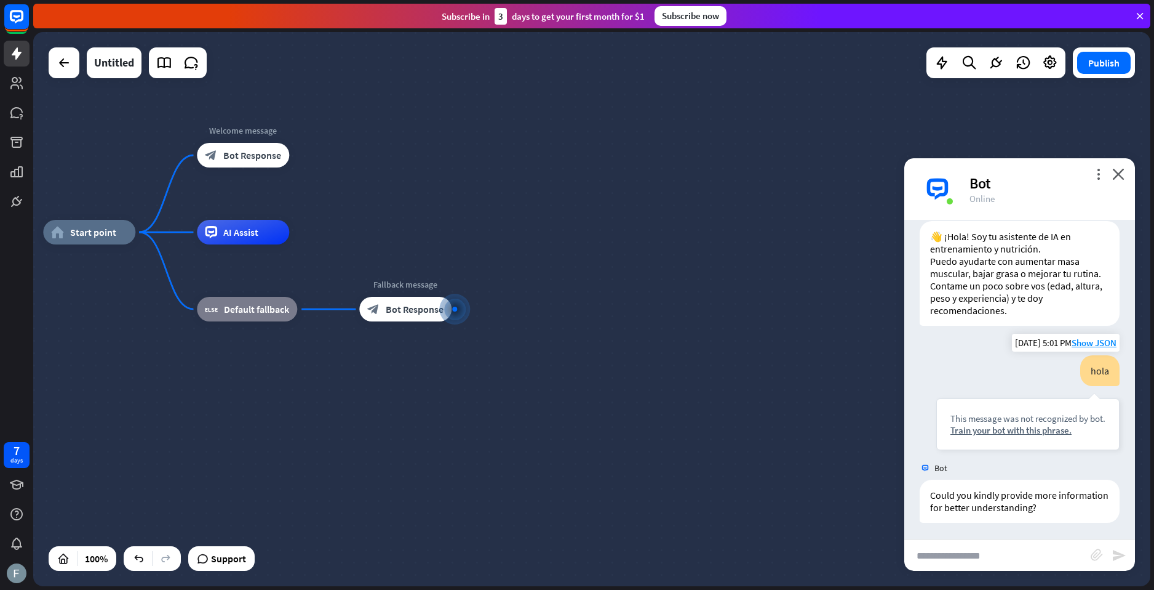
scroll to position [36, 0]
click at [431, 315] on div "block_bot_response Bot Response" at bounding box center [405, 309] width 92 height 25
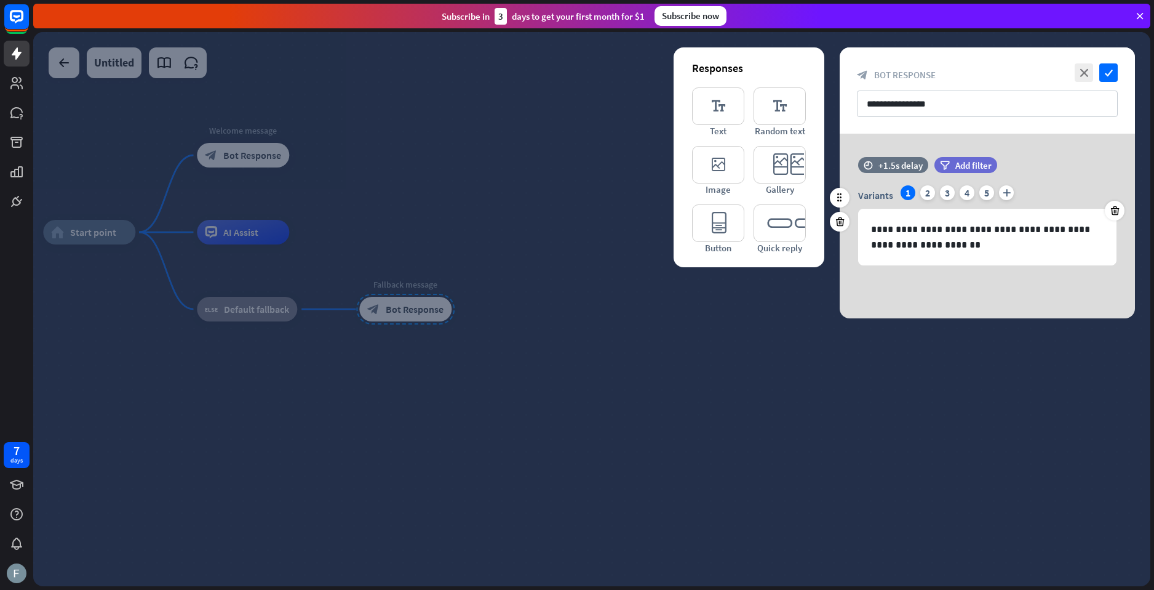
click at [941, 198] on div "Variants 1 2 3 4 5 plus" at bounding box center [987, 195] width 258 height 20
click at [939, 194] on div "Variants 1 2 3 4 5 plus" at bounding box center [987, 195] width 258 height 20
click at [936, 190] on div "Variants 1 2 3 4 5 plus" at bounding box center [987, 195] width 258 height 20
click at [932, 189] on div "2" at bounding box center [928, 192] width 15 height 15
click at [909, 188] on div "1" at bounding box center [908, 192] width 15 height 15
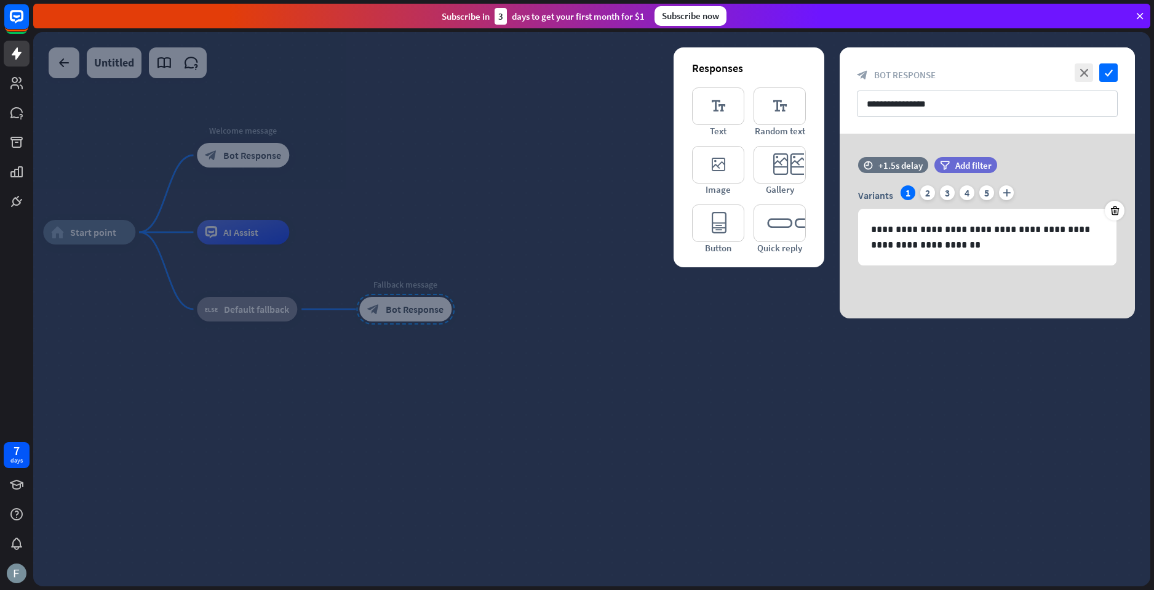
drag, startPoint x: 485, startPoint y: 209, endPoint x: 465, endPoint y: 204, distance: 20.8
click at [465, 204] on div at bounding box center [591, 309] width 1117 height 554
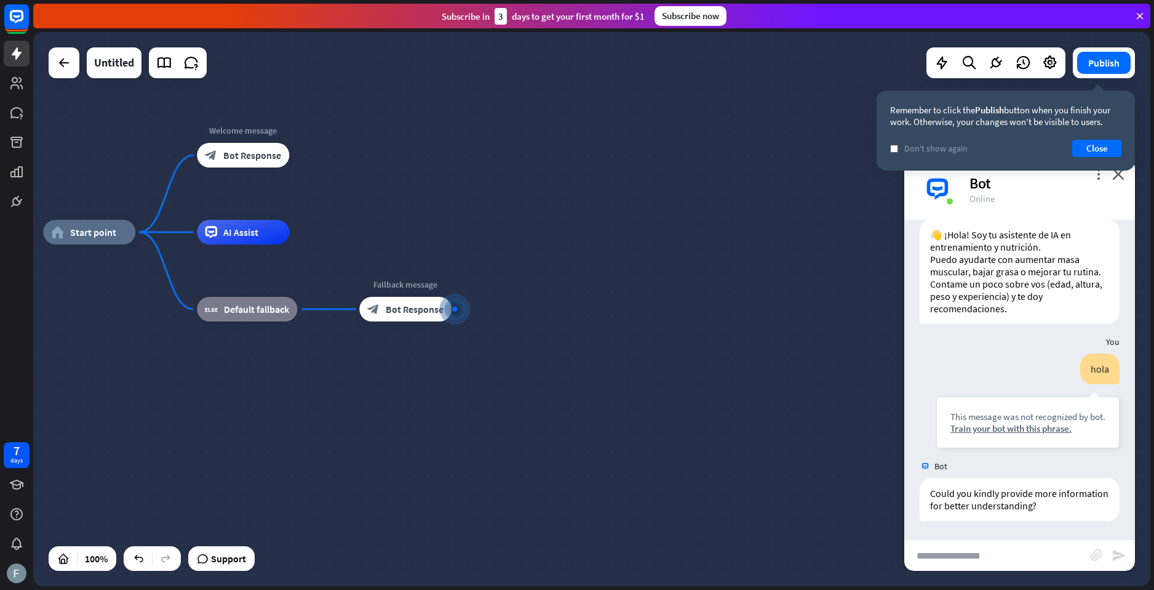
click at [989, 327] on div "👋 ¡Hola! Soy tu asistente de IA en entrenamiento y nutrición. Puedo ayudarte co…" at bounding box center [1020, 274] width 231 height 111
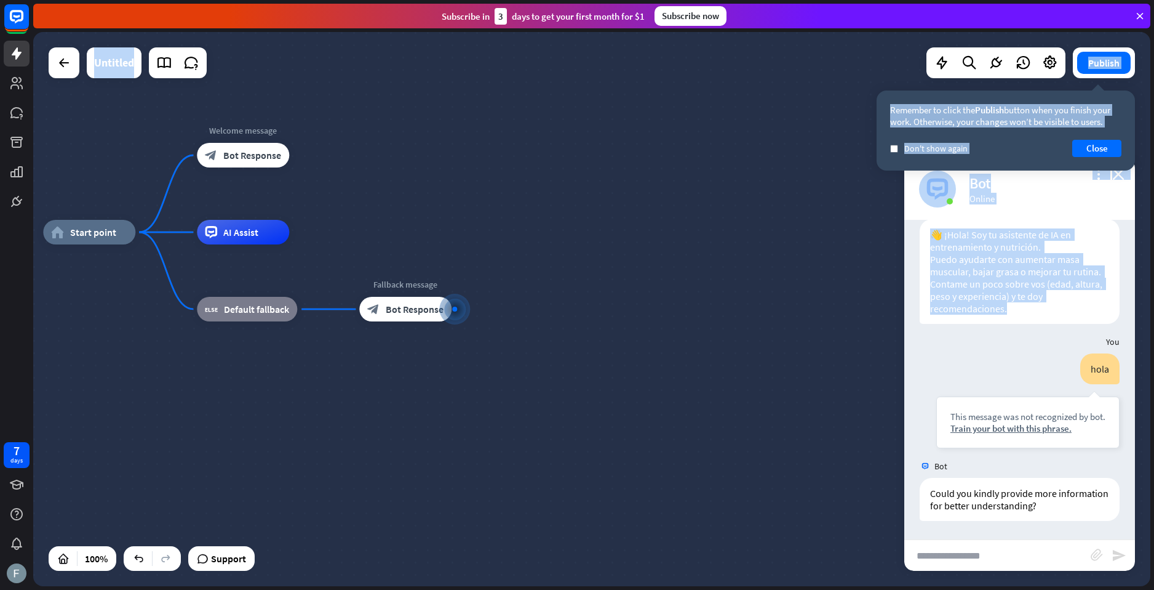
drag, startPoint x: 1013, startPoint y: 308, endPoint x: 840, endPoint y: 243, distance: 184.8
click at [840, 243] on div "home_2 Start point Welcome message block_bot_response Bot Response AI Assist bl…" at bounding box center [591, 309] width 1117 height 554
drag, startPoint x: 905, startPoint y: 244, endPoint x: 913, endPoint y: 244, distance: 8.0
click at [905, 244] on div "👋 ¡Hola! Soy tu asistente de IA en entrenamiento y nutrición. Puedo ayudarte co…" at bounding box center [1020, 274] width 231 height 111
click at [929, 231] on div "👋 ¡Hola! Soy tu asistente de IA en entrenamiento y nutrición. Puedo ayudarte co…" at bounding box center [1020, 271] width 200 height 105
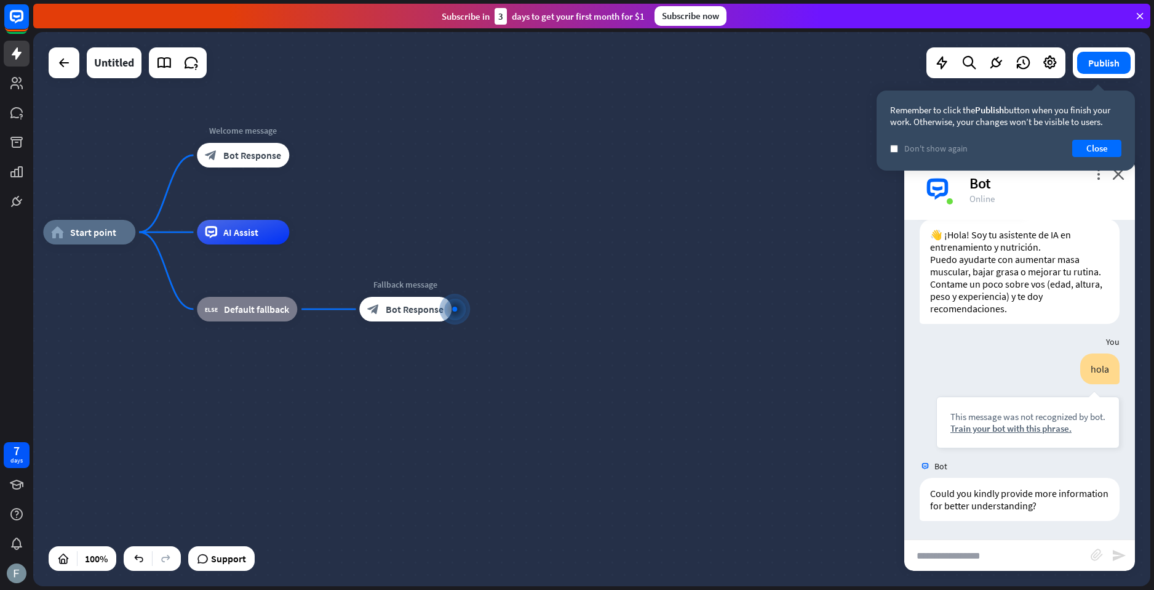
drag, startPoint x: 929, startPoint y: 231, endPoint x: 1022, endPoint y: 310, distance: 121.8
click at [1022, 310] on div "👋 ¡Hola! Soy tu asistente de IA en entrenamiento y nutrición. Puedo ayudarte co…" at bounding box center [1020, 271] width 200 height 105
click at [20, 118] on icon at bounding box center [16, 112] width 15 height 15
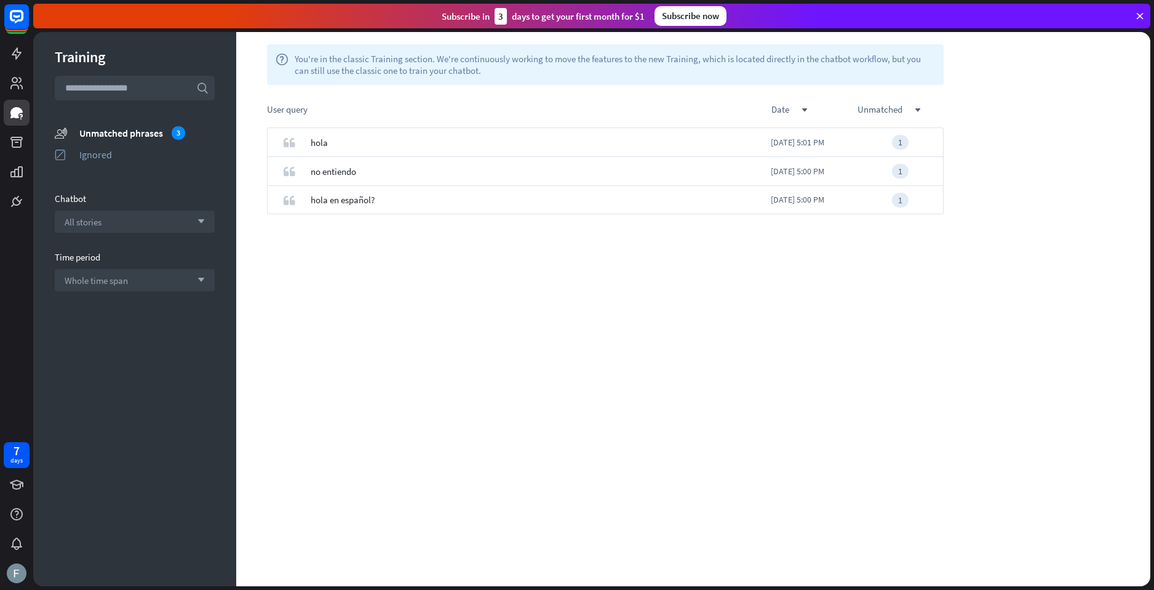
click at [305, 225] on div "quote hola [DATE] 5:01 PM 1 quote no entiendo [DATE] 5:00 PM 1 quote hola en es…" at bounding box center [605, 356] width 738 height 458
drag, startPoint x: 305, startPoint y: 225, endPoint x: 294, endPoint y: 225, distance: 11.7
click at [294, 225] on div "quote hola [DATE] 5:01 PM 1 quote no entiendo [DATE] 5:00 PM 1 quote hola en es…" at bounding box center [605, 356] width 738 height 458
drag, startPoint x: 532, startPoint y: 416, endPoint x: 524, endPoint y: 404, distance: 14.4
click at [528, 410] on div "quote hola [DATE] 5:01 PM 1 quote no entiendo [DATE] 5:00 PM 1 quote hola en es…" at bounding box center [605, 356] width 738 height 458
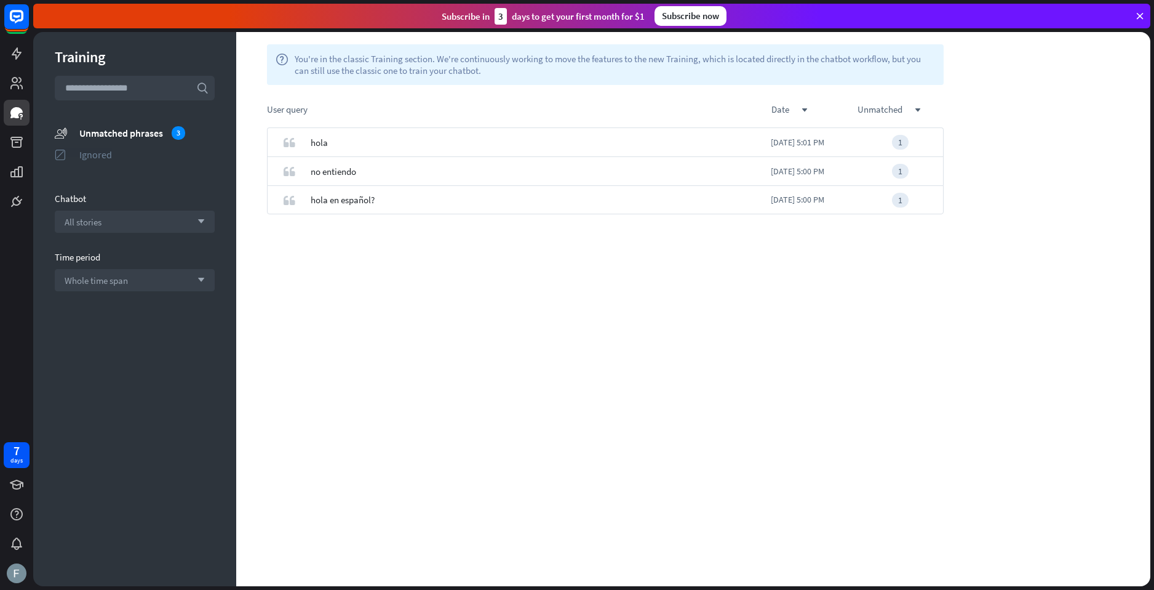
click at [115, 153] on div "Ignored" at bounding box center [146, 154] width 135 height 12
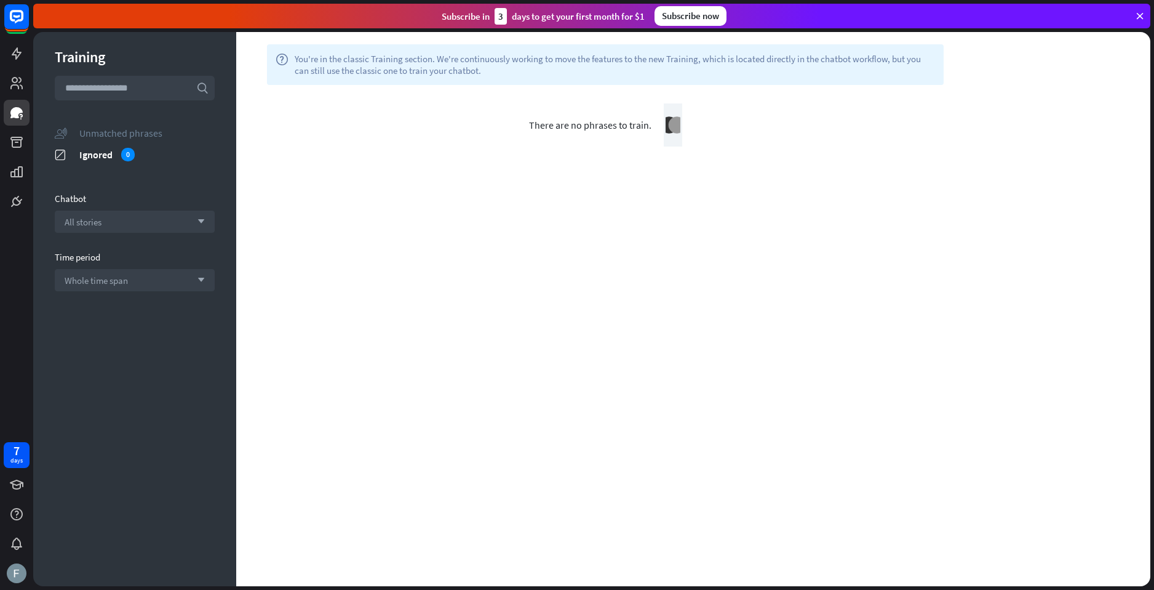
click at [118, 130] on div "Unmatched phrases" at bounding box center [146, 133] width 135 height 12
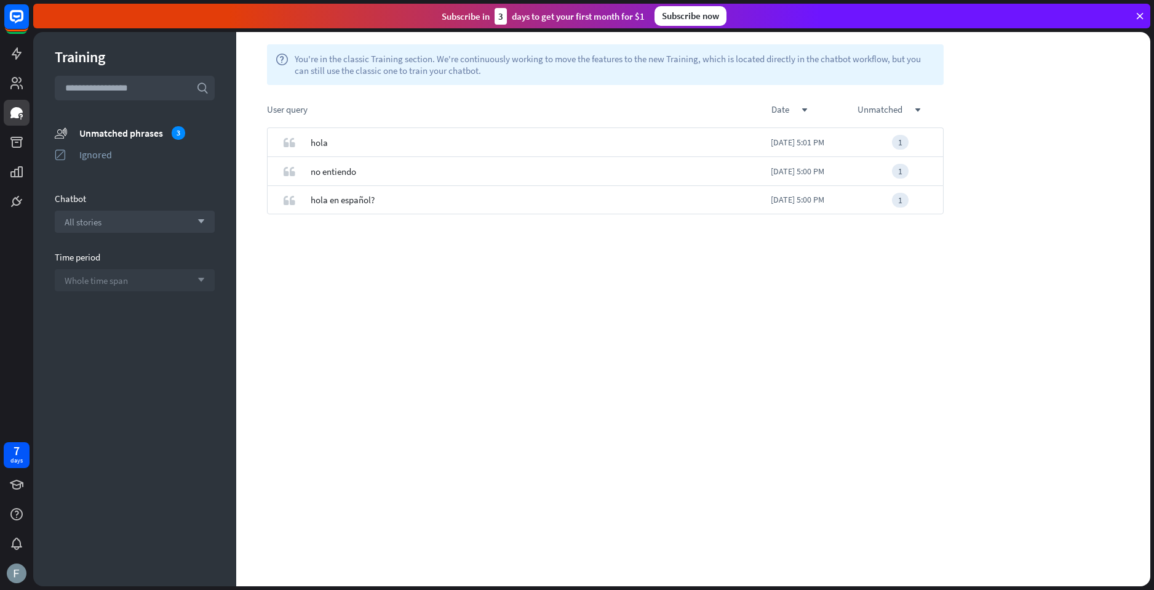
click at [126, 278] on div "Whole time span arrow_down" at bounding box center [135, 280] width 160 height 22
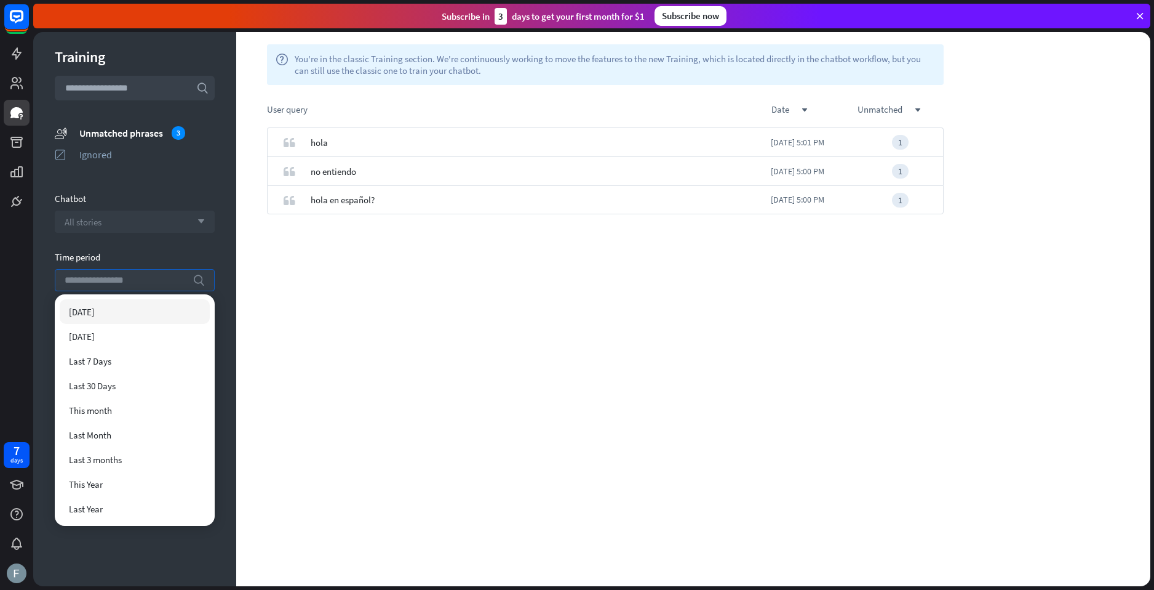
click at [137, 220] on div "All stories arrow_down" at bounding box center [135, 221] width 160 height 22
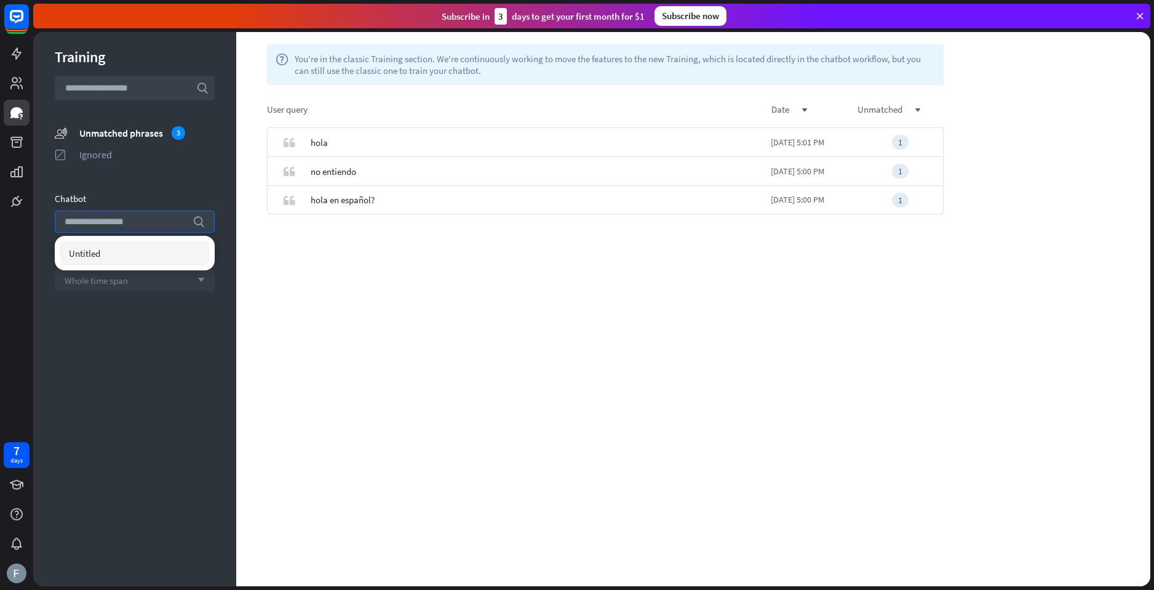
click at [88, 51] on div "Training" at bounding box center [135, 56] width 160 height 19
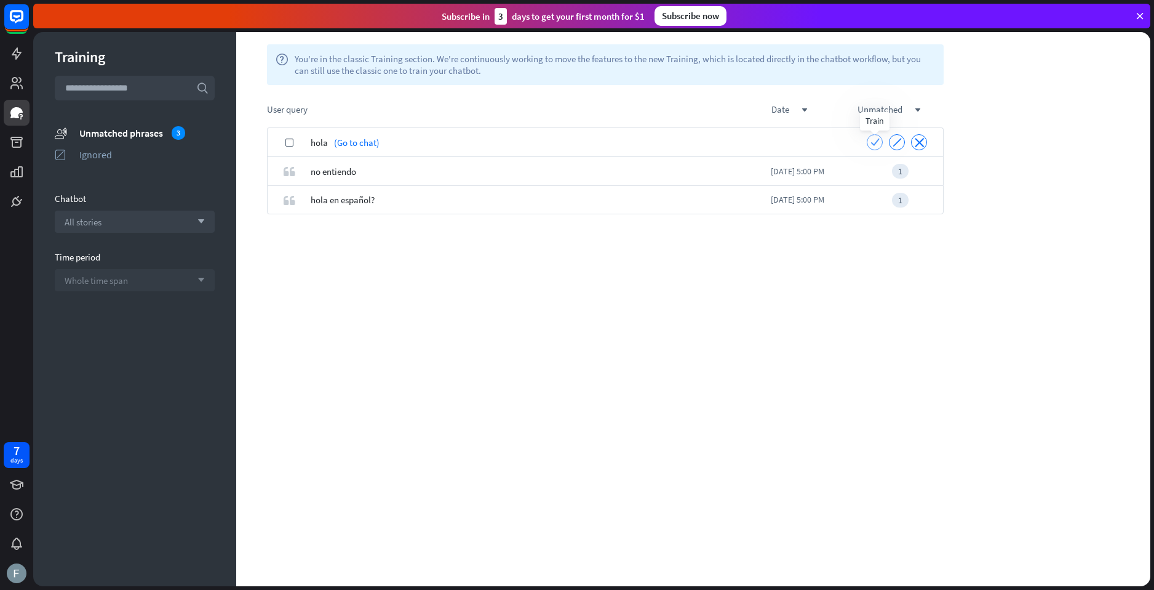
click at [879, 144] on icon "check" at bounding box center [875, 141] width 9 height 9
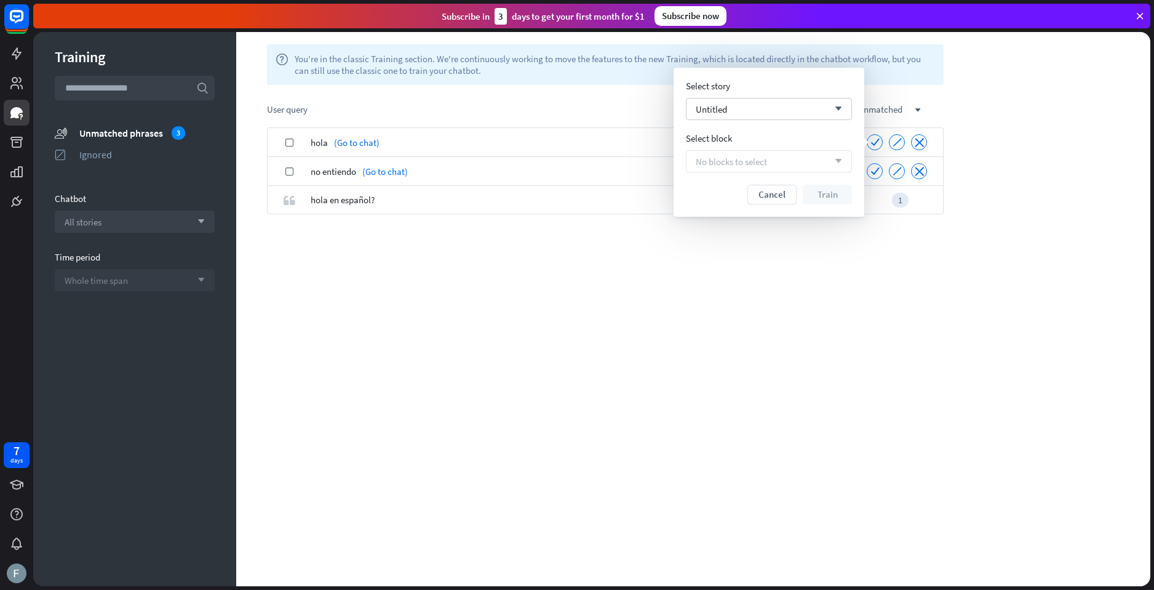
click at [876, 174] on icon "check" at bounding box center [875, 170] width 9 height 9
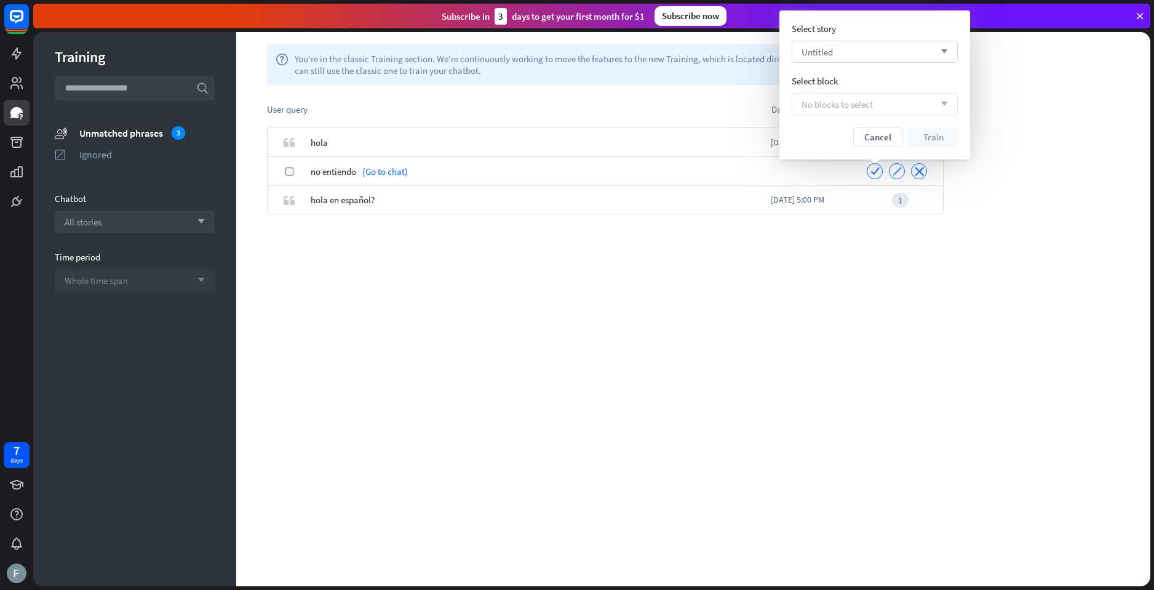
click at [871, 57] on div "Untitled arrow_down" at bounding box center [875, 52] width 166 height 22
click at [806, 112] on div "No blocks to select arrow_down" at bounding box center [875, 104] width 166 height 22
click at [891, 138] on button "Cancel" at bounding box center [877, 137] width 49 height 20
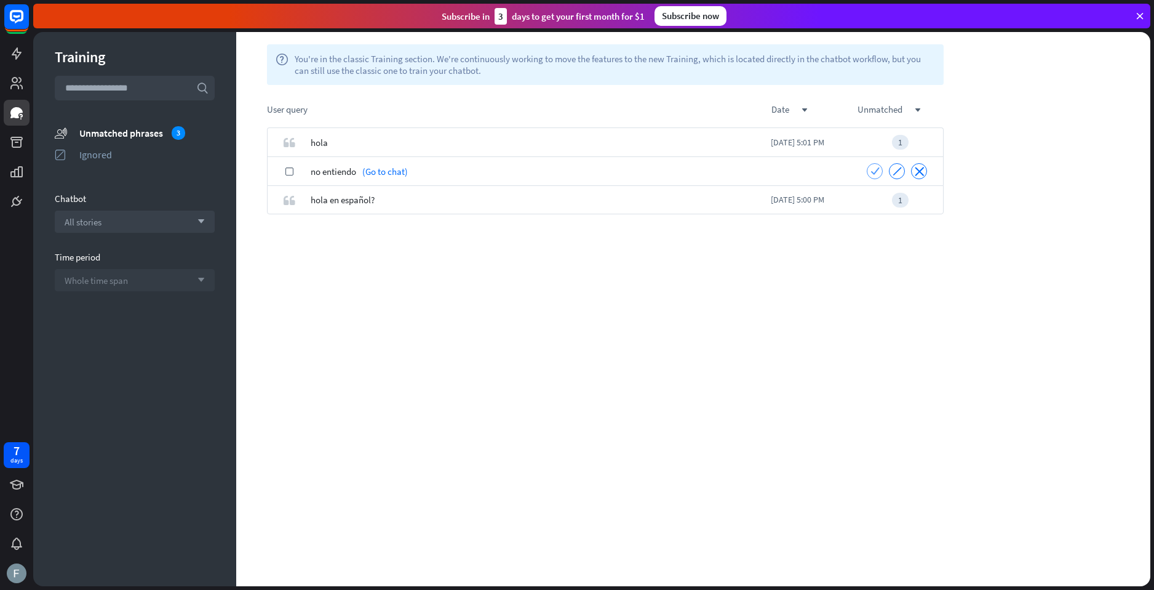
click at [873, 169] on icon "check" at bounding box center [875, 170] width 9 height 9
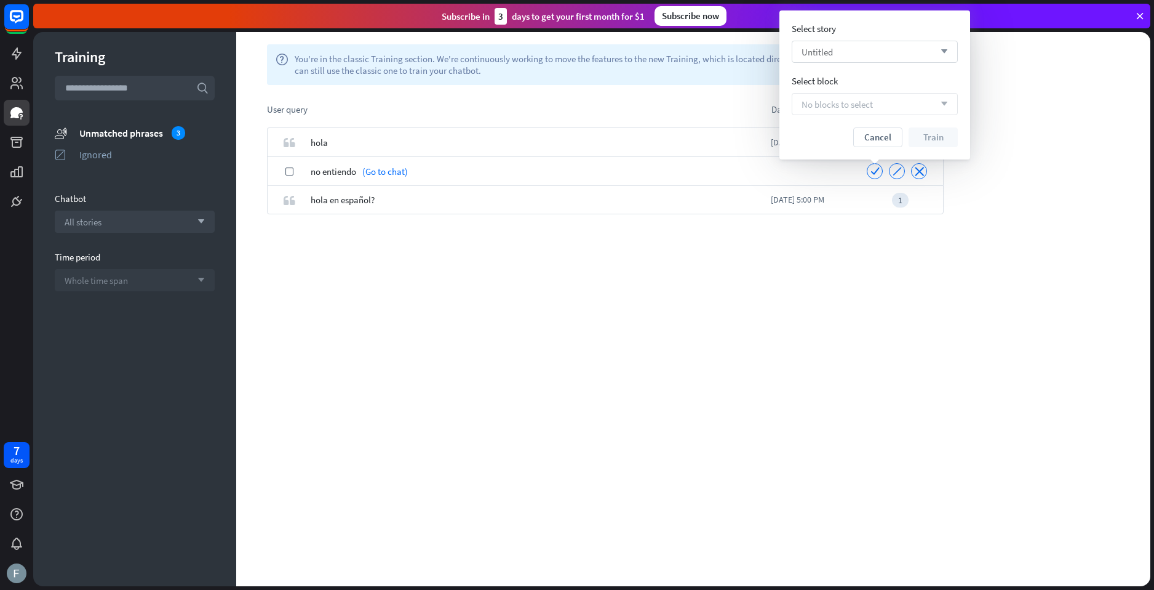
click at [877, 57] on div "Untitled arrow_down" at bounding box center [875, 52] width 166 height 22
click at [875, 82] on div "Untitled checked" at bounding box center [875, 83] width 156 height 25
click at [948, 104] on icon "arrow_down" at bounding box center [942, 103] width 14 height 7
drag, startPoint x: 703, startPoint y: 208, endPoint x: 675, endPoint y: 210, distance: 27.8
click at [691, 210] on div "hola en español? (Go to chat)" at bounding box center [581, 199] width 540 height 29
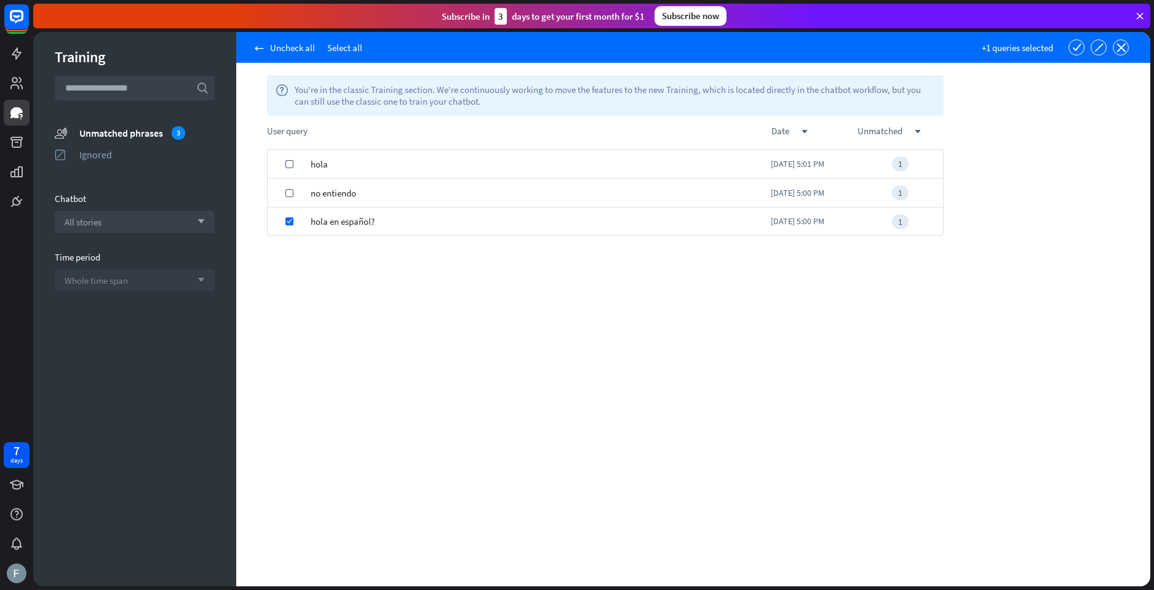
click at [282, 196] on div "check" at bounding box center [289, 192] width 43 height 29
click at [291, 174] on div "check" at bounding box center [289, 164] width 43 height 29
click at [897, 162] on div "1" at bounding box center [900, 163] width 17 height 15
click at [905, 164] on div "1" at bounding box center [900, 163] width 17 height 15
click at [362, 162] on div "hola" at bounding box center [541, 164] width 460 height 29
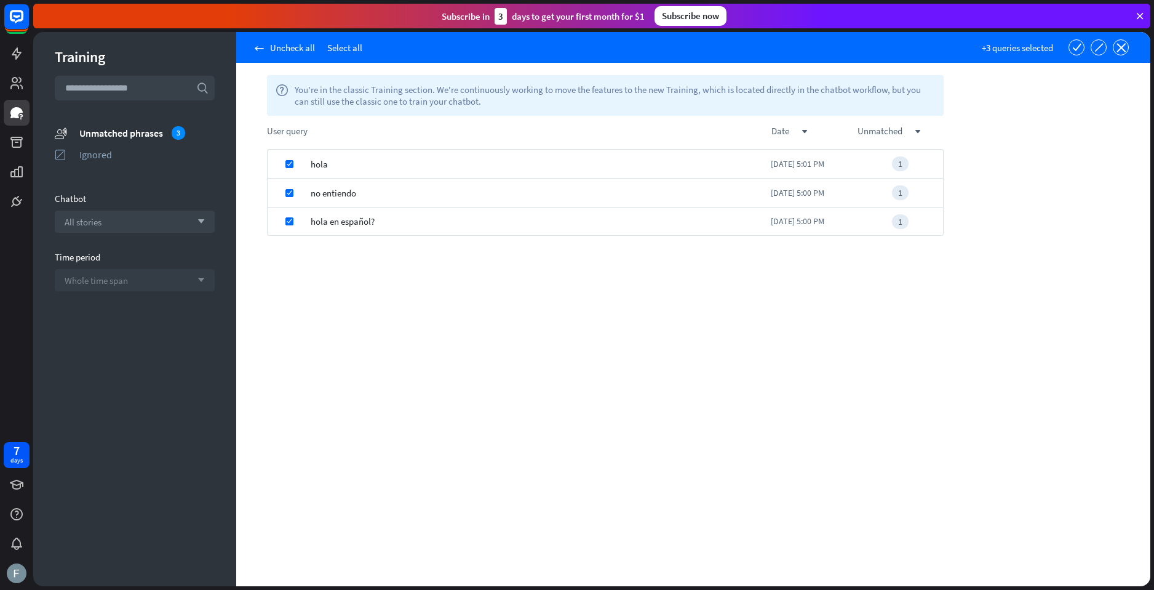
drag, startPoint x: 710, startPoint y: 162, endPoint x: 1074, endPoint y: 75, distance: 373.9
click at [1065, 85] on div "arrow_left Uncheck all Select all +3 queries selected check ignore close help Y…" at bounding box center [693, 309] width 914 height 554
click at [1073, 43] on icon "check" at bounding box center [1077, 46] width 9 height 9
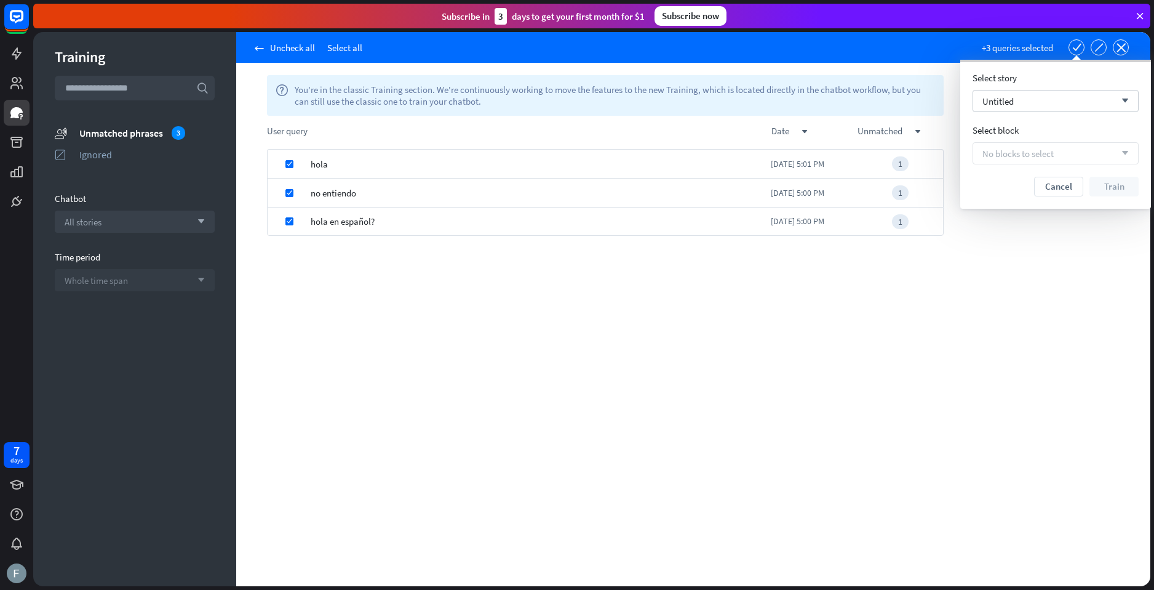
click at [1069, 121] on div "Select story Untitled arrow_down Select block No blocks to select arrow_down Ca…" at bounding box center [1056, 134] width 166 height 124
click at [1068, 115] on div "Select story Untitled arrow_down Select block No blocks to select arrow_down Ca…" at bounding box center [1056, 134] width 166 height 124
click at [1063, 98] on div "Untitled arrow_down" at bounding box center [1056, 101] width 166 height 22
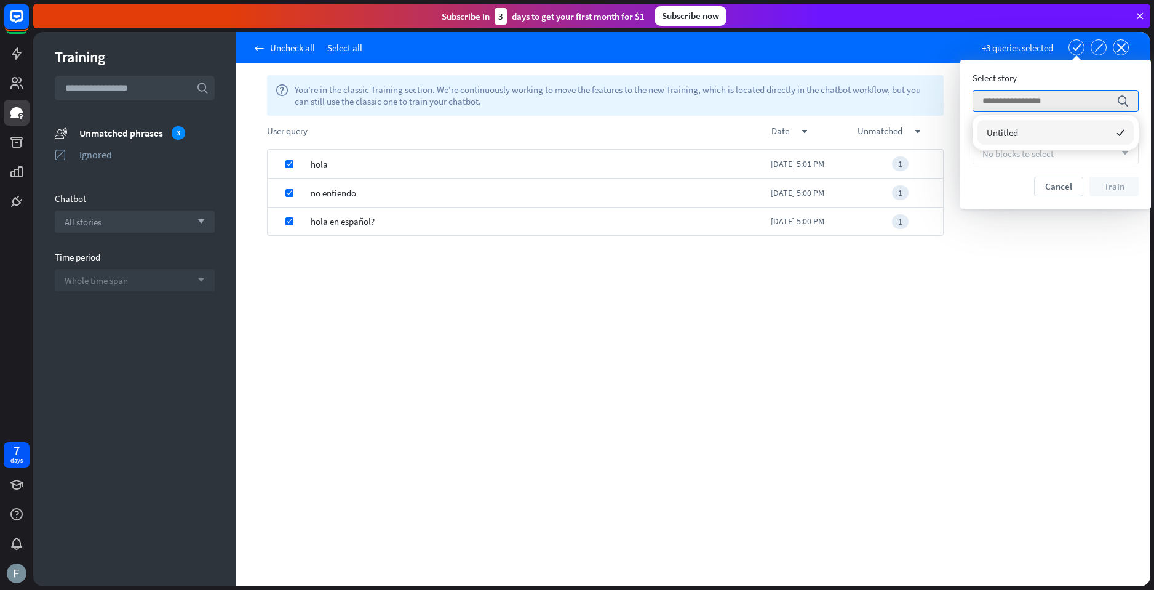
click at [458, 56] on div "arrow_left Uncheck all Select all +3 queries selected check ignore close" at bounding box center [693, 47] width 914 height 31
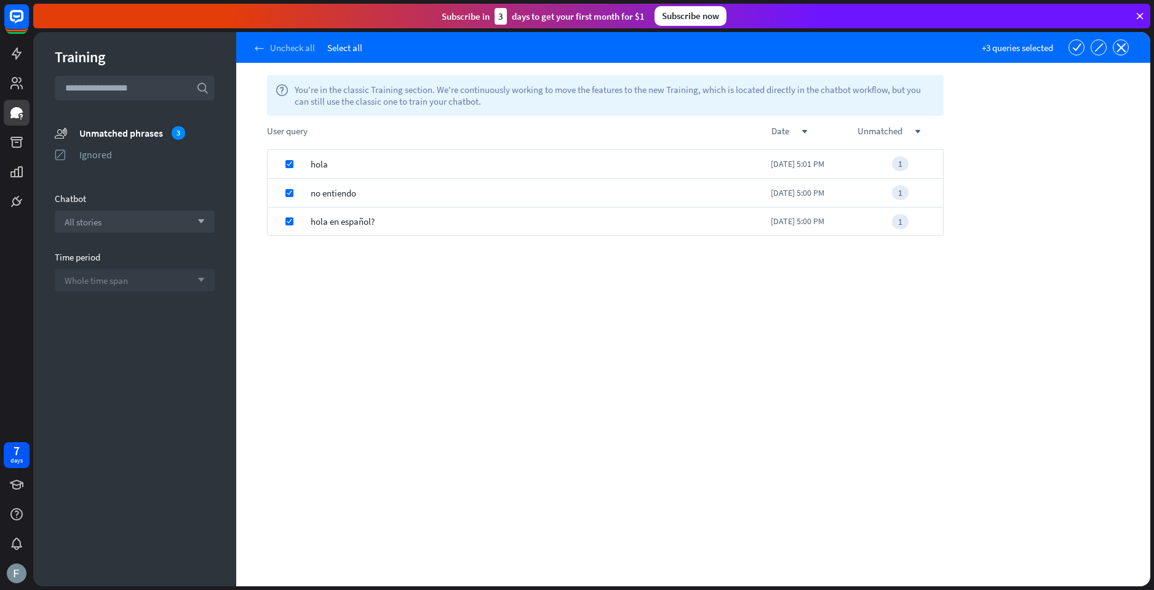
click at [255, 46] on icon "arrow_left" at bounding box center [259, 48] width 9 height 9
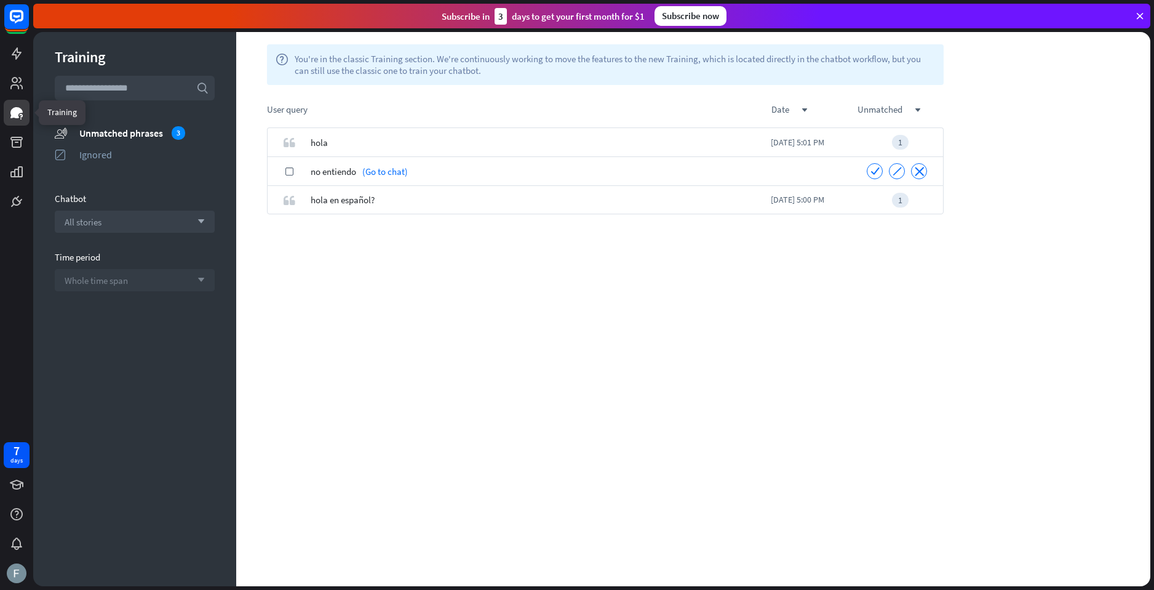
click at [26, 109] on link at bounding box center [17, 113] width 26 height 26
click at [608, 300] on div "quote hola [DATE] 5:01 PM 1 check no entiendo (Go to chat) check ignore close q…" at bounding box center [605, 356] width 738 height 458
click at [1143, 22] on div "Subscribe [DATE] to get your first month for $1 Subscribe now" at bounding box center [591, 16] width 1117 height 25
click at [1140, 17] on icon at bounding box center [1140, 15] width 11 height 11
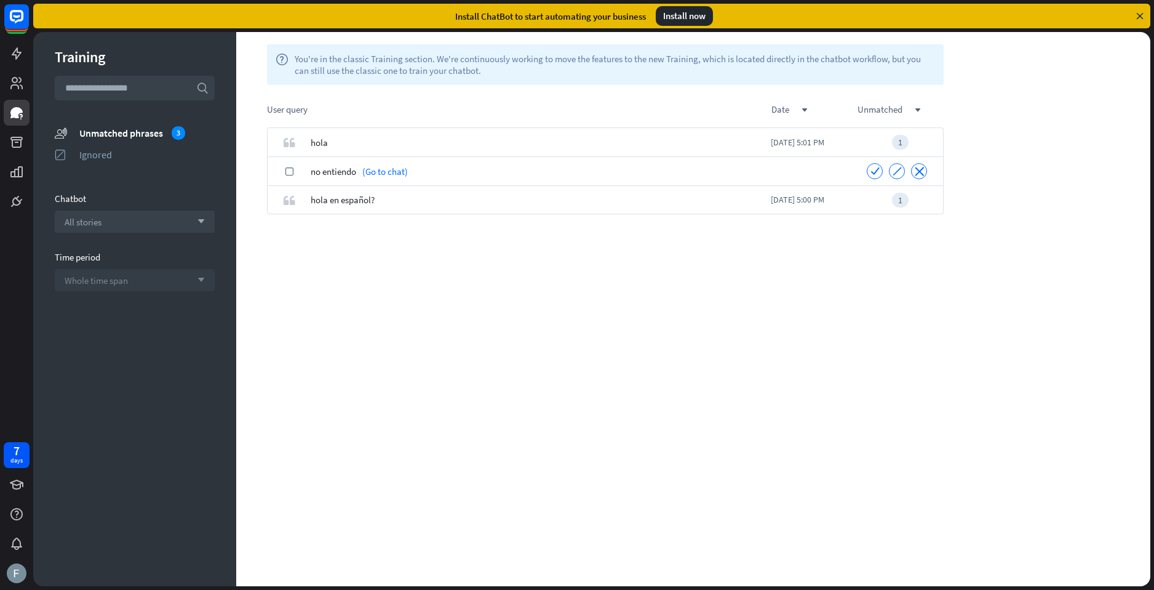
click at [1143, 14] on icon at bounding box center [1140, 15] width 11 height 11
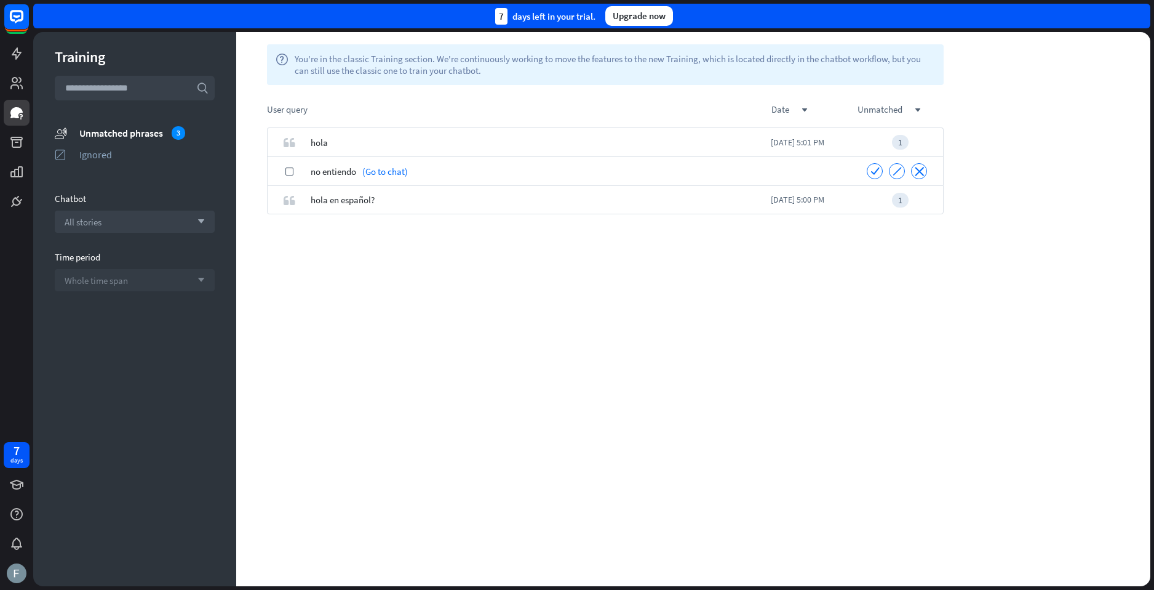
click at [123, 146] on section "unmatched_phrases Unmatched phrases 3 ignored Ignored" at bounding box center [135, 146] width 160 height 43
click at [108, 153] on div "Ignored" at bounding box center [146, 154] width 135 height 12
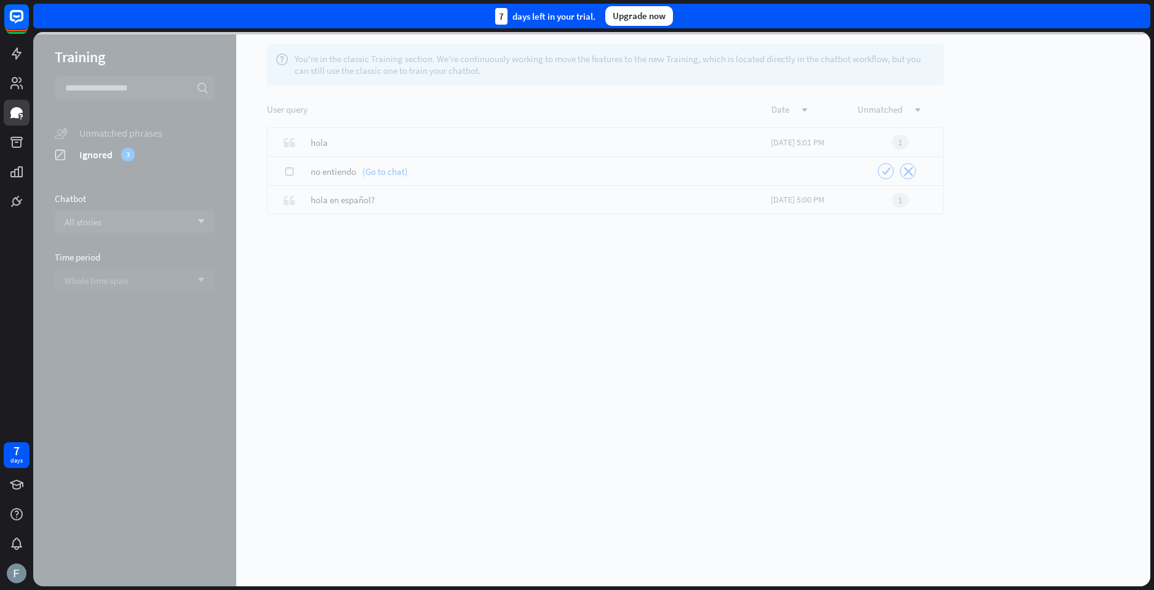
click at [95, 119] on div at bounding box center [591, 309] width 1117 height 554
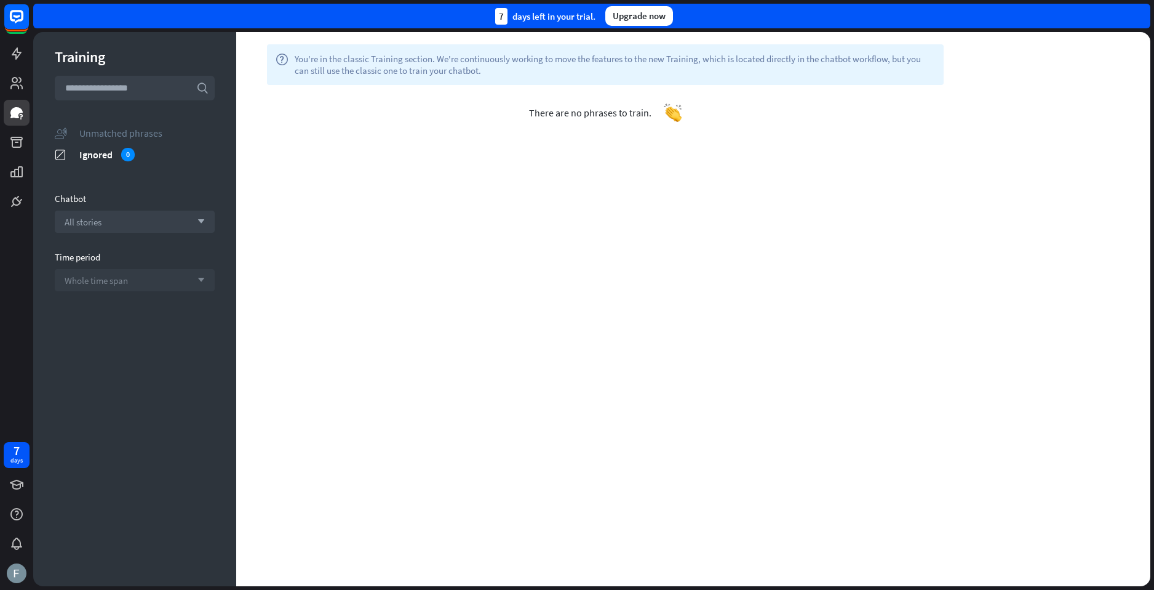
click at [89, 132] on div "Unmatched phrases" at bounding box center [146, 133] width 135 height 12
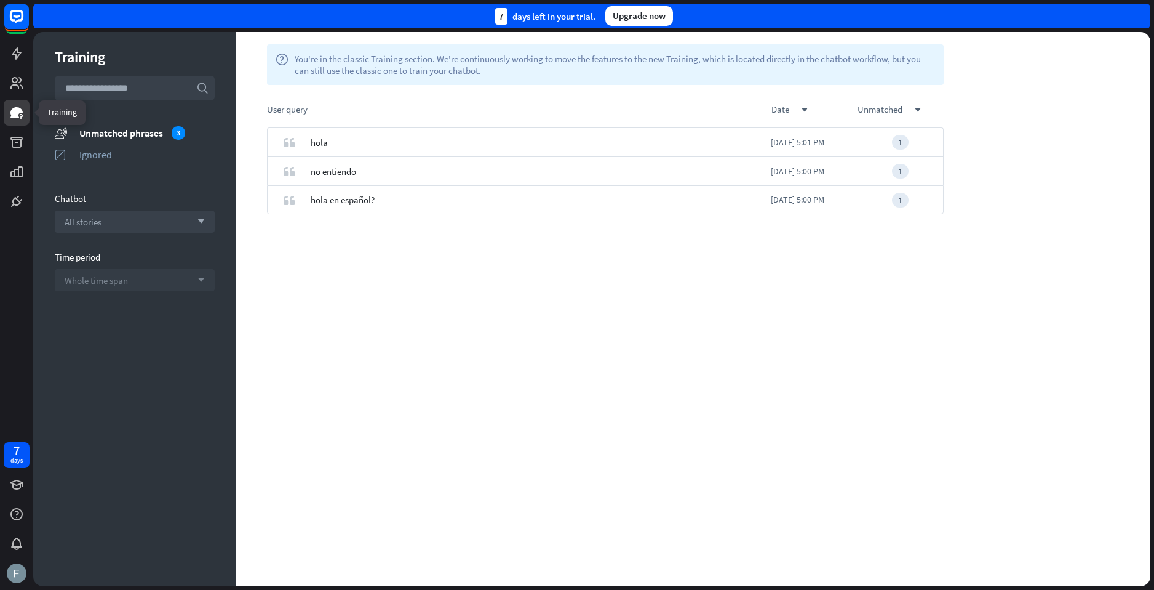
click at [25, 110] on link at bounding box center [17, 113] width 26 height 26
click at [16, 51] on icon at bounding box center [17, 53] width 10 height 12
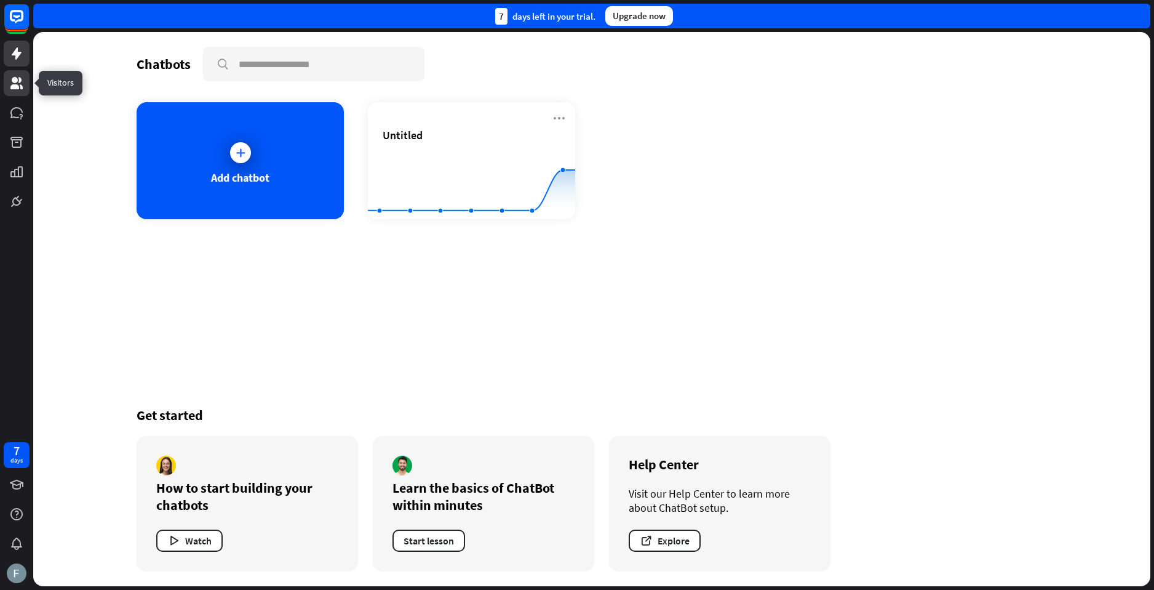
click at [22, 95] on link at bounding box center [17, 83] width 26 height 26
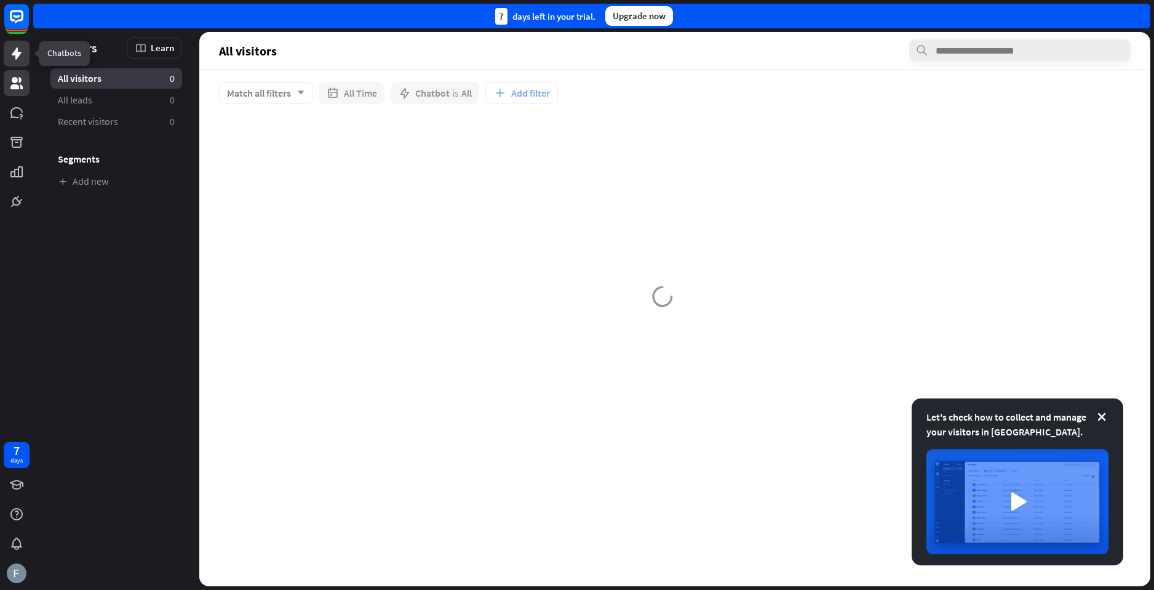
click at [18, 61] on link at bounding box center [17, 54] width 26 height 26
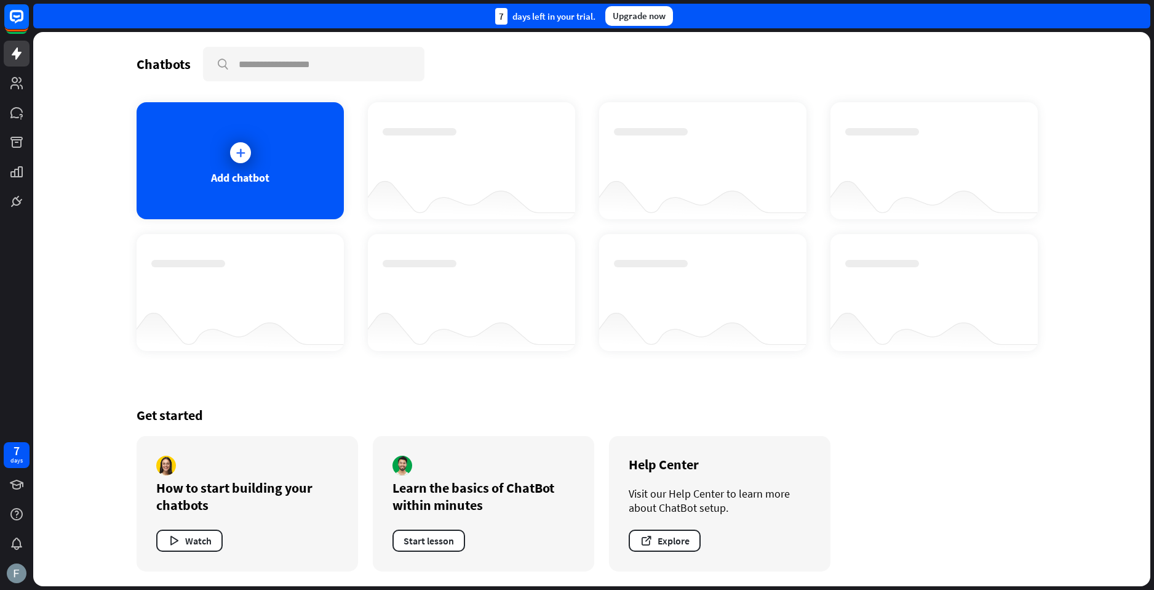
click at [455, 177] on div at bounding box center [471, 194] width 207 height 47
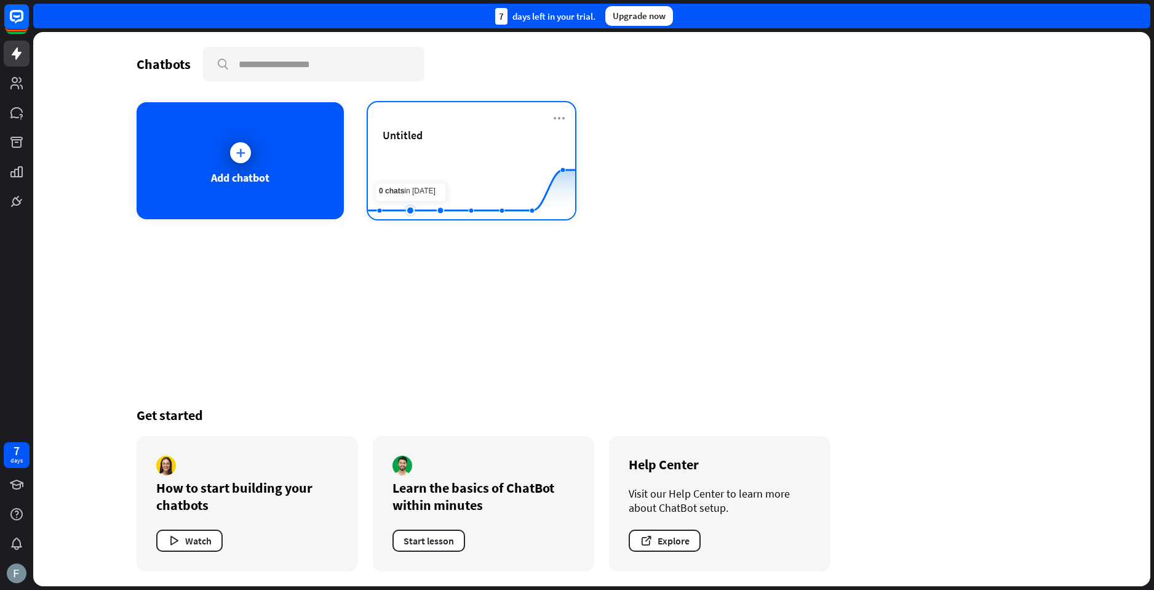
click at [403, 158] on rect at bounding box center [471, 188] width 207 height 77
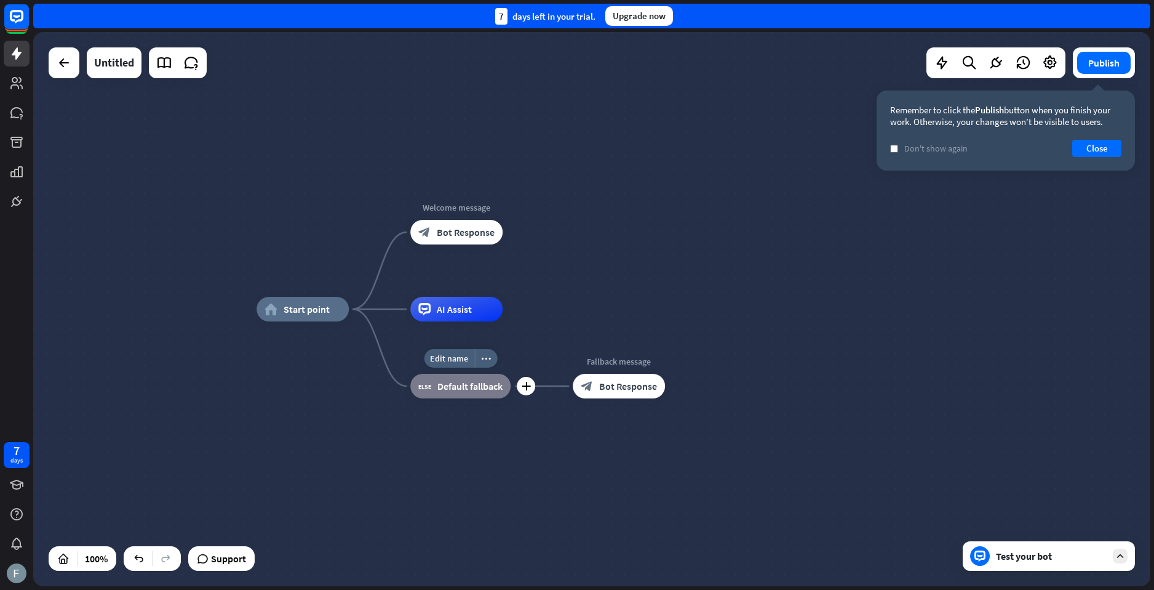
click at [492, 398] on div "Edit name more_horiz plus block_fallback Default fallback" at bounding box center [460, 386] width 100 height 25
click at [456, 367] on div "Edit name" at bounding box center [449, 358] width 50 height 18
click at [479, 393] on div "block_fallback Default fallback" at bounding box center [460, 386] width 100 height 25
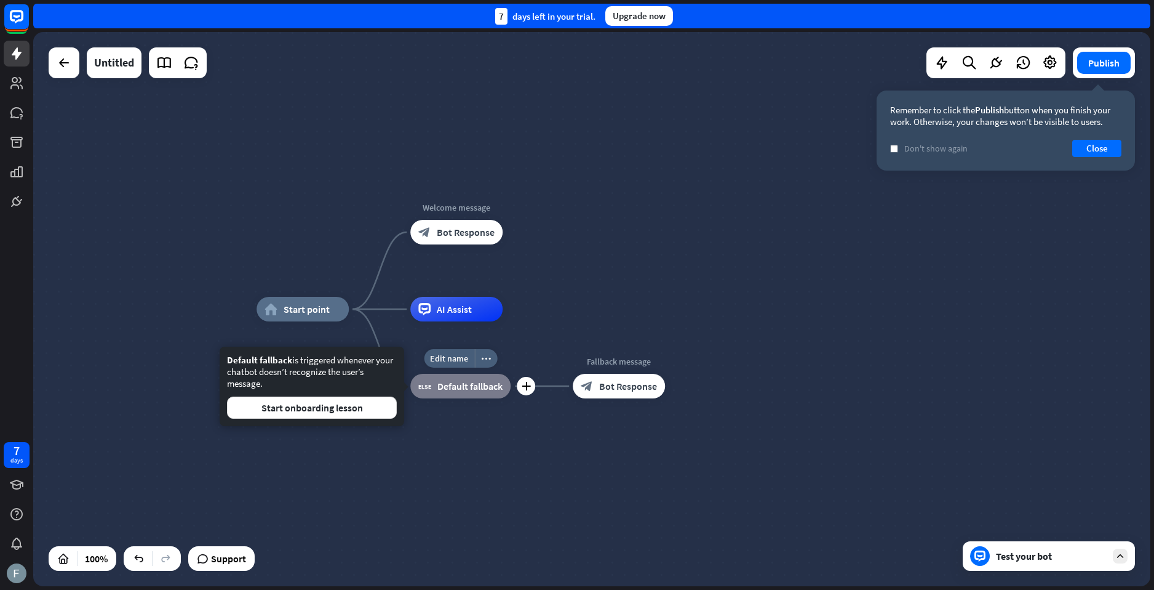
click at [479, 393] on div "block_fallback Default fallback" at bounding box center [460, 386] width 100 height 25
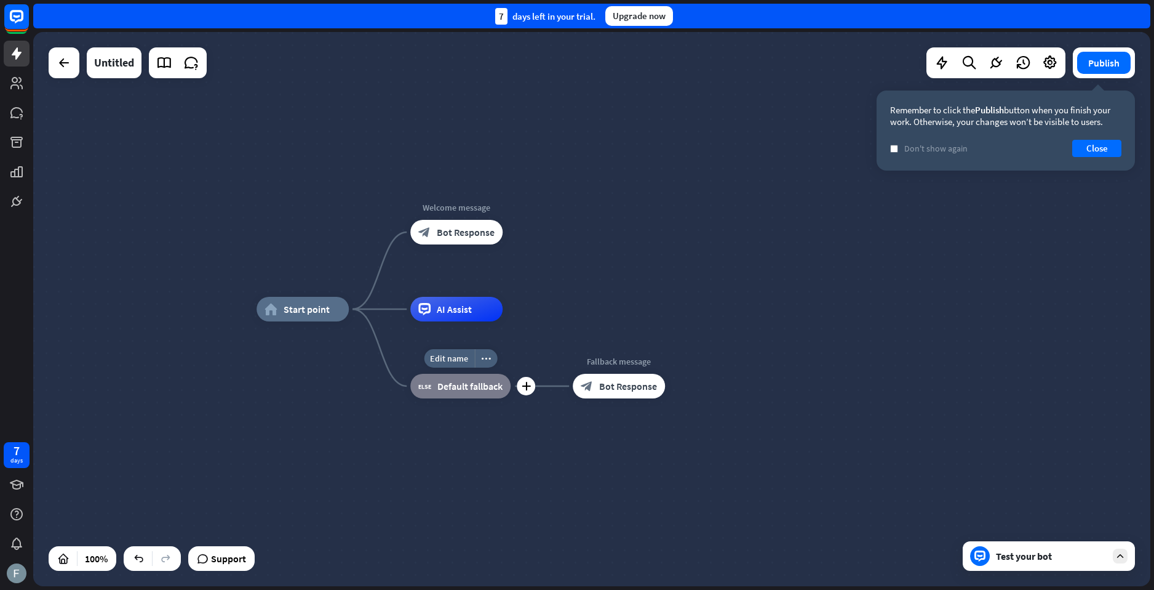
click at [479, 393] on div "block_fallback Default fallback" at bounding box center [460, 386] width 100 height 25
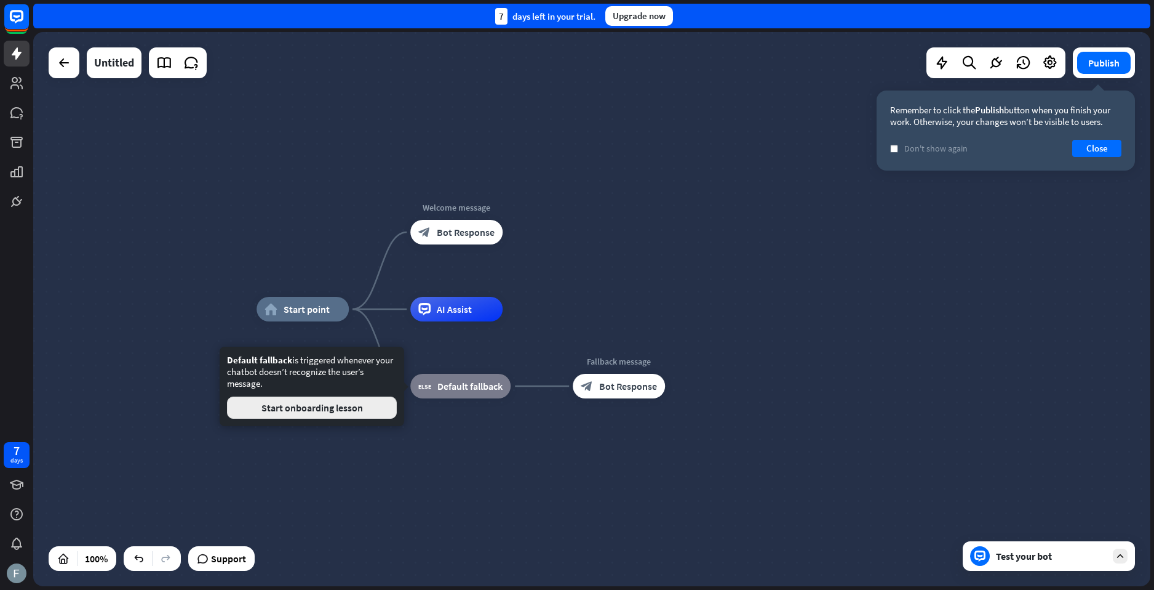
click at [375, 415] on button "Start onboarding lesson" at bounding box center [312, 407] width 170 height 22
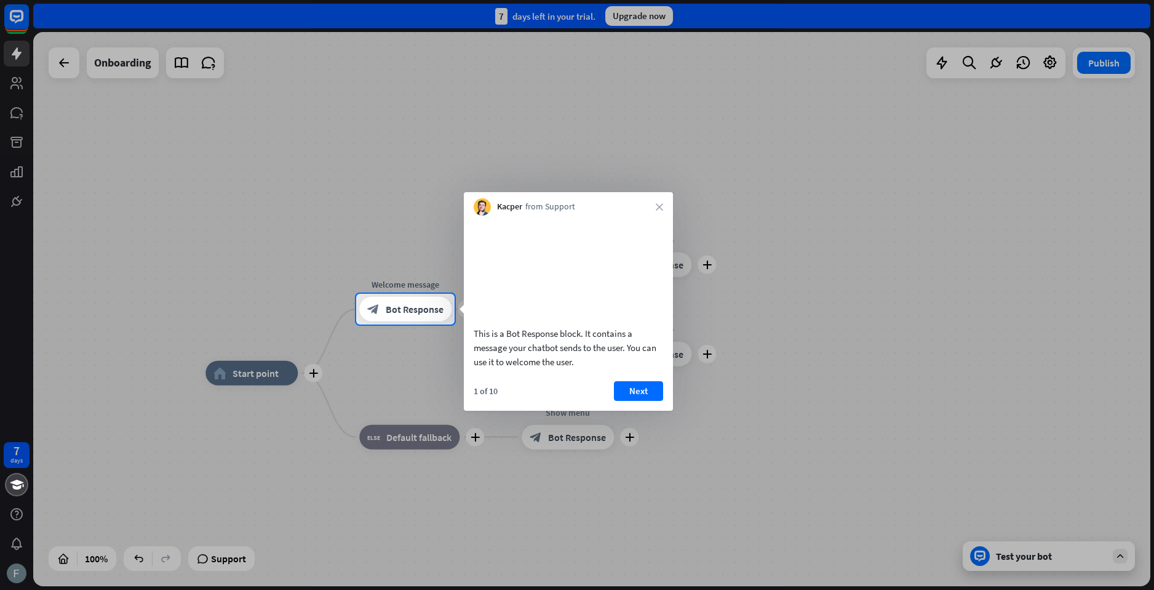
click at [658, 399] on button "Next" at bounding box center [638, 391] width 49 height 20
